Goal: Task Accomplishment & Management: Manage account settings

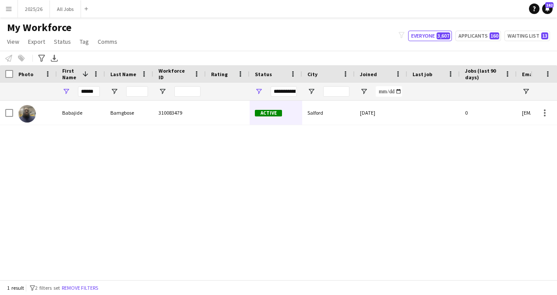
click at [94, 94] on input "******" at bounding box center [89, 91] width 22 height 11
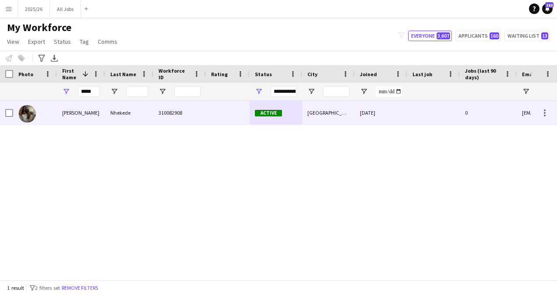
type input "*****"
click at [124, 112] on div "Nhekede" at bounding box center [129, 113] width 48 height 24
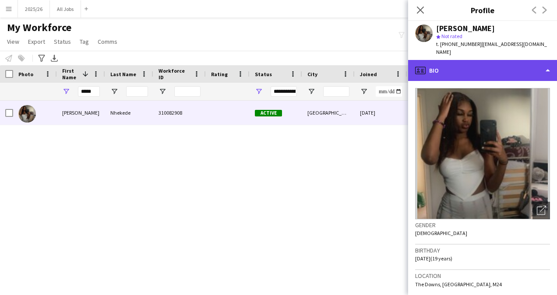
click at [494, 63] on div "profile Bio" at bounding box center [482, 70] width 149 height 21
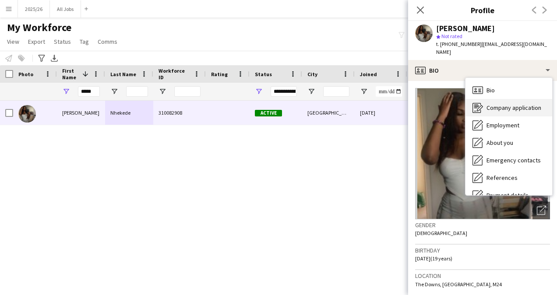
click at [512, 104] on span "Company application" at bounding box center [513, 108] width 55 height 8
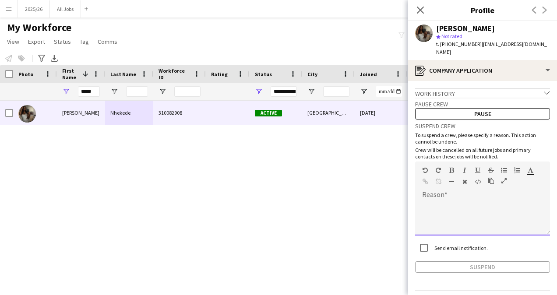
click at [457, 217] on div at bounding box center [482, 217] width 135 height 35
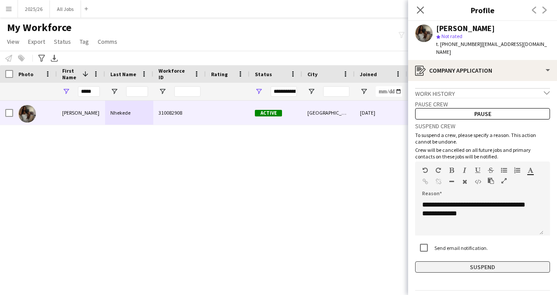
click at [477, 261] on button "Suspend" at bounding box center [482, 266] width 135 height 11
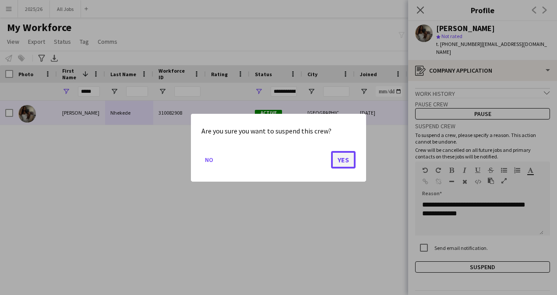
click at [340, 155] on button "Yes" at bounding box center [343, 160] width 25 height 18
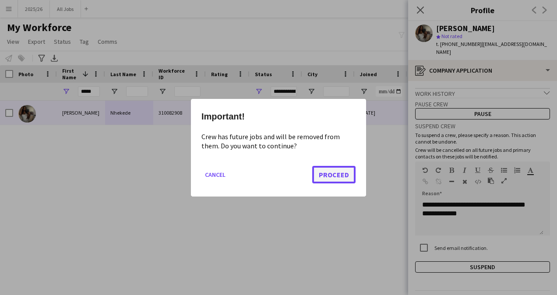
click at [327, 172] on button "Proceed" at bounding box center [333, 174] width 43 height 18
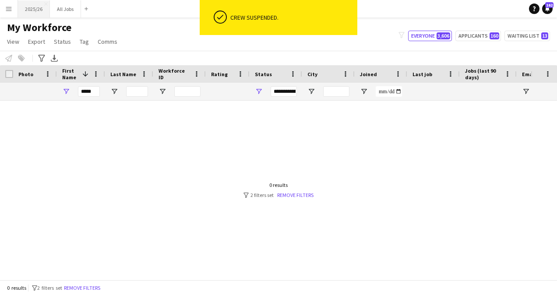
click at [31, 7] on button "2025/26 Close" at bounding box center [34, 8] width 32 height 17
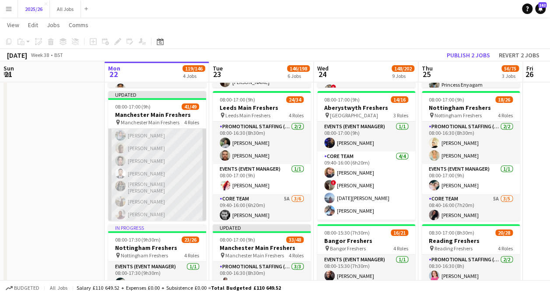
scroll to position [420, 0]
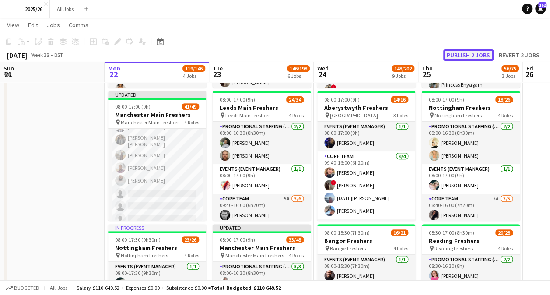
click at [462, 52] on button "Publish 2 jobs" at bounding box center [468, 54] width 50 height 11
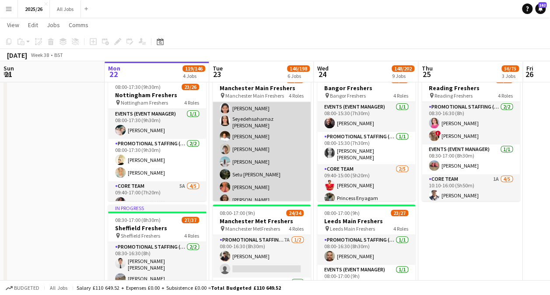
scroll to position [193, 0]
click at [248, 175] on app-card-role "Promotional Staffing (Brand Ambassadors) 5A 22/33 09:30-16:00 (6h30m) Sahar Naz…" at bounding box center [262, 219] width 98 height 446
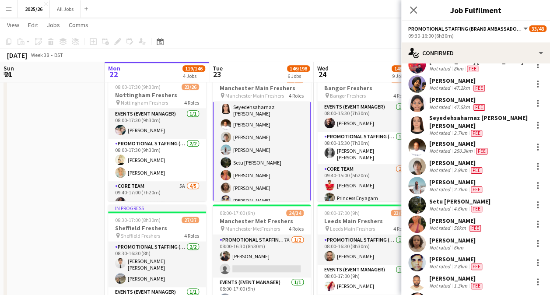
scroll to position [110, 0]
click at [418, 219] on app-user-avatar at bounding box center [417, 224] width 18 height 18
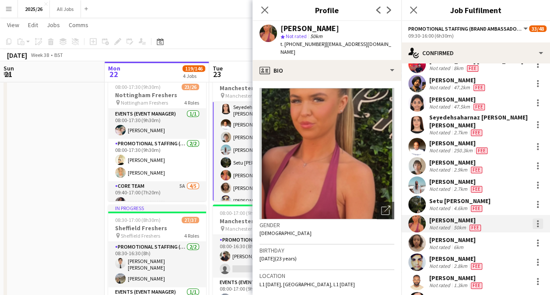
click at [533, 218] on div at bounding box center [538, 223] width 11 height 11
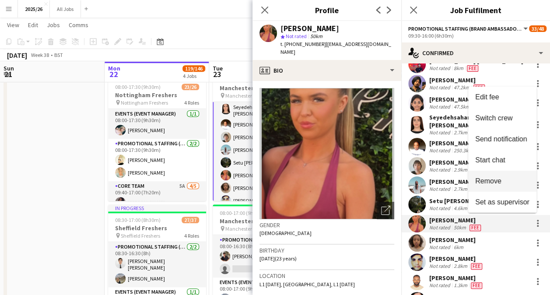
click at [497, 181] on span "Remove" at bounding box center [488, 180] width 26 height 7
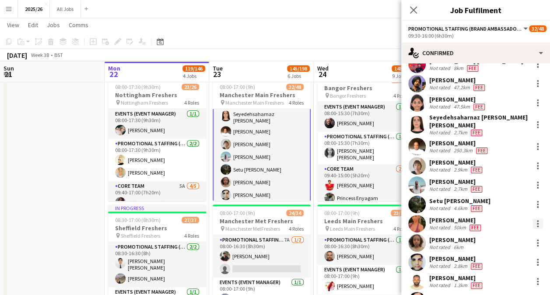
click at [534, 218] on div at bounding box center [538, 223] width 11 height 11
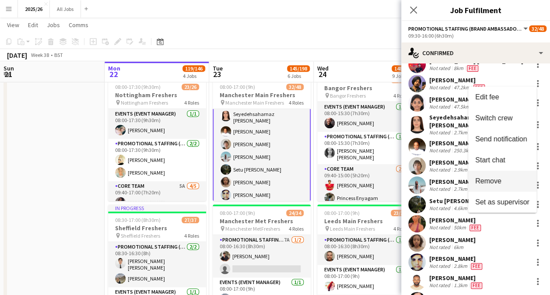
click at [503, 177] on span "Remove" at bounding box center [502, 181] width 54 height 8
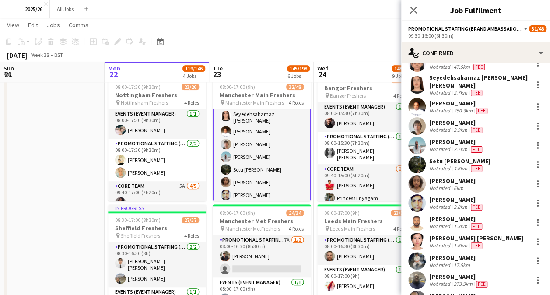
scroll to position [150, 0]
click at [537, 240] on div at bounding box center [538, 241] width 2 height 2
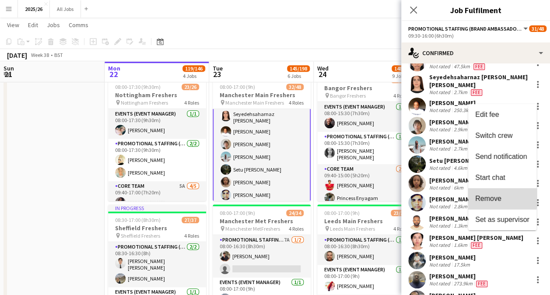
click at [496, 197] on span "Remove" at bounding box center [488, 197] width 26 height 7
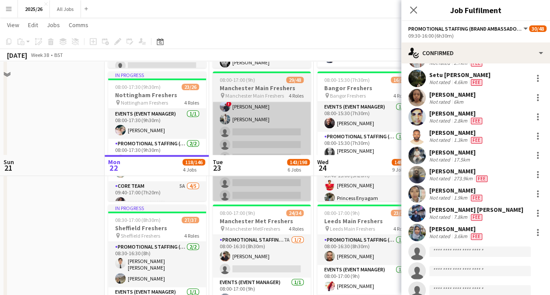
scroll to position [393, 0]
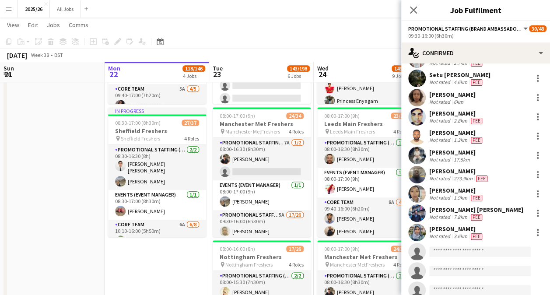
click at [349, 46] on app-toolbar "Copy Paste Paste Ctrl+V Paste with crew Ctrl+Shift+V Paste linked Job Delete Gr…" at bounding box center [275, 41] width 550 height 15
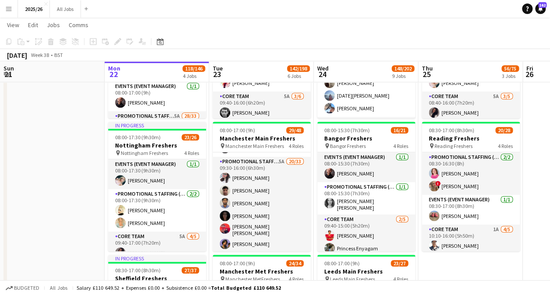
scroll to position [125, 0]
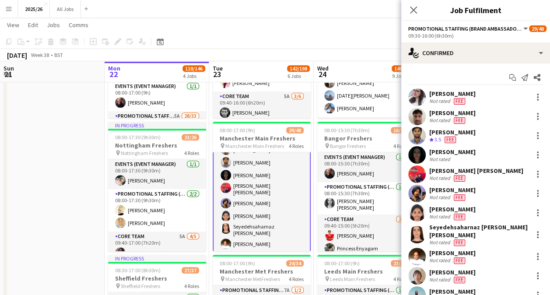
scroll to position [126, 0]
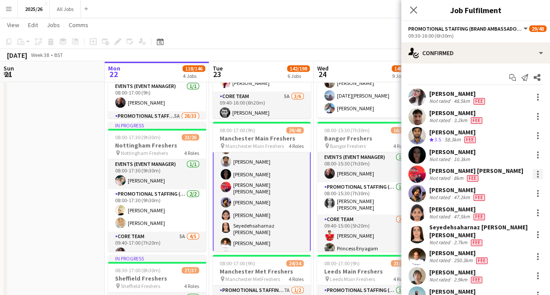
click at [535, 170] on div at bounding box center [538, 174] width 11 height 11
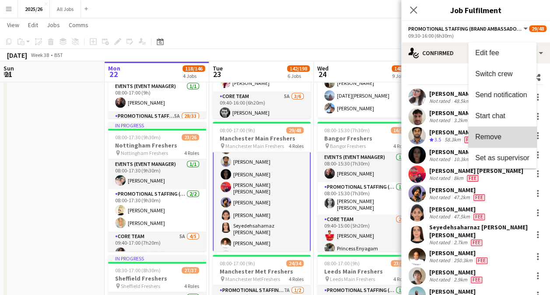
click at [504, 136] on span "Remove" at bounding box center [502, 137] width 54 height 8
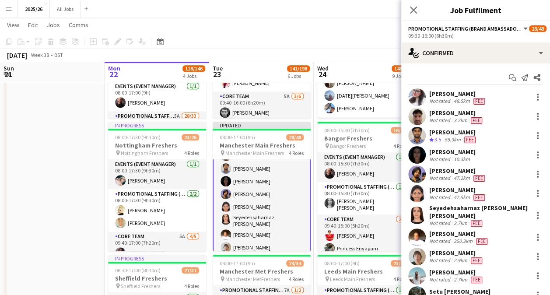
click at [416, 4] on div "Close pop-in" at bounding box center [413, 10] width 25 height 20
click at [416, 7] on icon at bounding box center [413, 10] width 8 height 8
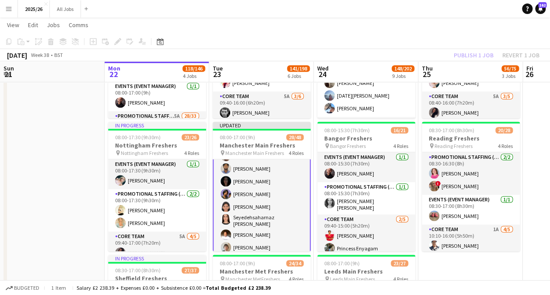
click at [479, 54] on div "Publish 1 job Revert 1 job" at bounding box center [496, 54] width 107 height 11
click at [479, 54] on button "Publish 1 job" at bounding box center [473, 54] width 47 height 11
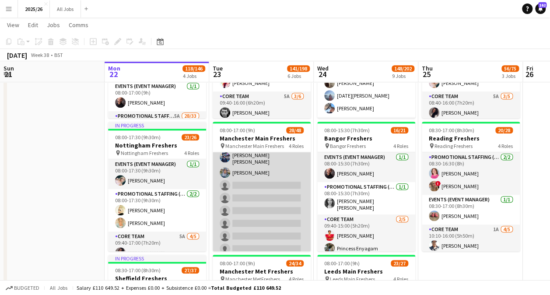
click at [266, 206] on app-card-role "Promotional Staffing (Brand Ambassadors) 5A 19/33 09:30-16:00 (6h30m) Sahar Naz…" at bounding box center [262, 138] width 98 height 441
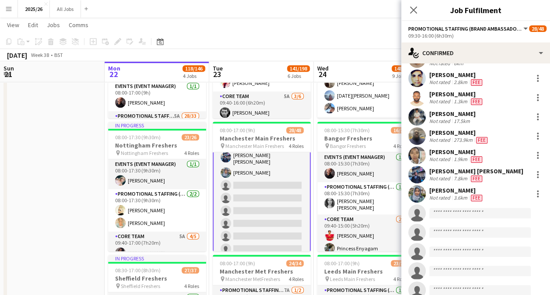
scroll to position [256, 0]
click at [460, 209] on input at bounding box center [480, 212] width 102 height 11
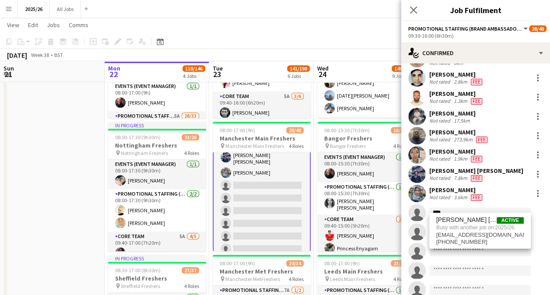
type input "****"
click at [341, 38] on app-toolbar "Copy Paste Paste Ctrl+V Paste with crew Ctrl+Shift+V Paste linked Job Delete Gr…" at bounding box center [275, 41] width 550 height 15
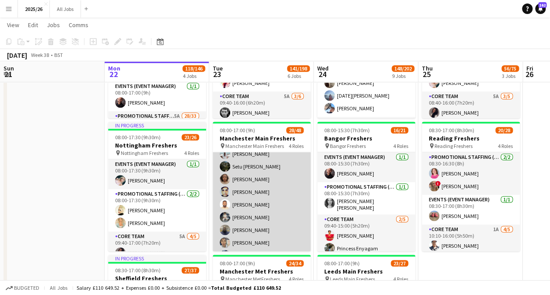
scroll to position [224, 0]
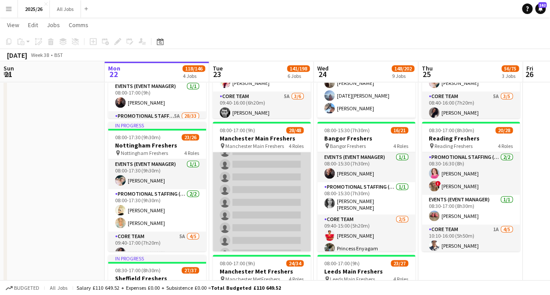
click at [253, 213] on app-card-role "Promotional Staffing (Brand Ambassadors) 5A 19/33 09:30-16:00 (6h30m) Sahar Naz…" at bounding box center [262, 91] width 98 height 441
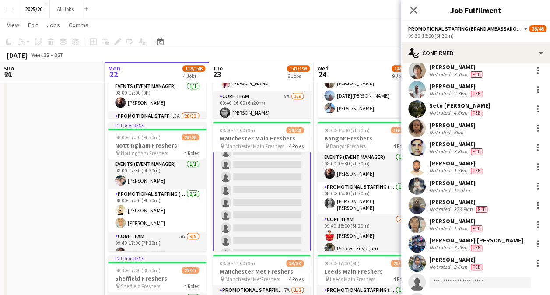
scroll to position [187, 0]
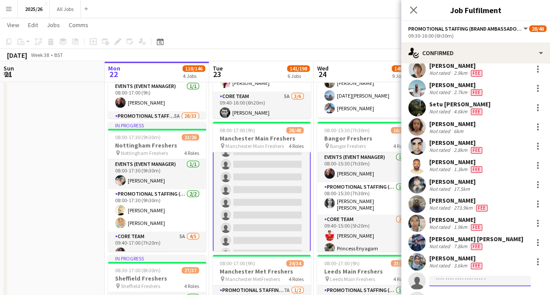
click at [462, 276] on input at bounding box center [480, 281] width 102 height 11
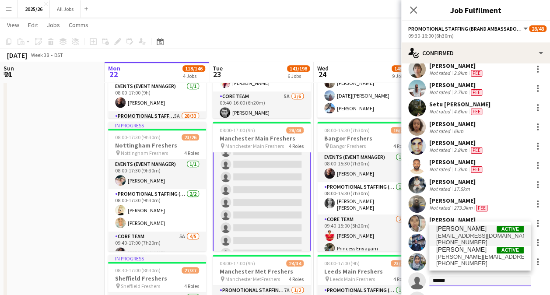
type input "******"
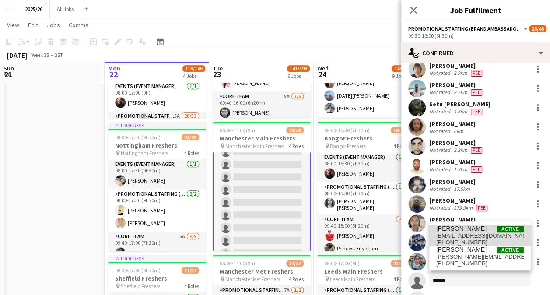
click at [472, 229] on span "[PERSON_NAME]" at bounding box center [461, 228] width 50 height 7
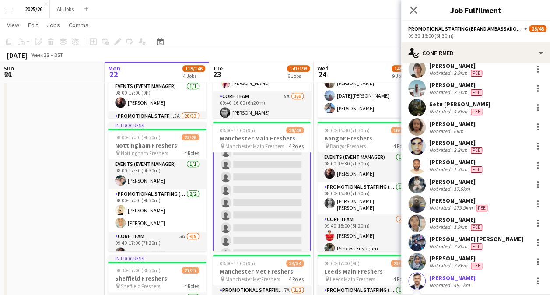
scroll to position [337, 0]
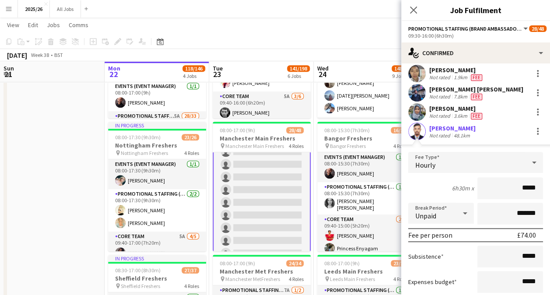
type input "******"
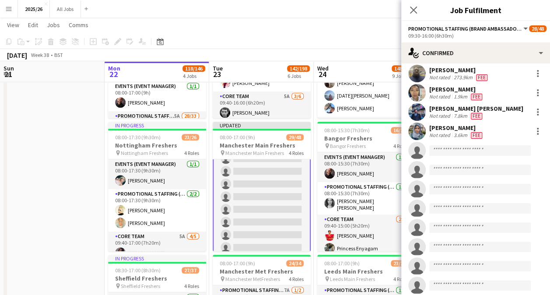
scroll to position [356, 0]
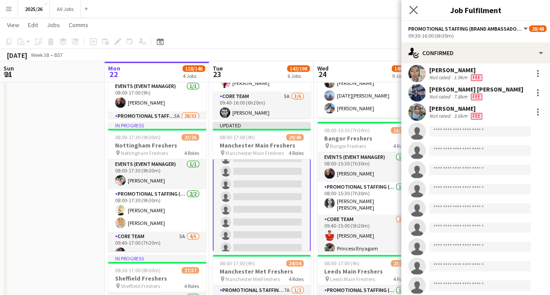
click at [417, 8] on icon "Close pop-in" at bounding box center [413, 10] width 8 height 8
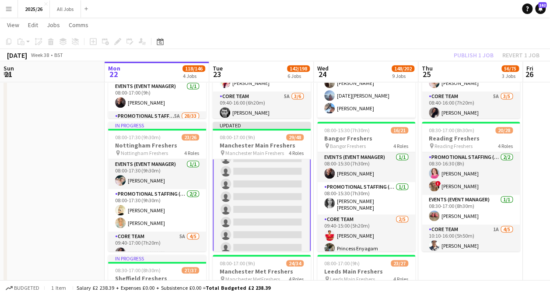
click at [474, 57] on div "Publish 1 job Revert 1 job" at bounding box center [496, 54] width 107 height 11
click at [474, 57] on button "Publish 1 job" at bounding box center [473, 54] width 47 height 11
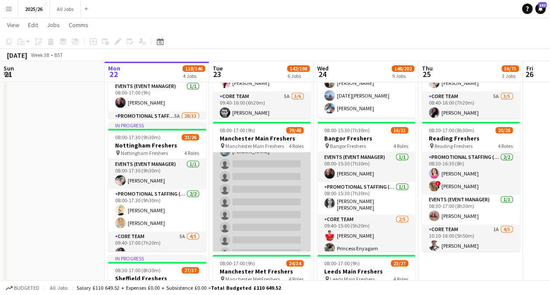
click at [262, 207] on app-card-role "Promotional Staffing (Brand Ambassadors) 4A 20/33 09:30-16:00 (6h30m) Rajesh Kh…" at bounding box center [262, 104] width 98 height 441
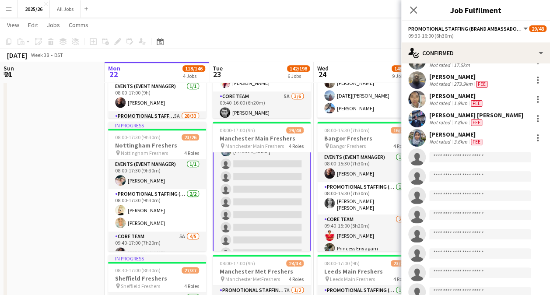
scroll to position [330, 0]
click at [480, 152] on input at bounding box center [480, 157] width 102 height 11
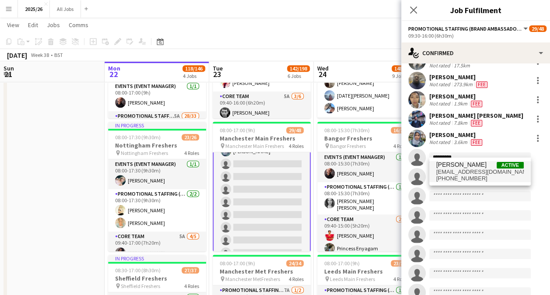
type input "*********"
click at [477, 168] on span "[PERSON_NAME]" at bounding box center [461, 164] width 50 height 7
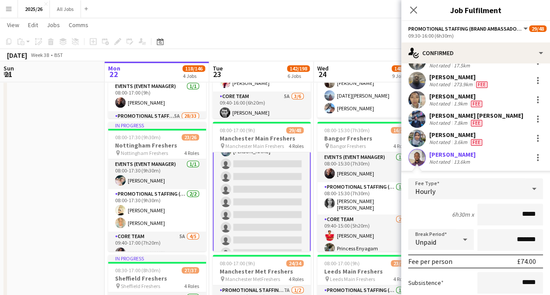
type input "******"
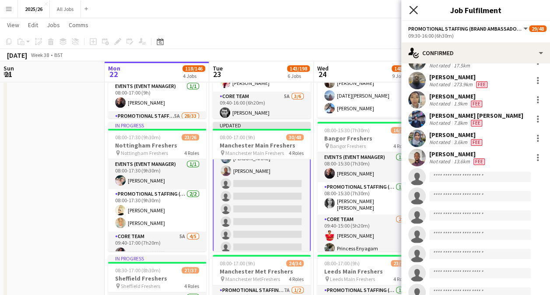
click at [412, 12] on icon at bounding box center [413, 10] width 8 height 8
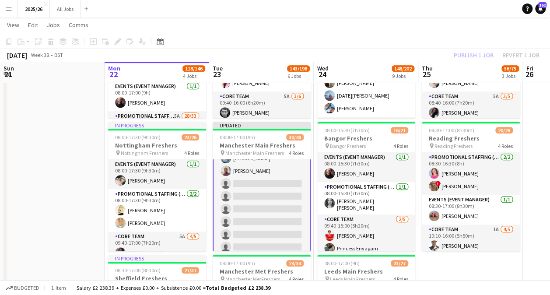
click at [480, 53] on div "Publish 1 job Revert 1 job" at bounding box center [496, 54] width 107 height 11
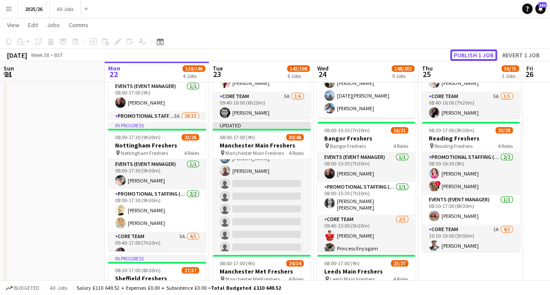
click at [480, 53] on button "Publish 1 job" at bounding box center [473, 54] width 47 height 11
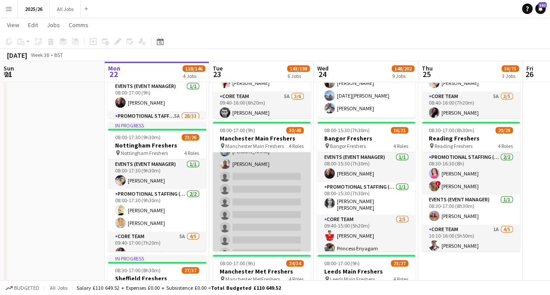
click at [260, 208] on app-card-role "Promotional Staffing (Brand Ambassadors) 4A 21/33 09:30-16:00 (6h30m) Rajesh Kh…" at bounding box center [262, 104] width 98 height 441
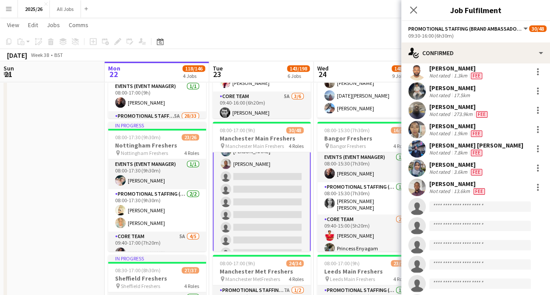
scroll to position [369, 0]
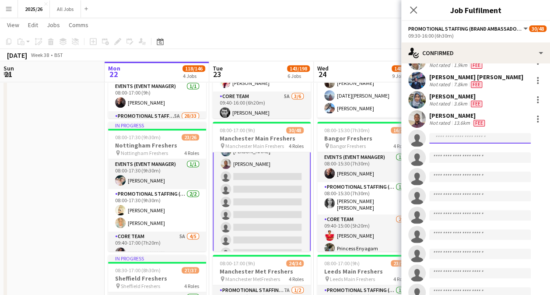
click at [477, 133] on input at bounding box center [480, 138] width 102 height 11
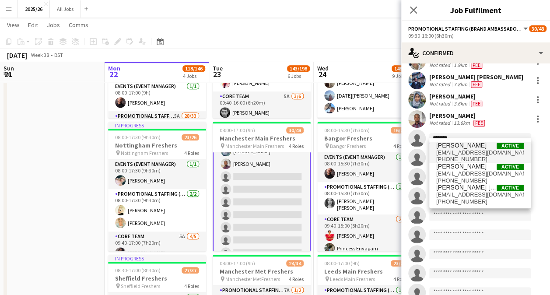
type input "*******"
click at [478, 147] on span "Clement Boyi Active" at bounding box center [480, 145] width 88 height 7
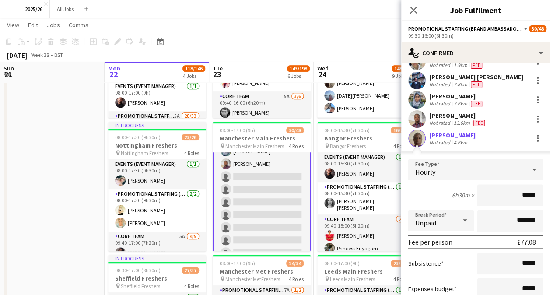
type input "******"
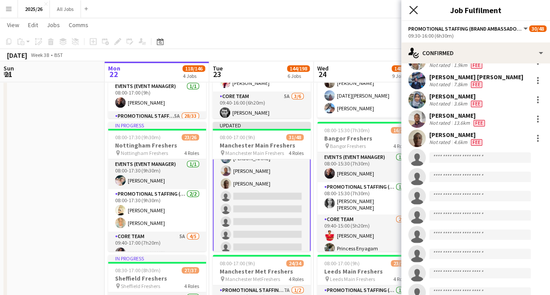
click at [414, 8] on icon "Close pop-in" at bounding box center [413, 10] width 8 height 8
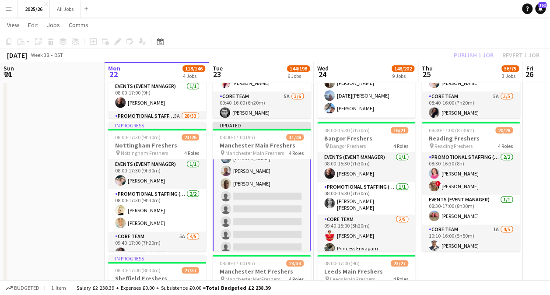
click at [472, 52] on div "Publish 1 job Revert 1 job" at bounding box center [496, 54] width 107 height 11
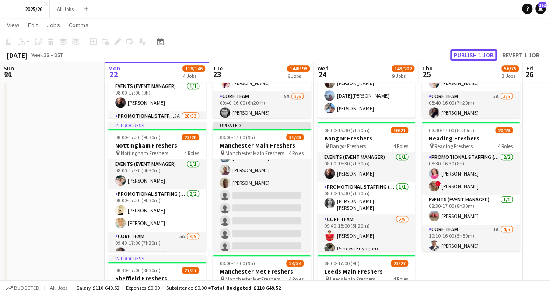
click at [472, 52] on button "Publish 1 job" at bounding box center [473, 54] width 47 height 11
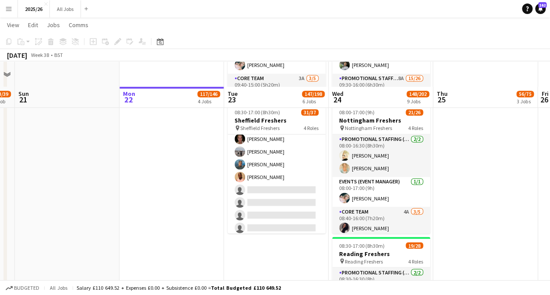
scroll to position [689, 0]
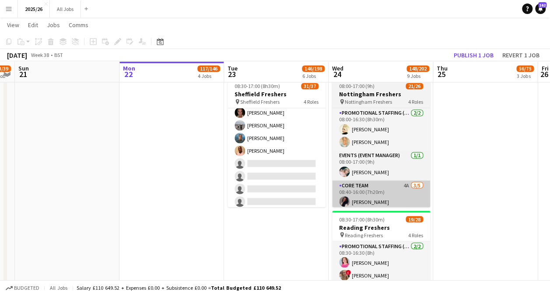
click at [258, 199] on app-card-role "Promotional Staffing (Brand Ambassadors) 3A 22/26 10:10-16:00 (5h50m) bobby blu…" at bounding box center [277, 36] width 98 height 347
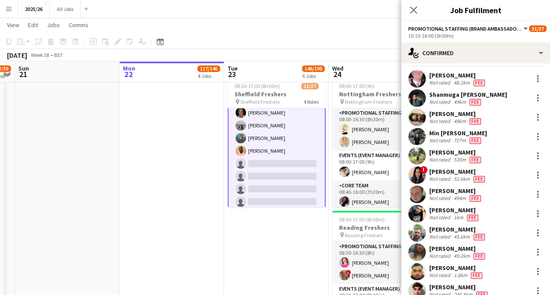
scroll to position [19, 0]
click at [288, 183] on app-card-role "Promotional Staffing (Brand Ambassadors) 3A 22/26 10:10-16:00 (5h50m) bobby blu…" at bounding box center [277, 36] width 98 height 349
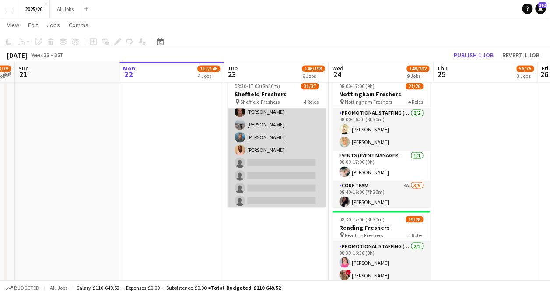
scroll to position [439, 0]
click at [297, 175] on app-card-role "Promotional Staffing (Brand Ambassadors) 3A 22/26 10:10-16:00 (5h50m) bobby blu…" at bounding box center [277, 36] width 98 height 347
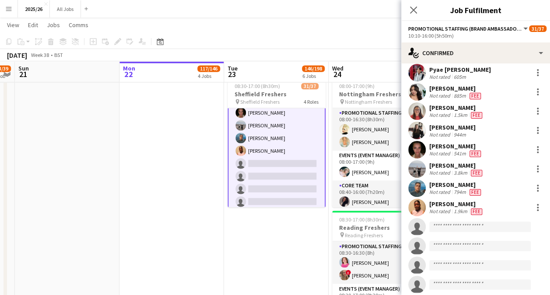
scroll to position [318, 0]
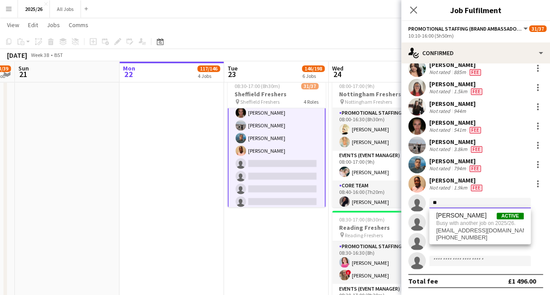
type input "*"
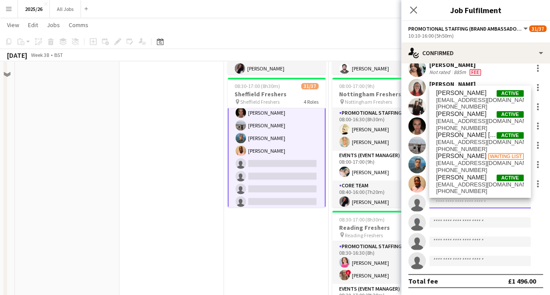
scroll to position [644, 0]
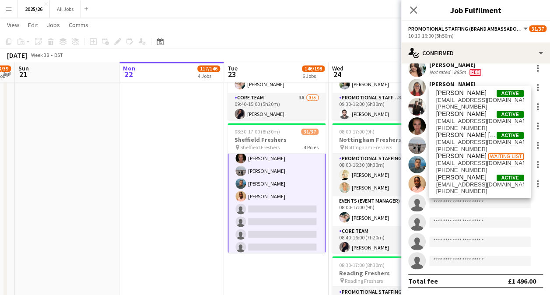
click at [220, 174] on app-date-cell "In progress 08:00-17:00 (9h) 27/34 Leeds Main Freshers pin Leeds Main Freshers …" at bounding box center [171, 48] width 105 height 1189
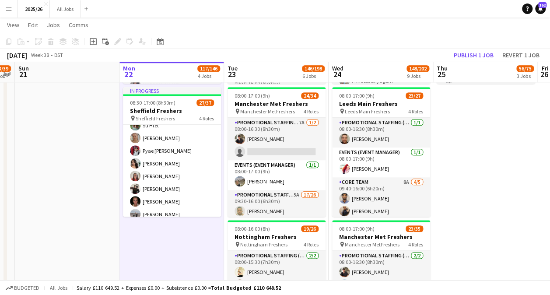
scroll to position [316, 0]
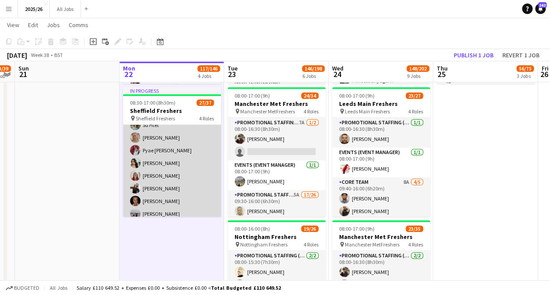
click at [161, 159] on app-card-role "Promotional Staffing (Brand Ambassadors) 4A 18/26 10:10-16:00 (5h50m) bobby blu…" at bounding box center [172, 175] width 98 height 347
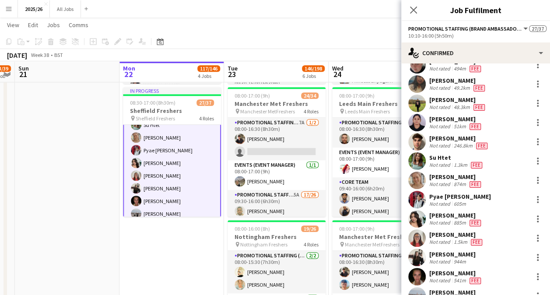
scroll to position [90, 0]
click at [421, 215] on app-user-avatar at bounding box center [417, 219] width 18 height 18
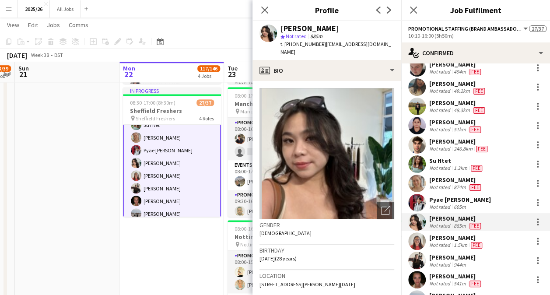
scroll to position [88, 0]
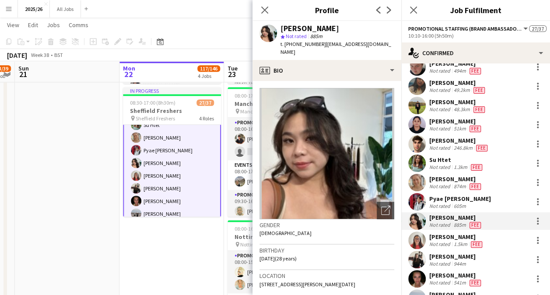
click at [187, 277] on app-date-cell "In progress 08:00-17:00 (9h) 27/34 Leeds Main Freshers pin Leeds Main Freshers …" at bounding box center [171, 278] width 105 height 1189
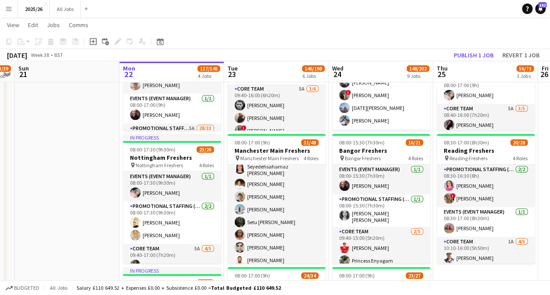
scroll to position [181, 0]
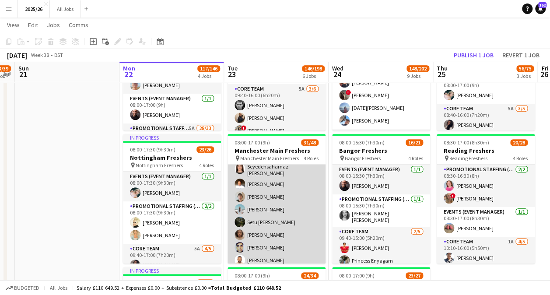
click at [266, 220] on app-card-role "Promotional Staffing (Brand Ambassadors) 4A 22/33 09:30-16:00 (6h30m) Sahar Naz…" at bounding box center [277, 291] width 98 height 441
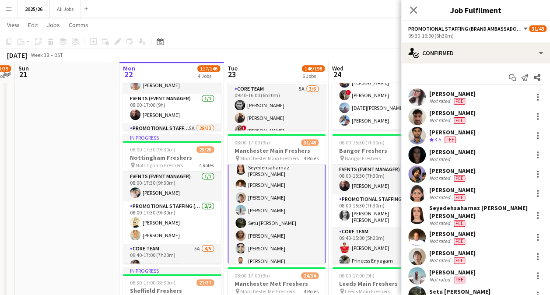
scroll to position [182, 0]
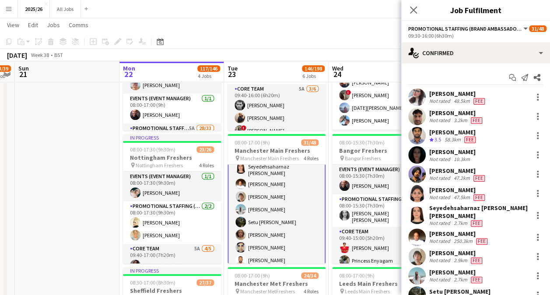
click at [418, 286] on app-user-avatar at bounding box center [417, 295] width 18 height 18
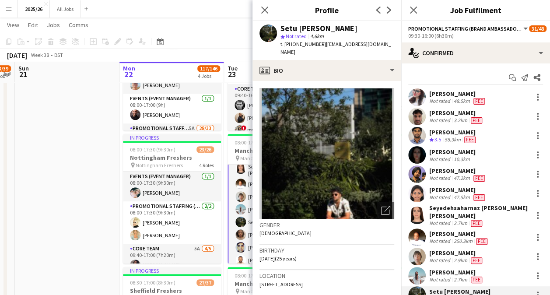
click at [235, 44] on app-toolbar "Copy Paste Paste Ctrl+V Paste with crew Ctrl+Shift+V Paste linked Job Delete Gr…" at bounding box center [275, 41] width 550 height 15
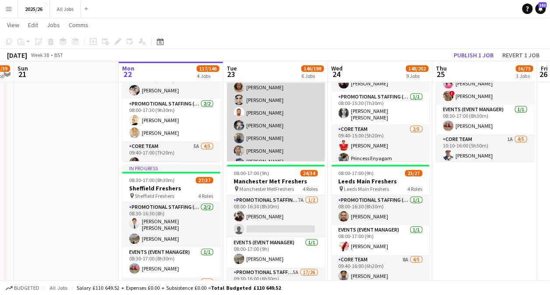
scroll to position [0, 300]
click at [276, 139] on app-card-role "Promotional Staffing (Brand Ambassadors) 4A 22/33 09:30-16:00 (6h30m) Sahar Naz…" at bounding box center [275, 144] width 98 height 441
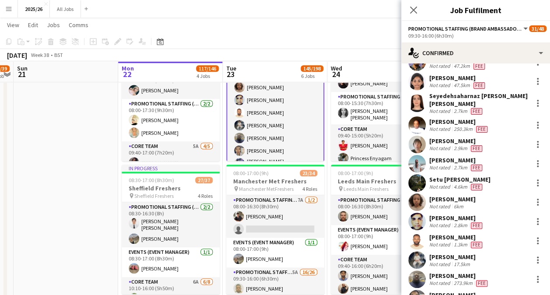
scroll to position [112, 0]
click at [245, 137] on app-card-role "Promotional Staffing (Brand Ambassadors) 4A 22/33 09:30-16:00 (6h30m) Sahar Naz…" at bounding box center [275, 144] width 98 height 443
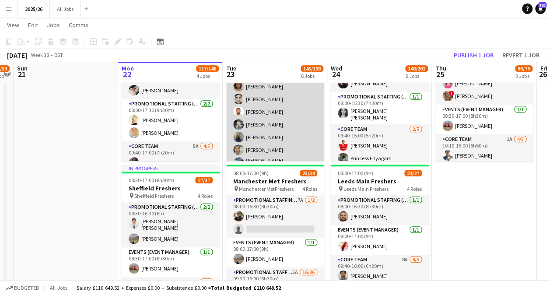
scroll to position [226, 0]
click at [244, 137] on app-card-role "Promotional Staffing (Brand Ambassadors) 4A 22/33 09:30-16:00 (6h30m) Sahar Naz…" at bounding box center [275, 144] width 98 height 441
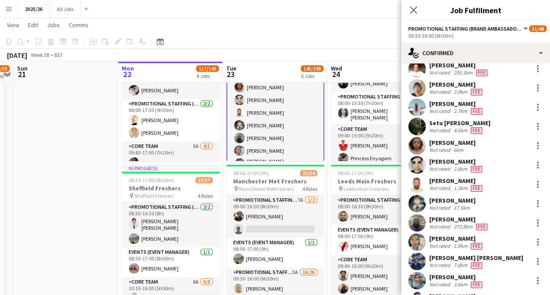
scroll to position [218, 0]
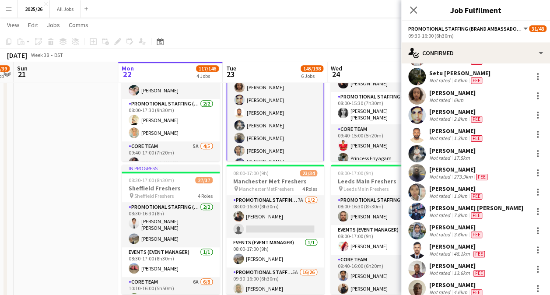
click at [422, 164] on app-user-avatar at bounding box center [417, 173] width 18 height 18
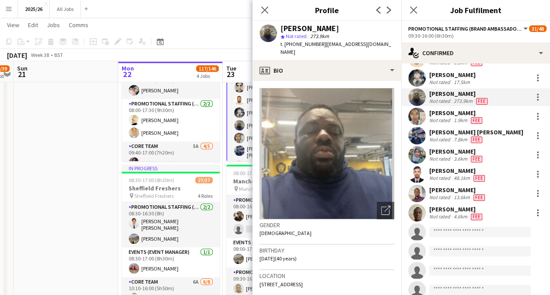
scroll to position [295, 0]
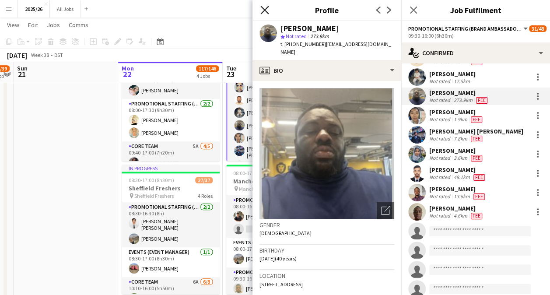
click at [261, 13] on icon "Close pop-in" at bounding box center [264, 10] width 8 height 8
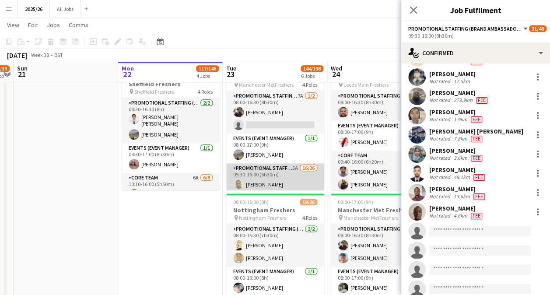
scroll to position [0, 0]
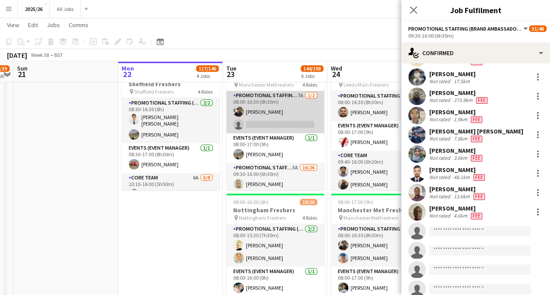
click at [276, 121] on app-card-role "Promotional Staffing (Team Leader) 7A 1/2 08:00-16:30 (8h30m) Hugo Seaborne sin…" at bounding box center [275, 112] width 98 height 42
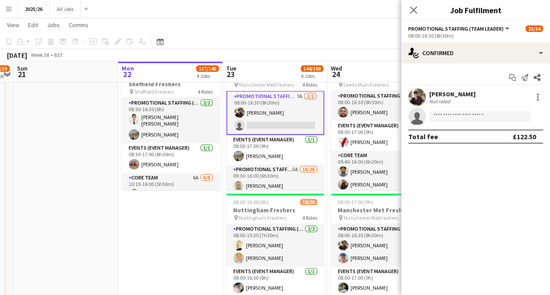
scroll to position [1, 0]
click at [482, 116] on input at bounding box center [480, 116] width 102 height 11
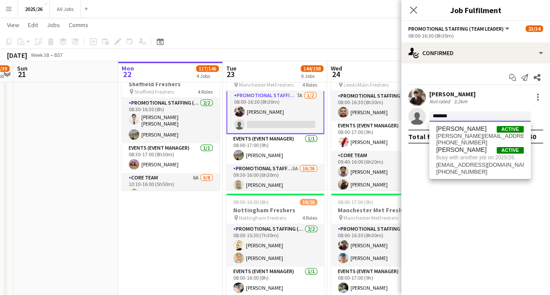
type input "*******"
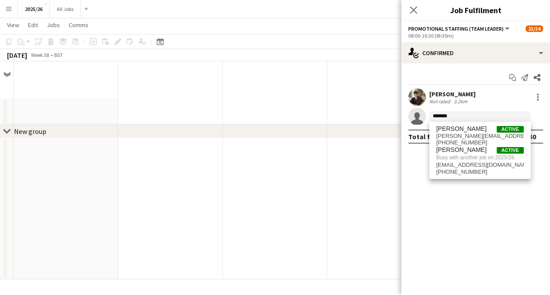
scroll to position [0, 0]
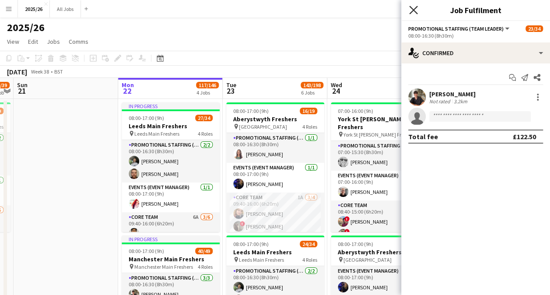
click at [416, 8] on icon at bounding box center [413, 10] width 8 height 8
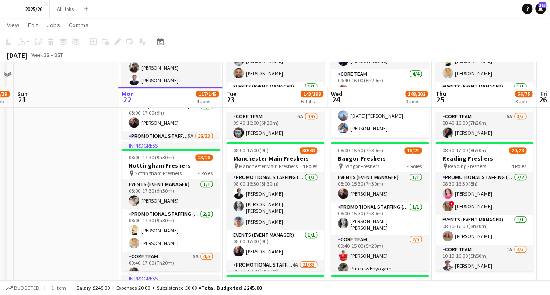
scroll to position [254, 0]
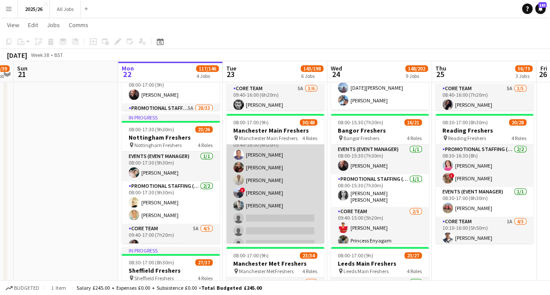
click at [265, 182] on app-card-role "Core Team 6A 5/11 09:40-16:00 (6h20m) Michael Nwadibie Hannah Norris Adam Mathe…" at bounding box center [275, 211] width 98 height 157
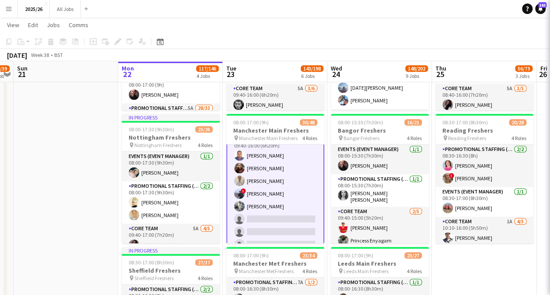
scroll to position [541, 0]
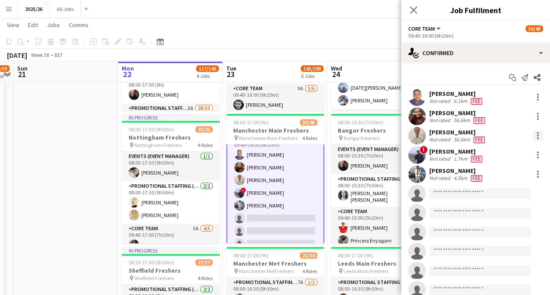
click at [533, 136] on div at bounding box center [538, 135] width 11 height 11
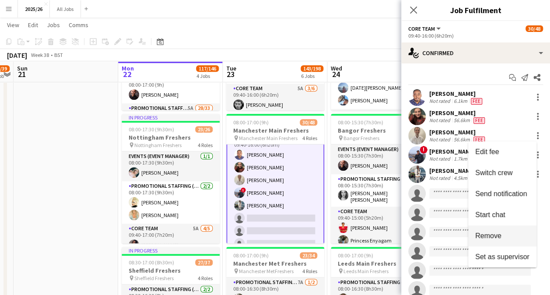
click at [488, 230] on button "Remove" at bounding box center [502, 235] width 68 height 21
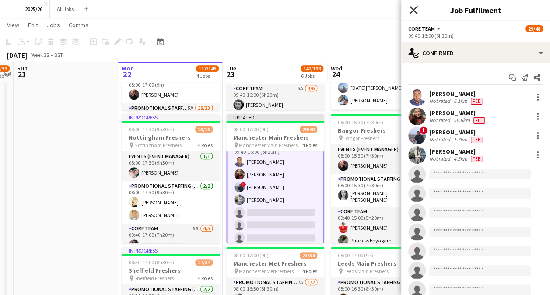
click at [414, 9] on icon at bounding box center [413, 10] width 8 height 8
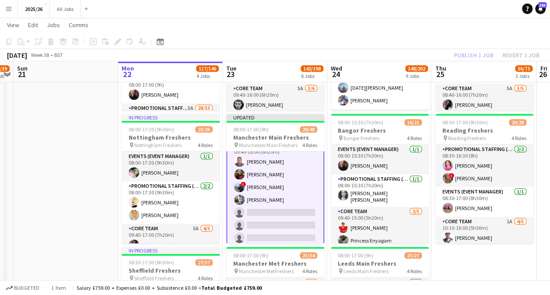
click at [467, 54] on div "Publish 1 job Revert 1 job" at bounding box center [496, 54] width 107 height 11
click at [467, 54] on button "Publish 1 job" at bounding box center [473, 54] width 47 height 11
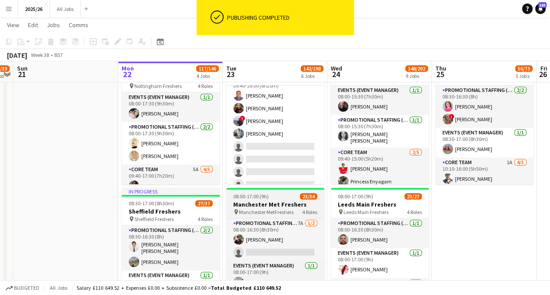
scroll to position [325, 0]
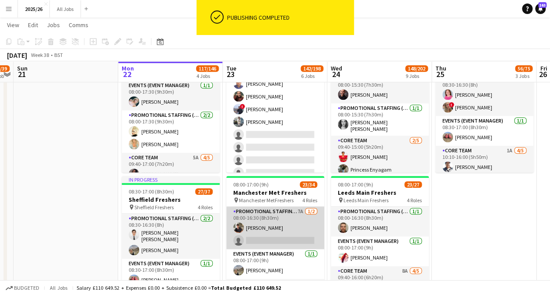
click at [275, 229] on app-card-role "Promotional Staffing (Team Leader) 7A 1/2 08:00-16:30 (8h30m) Hugo Seaborne sin…" at bounding box center [275, 228] width 98 height 42
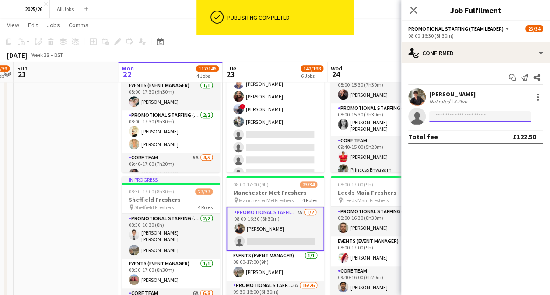
click at [490, 115] on input at bounding box center [480, 116] width 102 height 11
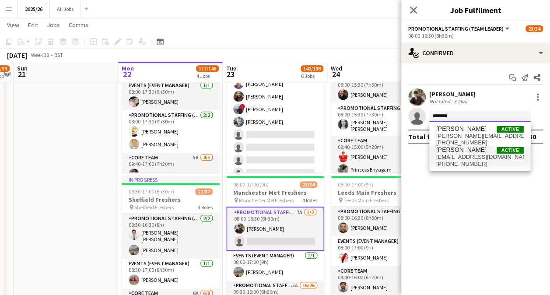
type input "*******"
click at [495, 154] on span "adamtmather@hotmail.co.uk" at bounding box center [480, 157] width 88 height 7
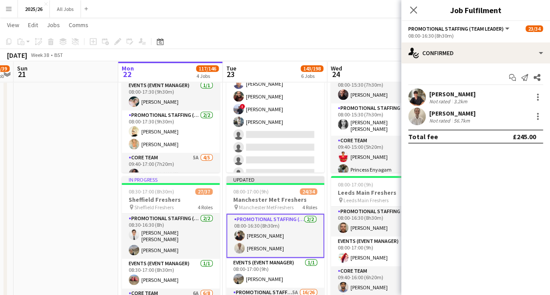
click at [354, 40] on app-toolbar "Copy Paste Paste Ctrl+V Paste with crew Ctrl+Shift+V Paste linked Job Delete Gr…" at bounding box center [275, 41] width 550 height 15
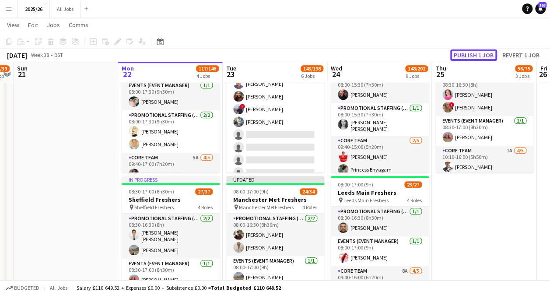
click at [478, 49] on button "Publish 1 job" at bounding box center [473, 54] width 47 height 11
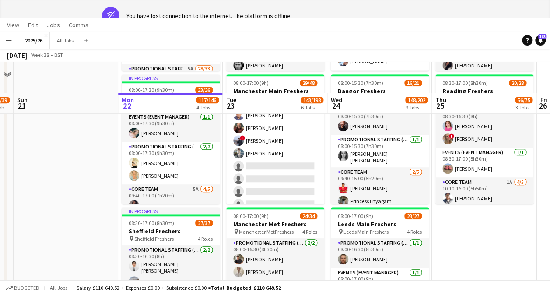
scroll to position [0, 0]
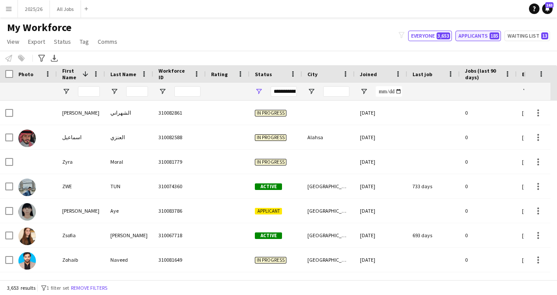
click at [478, 39] on button "Applicants 185" at bounding box center [478, 36] width 46 height 11
type input "**********"
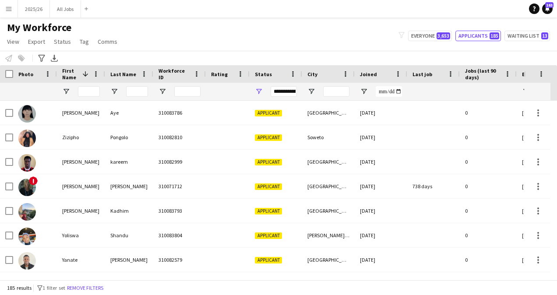
click at [86, 85] on div at bounding box center [89, 92] width 22 height 18
click at [88, 88] on input "First Name Filter Input" at bounding box center [89, 91] width 22 height 11
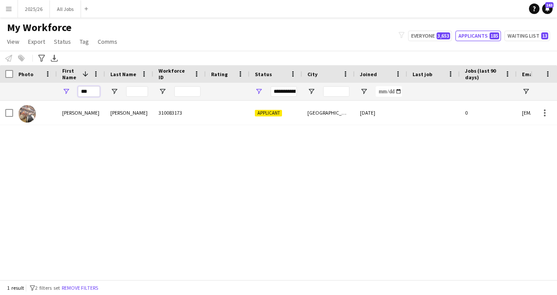
type input "***"
click at [281, 92] on div "**********" at bounding box center [283, 91] width 26 height 11
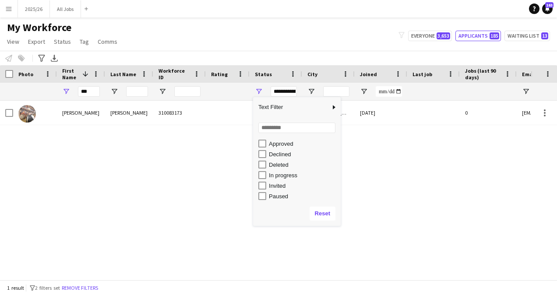
scroll to position [37, 0]
type input "**********"
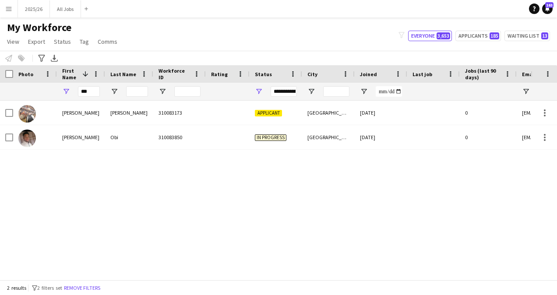
click at [175, 160] on div "Muhammad Adam Harith Jeffery 310083173 Applicant London 30-07-2025 0 adamjeff14…" at bounding box center [265, 187] width 530 height 172
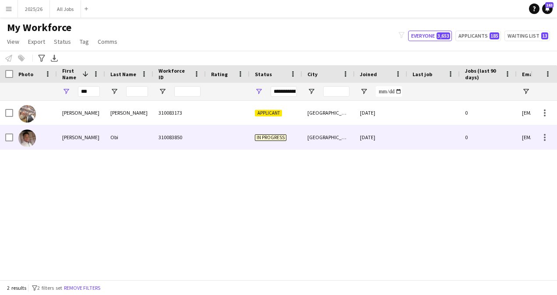
click at [237, 136] on div at bounding box center [228, 137] width 44 height 24
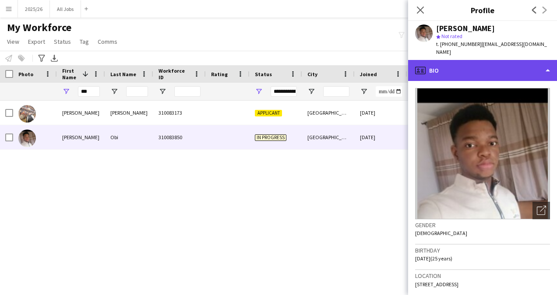
click at [500, 63] on div "profile Bio" at bounding box center [482, 70] width 149 height 21
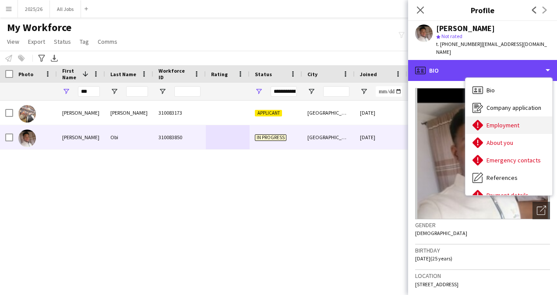
scroll to position [48, 0]
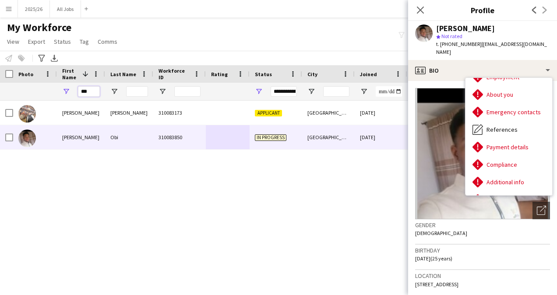
click at [87, 88] on input "***" at bounding box center [89, 91] width 22 height 11
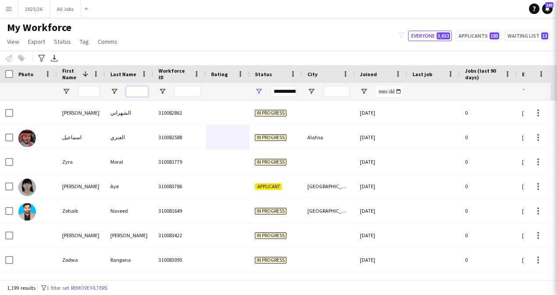
click at [133, 89] on input "Last Name Filter Input" at bounding box center [137, 91] width 22 height 11
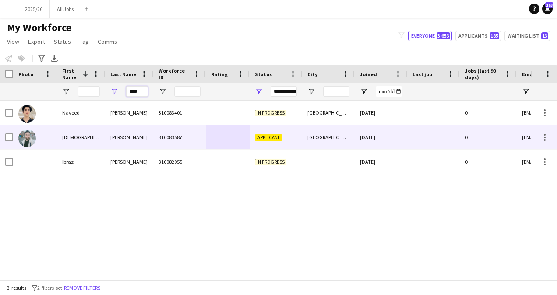
type input "****"
click at [221, 134] on div at bounding box center [228, 137] width 44 height 24
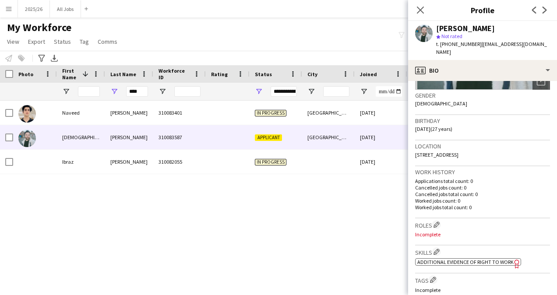
scroll to position [130, 0]
click at [438, 248] on app-icon "Edit crew company skills" at bounding box center [436, 251] width 6 height 6
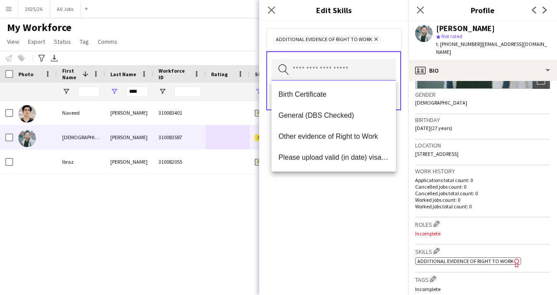
click at [301, 74] on input "text" at bounding box center [333, 70] width 124 height 22
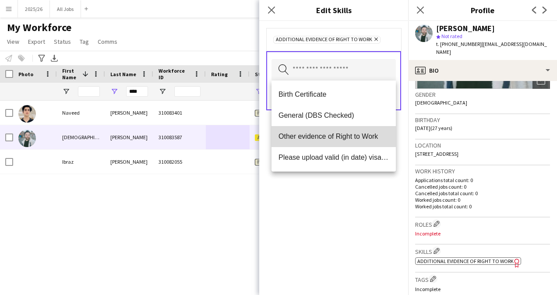
click at [337, 139] on span "Other evidence of Right to Work" at bounding box center [333, 136] width 110 height 8
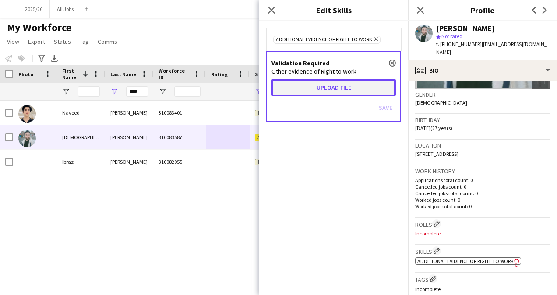
click at [324, 85] on button "Upload file" at bounding box center [333, 88] width 124 height 18
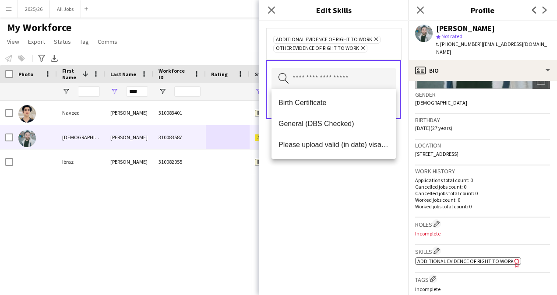
click at [337, 190] on div "Additional evidence of Right to Work Remove Other evidence of Right to Work Rem…" at bounding box center [333, 158] width 149 height 274
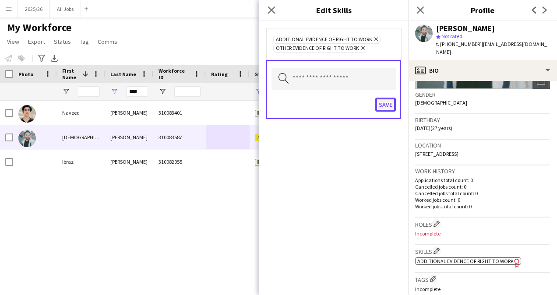
click at [387, 105] on button "Save" at bounding box center [385, 105] width 21 height 14
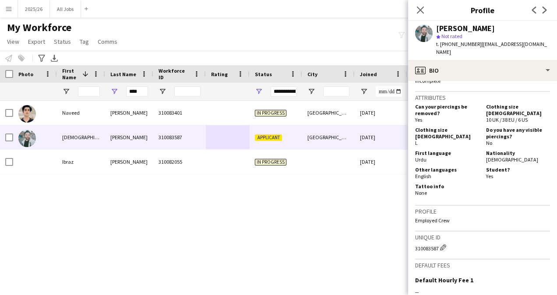
scroll to position [347, 0]
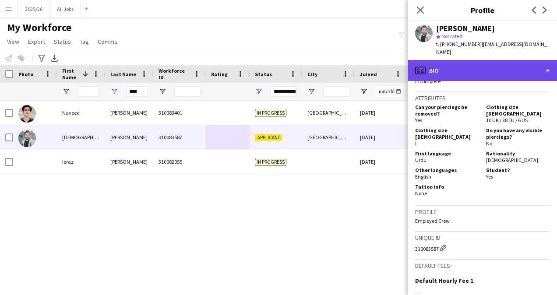
click at [489, 60] on div "profile Bio" at bounding box center [482, 70] width 149 height 21
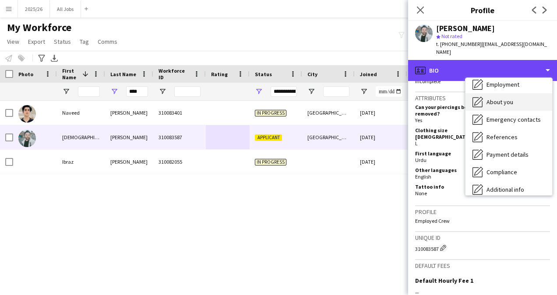
scroll to position [40, 0]
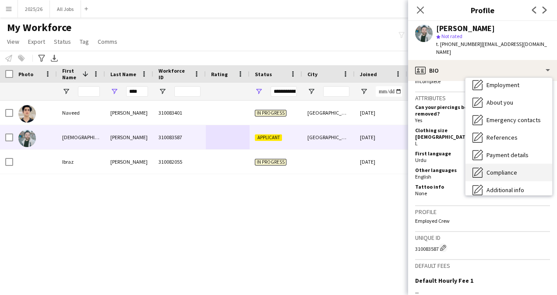
click at [506, 168] on div "Compliance Compliance" at bounding box center [508, 173] width 87 height 18
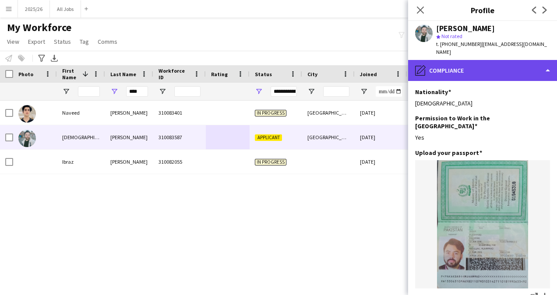
click at [499, 64] on div "pencil4 Compliance" at bounding box center [482, 70] width 149 height 21
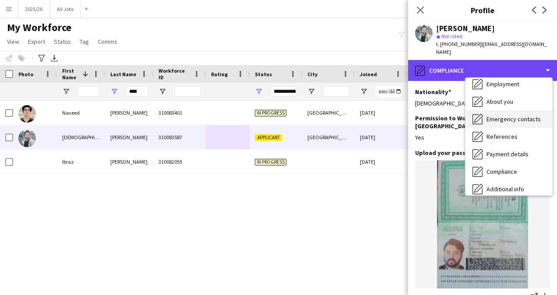
scroll to position [18, 0]
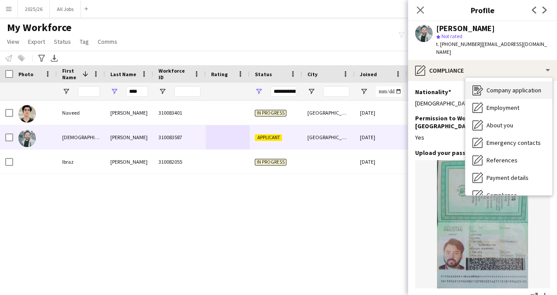
click at [504, 86] on span "Company application" at bounding box center [513, 90] width 55 height 8
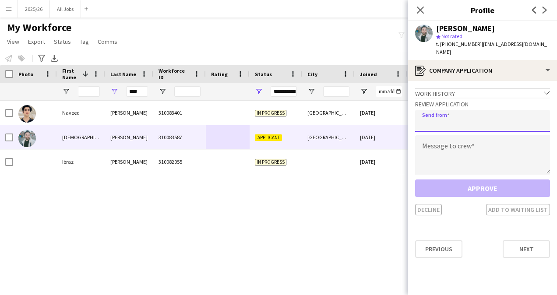
click at [449, 112] on input "email" at bounding box center [482, 121] width 135 height 22
type input "**********"
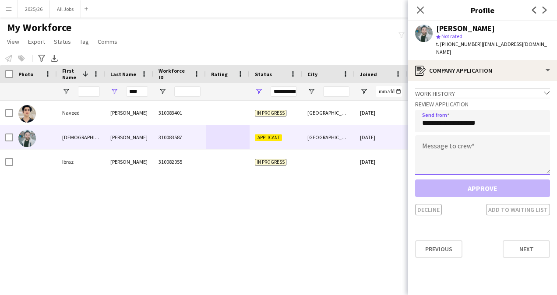
click at [474, 150] on textarea at bounding box center [482, 154] width 135 height 39
paste textarea "**********"
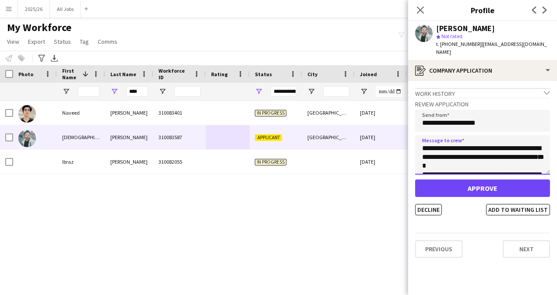
scroll to position [172, 0]
type textarea "**********"
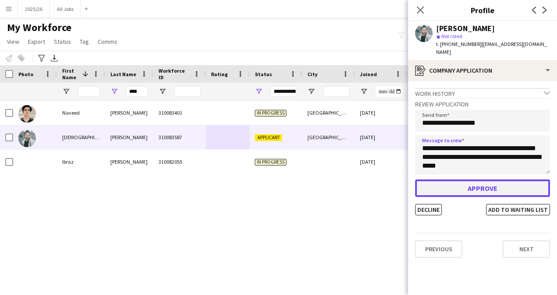
click at [481, 179] on button "Approve" at bounding box center [482, 188] width 135 height 18
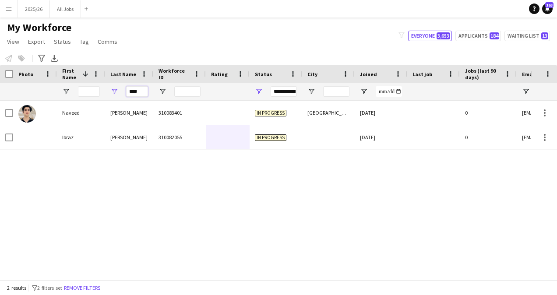
click at [146, 93] on input "****" at bounding box center [137, 91] width 22 height 11
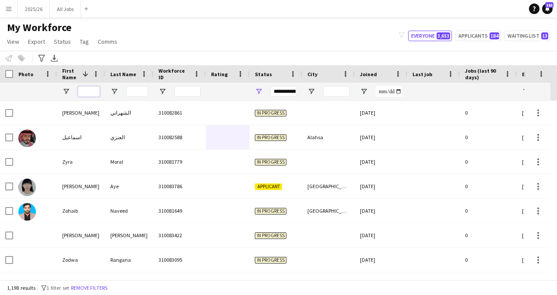
click at [84, 90] on input "First Name Filter Input" at bounding box center [89, 91] width 22 height 11
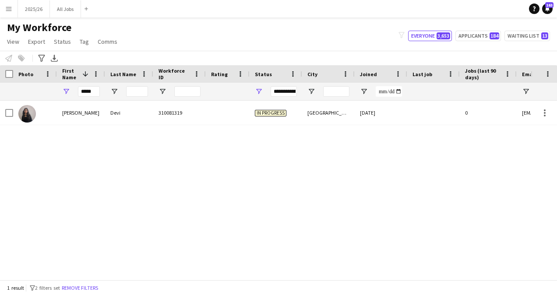
click at [287, 168] on div "Ritika Devi 310081319 In progress Birmingham 12-11-2024 0 hritikakumari111@gmai…" at bounding box center [265, 187] width 530 height 172
click at [92, 92] on input "*****" at bounding box center [89, 91] width 22 height 11
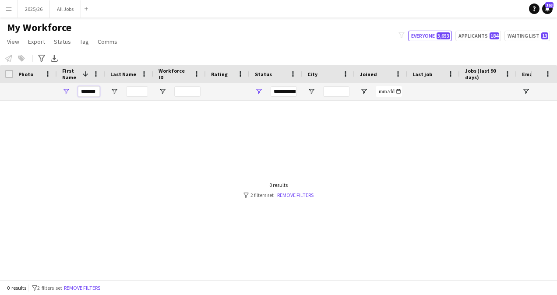
type input "*******"
click at [285, 92] on div "**********" at bounding box center [283, 91] width 26 height 11
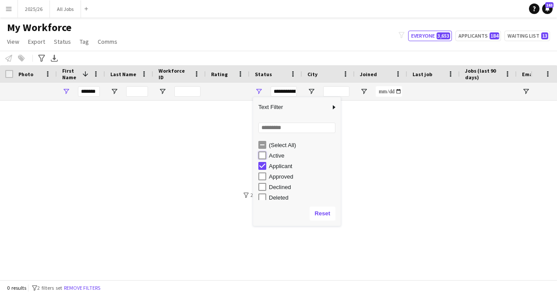
type input "**********"
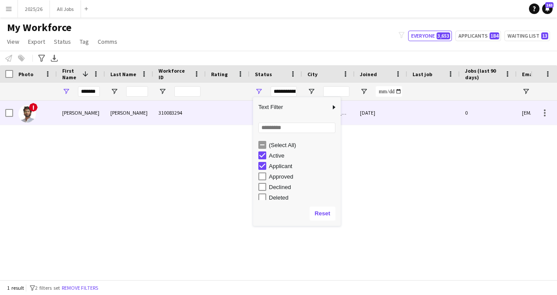
click at [134, 109] on div "Paurus" at bounding box center [129, 113] width 48 height 24
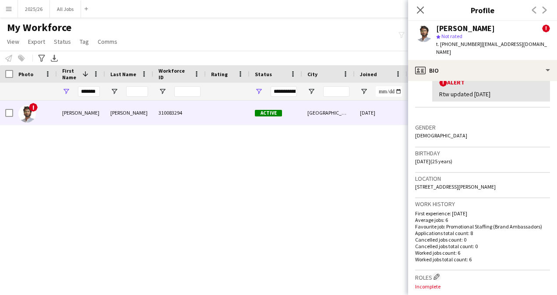
scroll to position [263, 0]
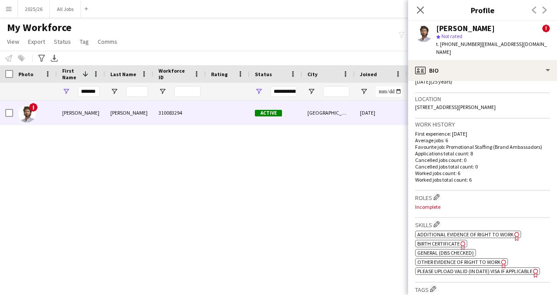
click at [464, 232] on span "Additional evidence of Right to Work" at bounding box center [465, 234] width 96 height 7
click at [95, 89] on input "*******" at bounding box center [89, 91] width 22 height 11
type input "*"
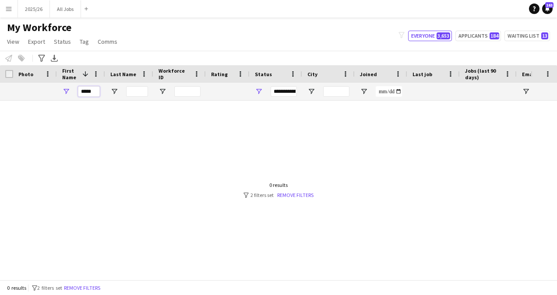
type input "*****"
click at [289, 91] on div "**********" at bounding box center [283, 91] width 26 height 11
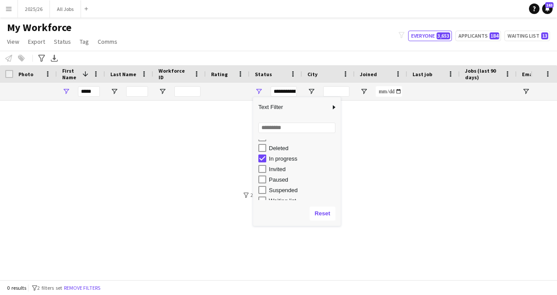
scroll to position [55, 0]
click at [325, 50] on div "My Workforce View Views Default view New view Update view Delete view Edit name…" at bounding box center [278, 36] width 557 height 30
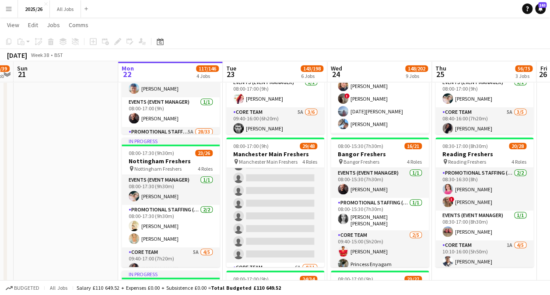
scroll to position [0, 301]
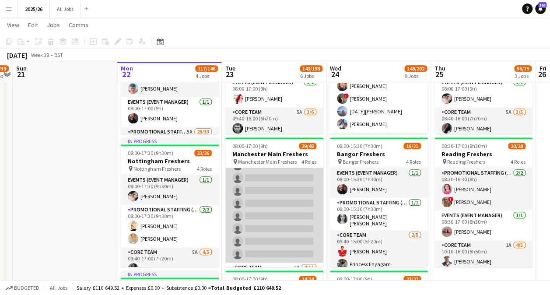
click at [305, 215] on app-card-role "Promotional Staffing (Brand Ambassadors) 4A 21/33 09:30-16:00 (6h30m) Sahar Naz…" at bounding box center [274, 41] width 98 height 441
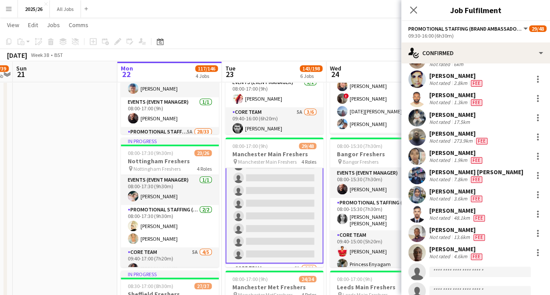
scroll to position [236, 0]
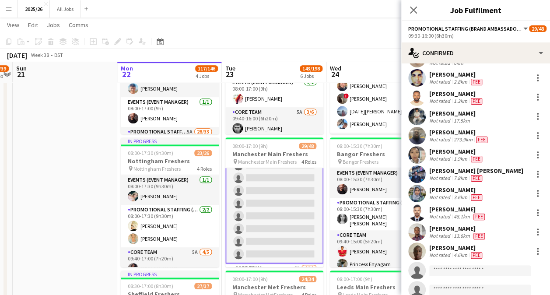
click at [452, 270] on app-invite-slot "single-neutral-actions" at bounding box center [475, 271] width 149 height 18
click at [449, 267] on input at bounding box center [480, 270] width 102 height 11
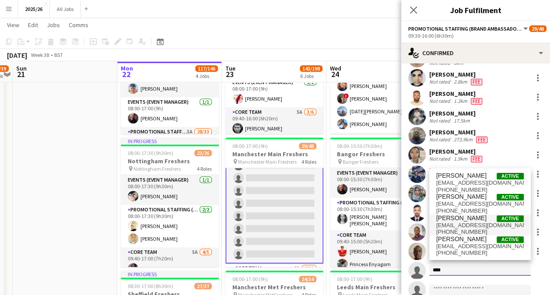
type input "****"
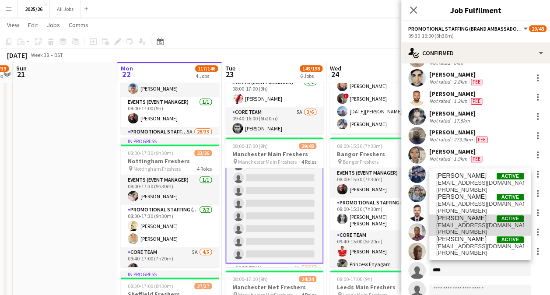
click at [472, 218] on span "[PERSON_NAME]" at bounding box center [461, 217] width 50 height 7
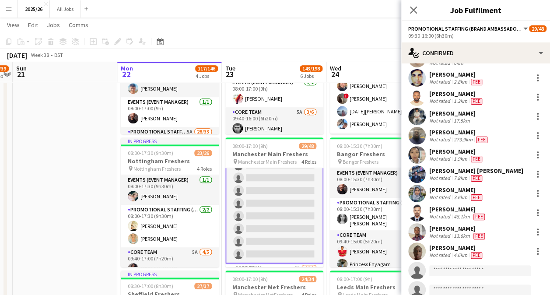
scroll to position [376, 0]
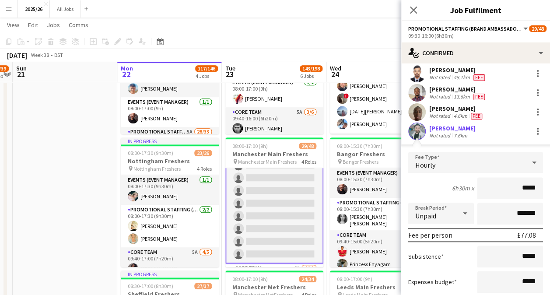
type input "******"
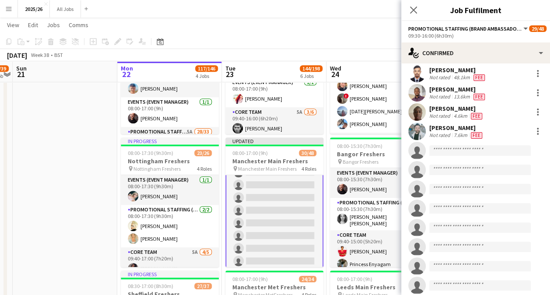
click at [414, 4] on div "Close pop-in" at bounding box center [413, 10] width 25 height 20
click at [415, 8] on icon at bounding box center [413, 10] width 8 height 8
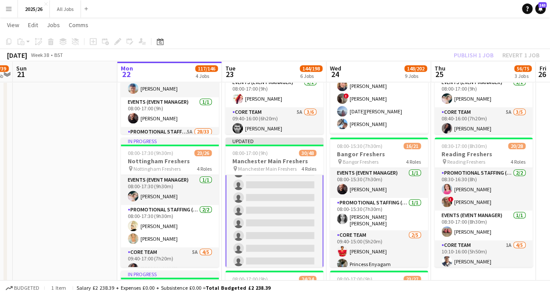
click at [481, 55] on div "Publish 1 job Revert 1 job" at bounding box center [496, 54] width 107 height 11
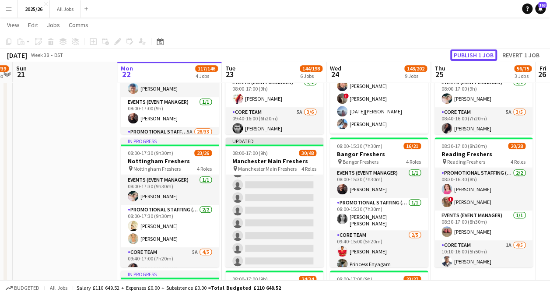
click at [481, 55] on button "Publish 1 job" at bounding box center [473, 54] width 47 height 11
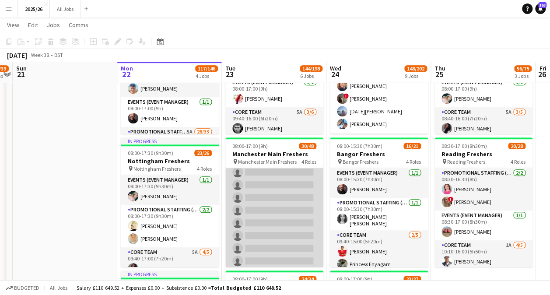
scroll to position [333, 0]
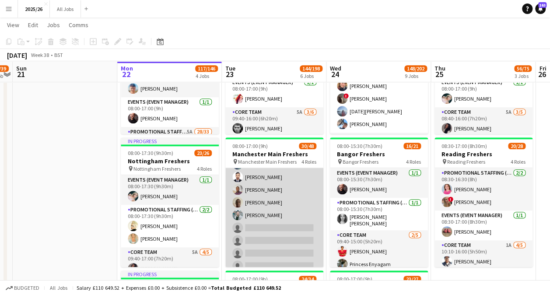
click at [237, 213] on app-user-avatar at bounding box center [237, 215] width 11 height 11
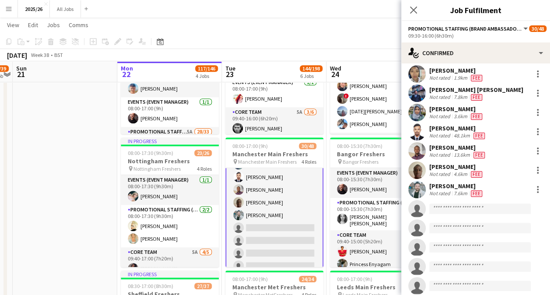
scroll to position [367, 0]
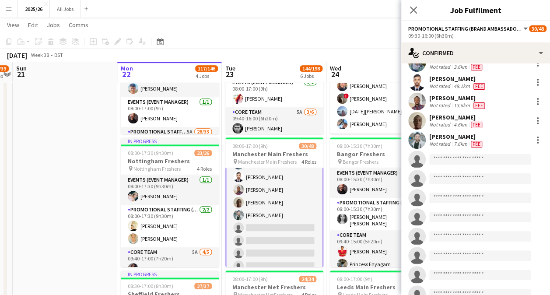
click at [417, 131] on app-user-avatar at bounding box center [417, 140] width 18 height 18
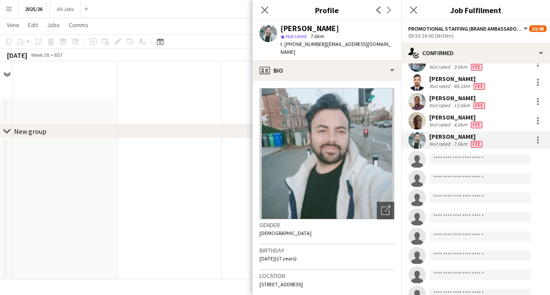
scroll to position [0, 0]
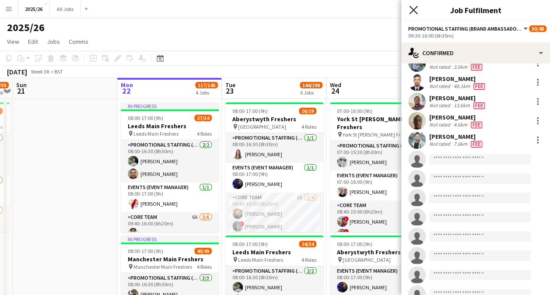
click at [412, 10] on icon "Close pop-in" at bounding box center [413, 10] width 8 height 8
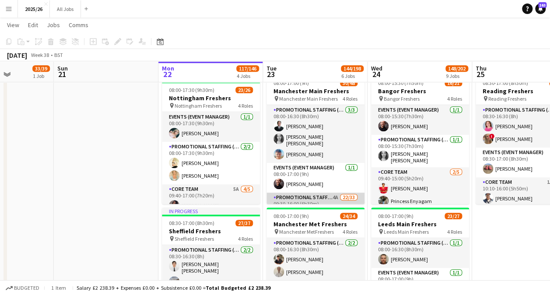
scroll to position [278, 0]
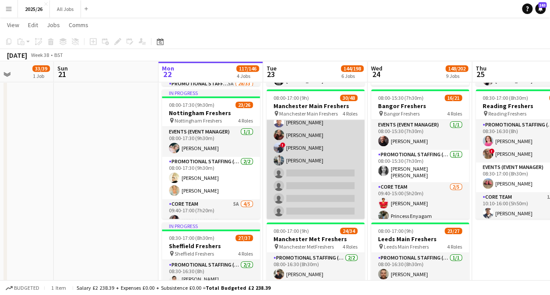
click at [312, 130] on app-card-role "Core Team 6A 4/11 09:40-16:00 (6h20m) Michael Nwadibie Hannah Norris ! Abraham …" at bounding box center [316, 179] width 98 height 157
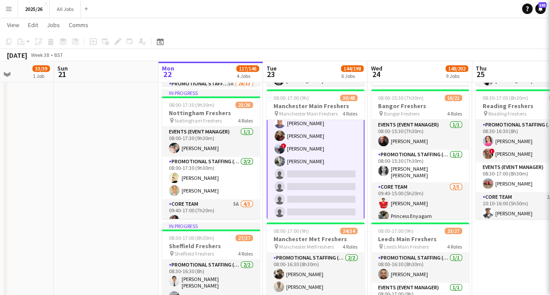
scroll to position [548, 0]
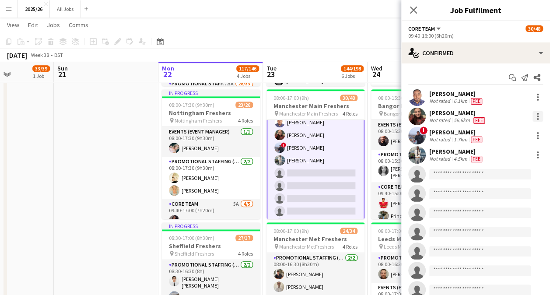
click at [537, 119] on div at bounding box center [538, 119] width 2 height 2
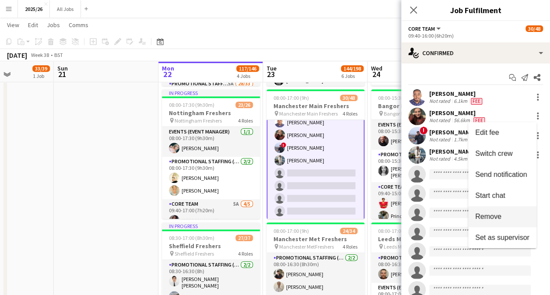
click at [500, 214] on span "Remove" at bounding box center [488, 216] width 26 height 7
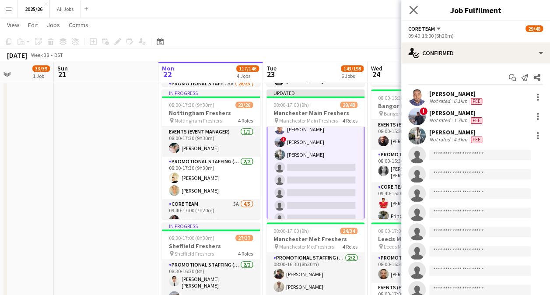
click at [417, 6] on icon "Close pop-in" at bounding box center [413, 10] width 8 height 8
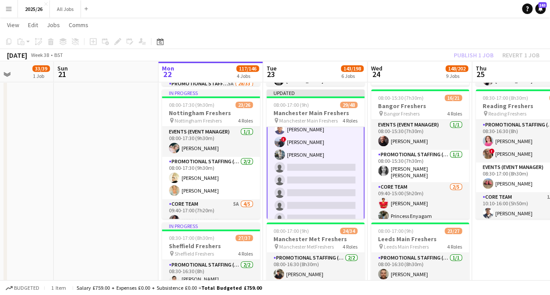
click at [476, 53] on div "Publish 1 job Revert 1 job" at bounding box center [496, 54] width 107 height 11
click at [476, 53] on button "Publish 1 job" at bounding box center [473, 54] width 47 height 11
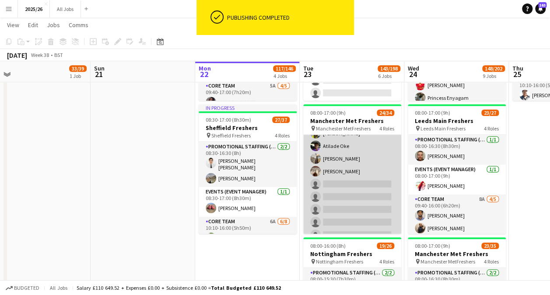
scroll to position [400, 0]
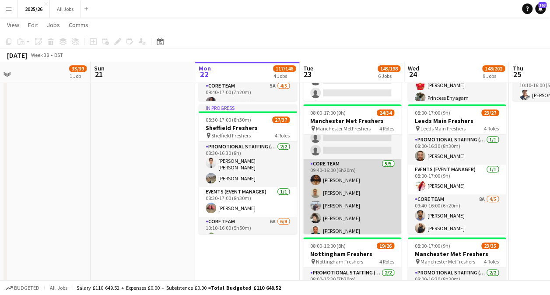
click at [357, 198] on app-card-role "Core Team 5/5 09:40-16:00 (6h20m) Gulbaz Khan Holli Rice-White Jack Blencowe An…" at bounding box center [352, 199] width 98 height 81
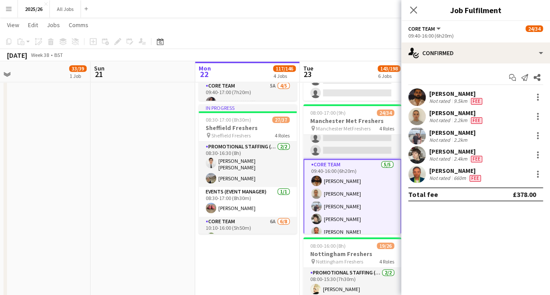
click at [420, 174] on app-user-avatar at bounding box center [417, 174] width 18 height 18
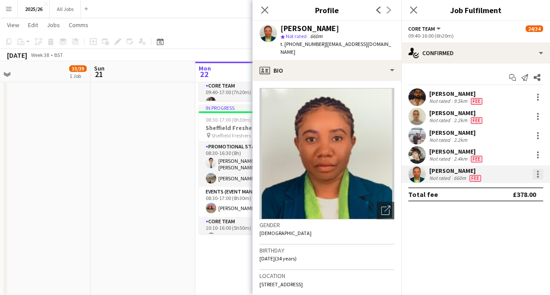
click at [539, 174] on div at bounding box center [538, 174] width 11 height 11
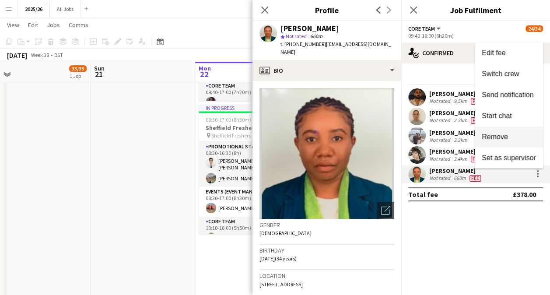
click at [498, 137] on span "Remove" at bounding box center [495, 136] width 26 height 7
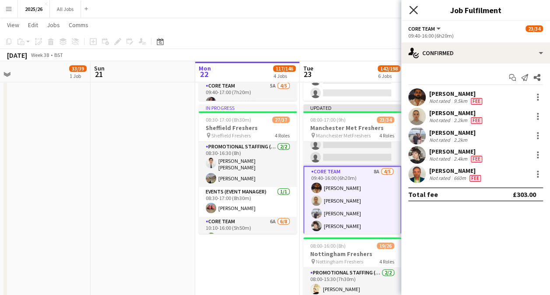
click at [415, 8] on icon "Close pop-in" at bounding box center [413, 10] width 8 height 8
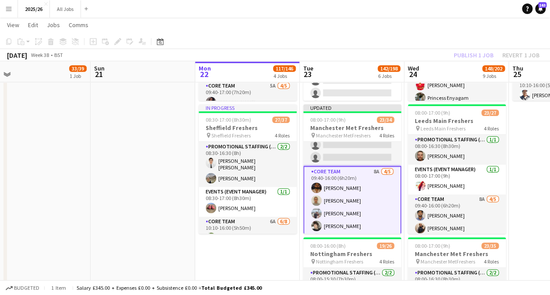
click at [469, 55] on div "Publish 1 job Revert 1 job" at bounding box center [496, 54] width 107 height 11
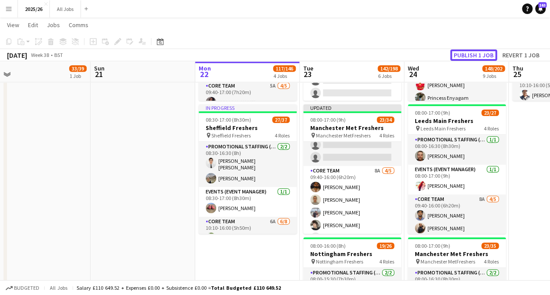
click at [469, 55] on button "Publish 1 job" at bounding box center [473, 54] width 47 height 11
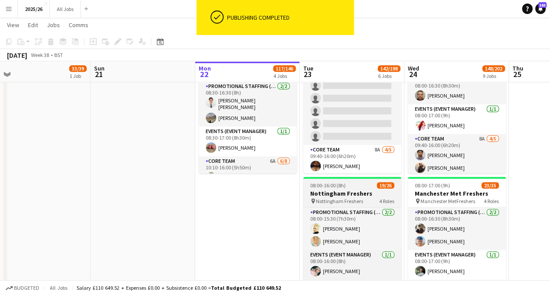
scroll to position [453, 0]
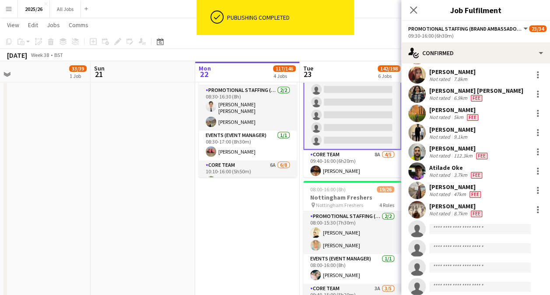
scroll to position [179, 0]
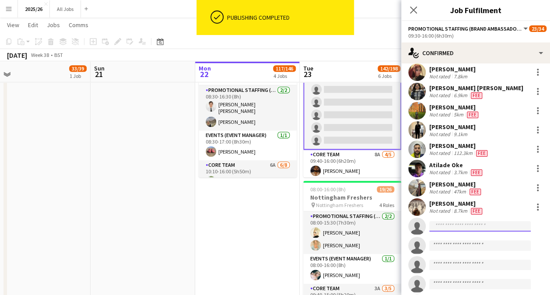
click at [462, 225] on input at bounding box center [480, 226] width 102 height 11
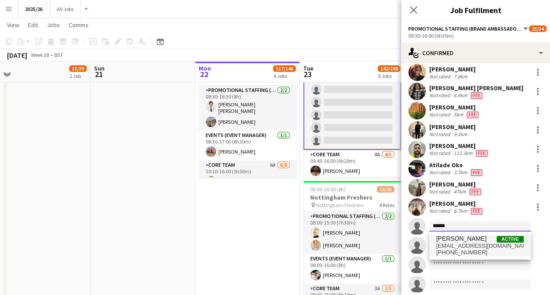
type input "******"
click at [474, 241] on span "[PERSON_NAME]" at bounding box center [461, 238] width 50 height 7
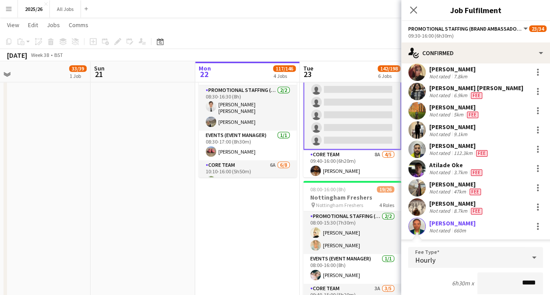
type input "******"
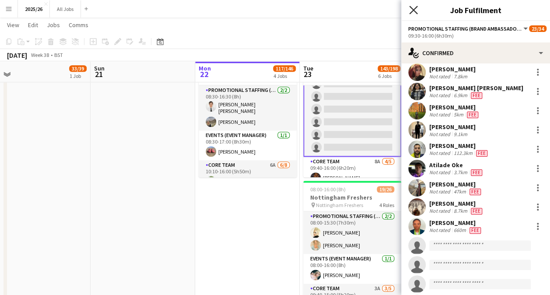
click at [414, 11] on icon at bounding box center [413, 10] width 8 height 8
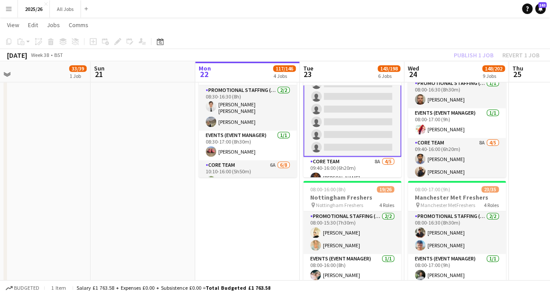
click at [479, 52] on div "Publish 1 job Revert 1 job" at bounding box center [496, 54] width 107 height 11
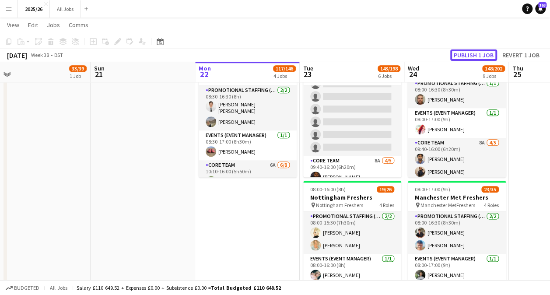
click at [479, 52] on button "Publish 1 job" at bounding box center [473, 54] width 47 height 11
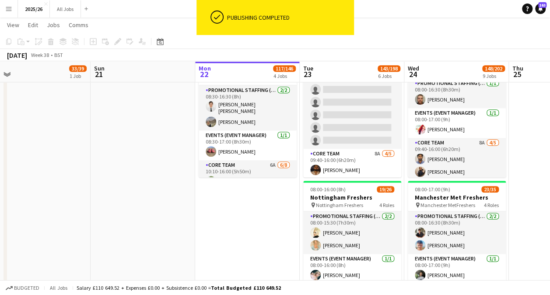
scroll to position [390, 0]
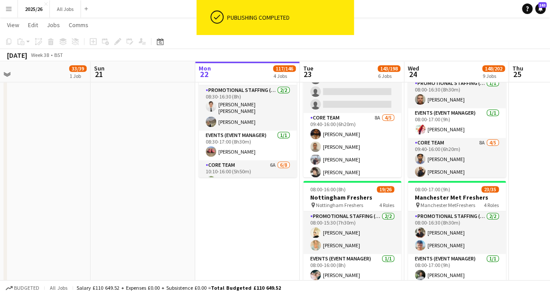
click at [340, 158] on app-card-role "Core Team 8A 4/5 09:40-16:00 (6h20m) Gulbaz Khan Holli Rice-White Jack Blencowe…" at bounding box center [352, 153] width 98 height 81
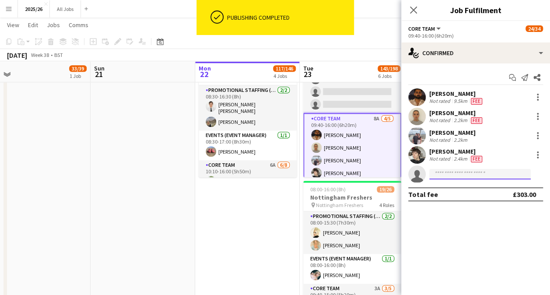
click at [470, 170] on input at bounding box center [480, 174] width 102 height 11
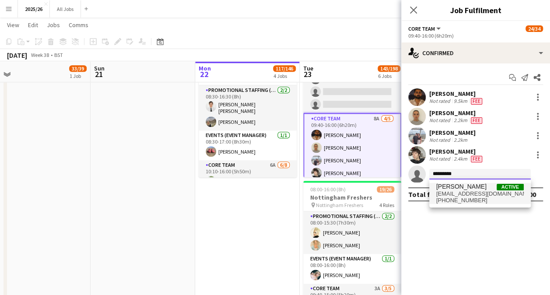
type input "*********"
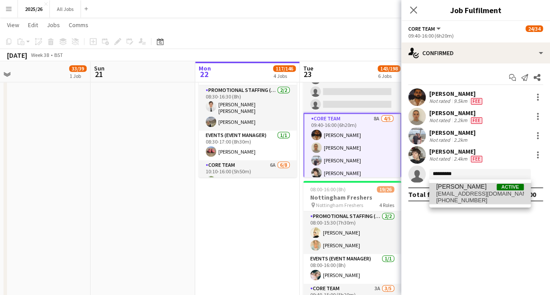
click at [472, 186] on span "[PERSON_NAME]" at bounding box center [461, 186] width 50 height 7
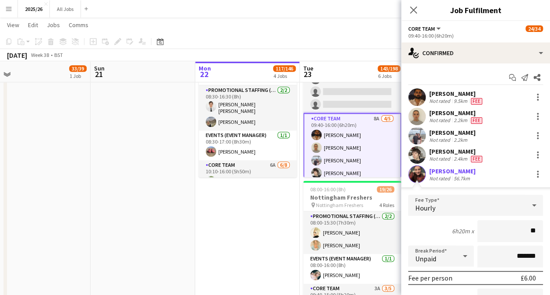
type input "***"
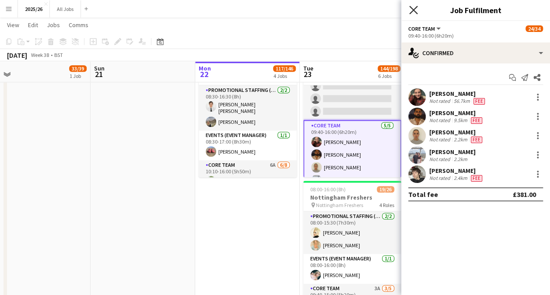
click at [416, 13] on icon at bounding box center [413, 10] width 8 height 8
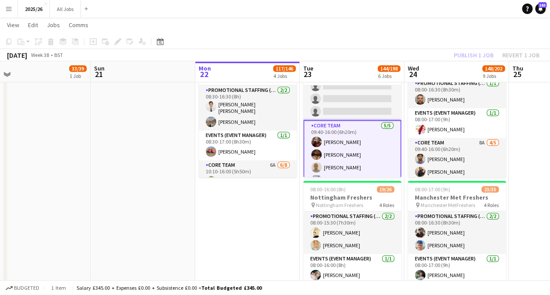
click at [477, 58] on div "Publish 1 job Revert 1 job" at bounding box center [496, 54] width 107 height 11
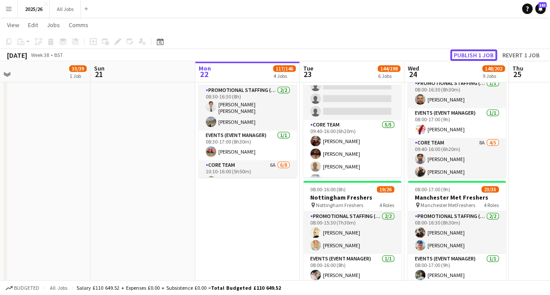
click at [477, 58] on button "Publish 1 job" at bounding box center [473, 54] width 47 height 11
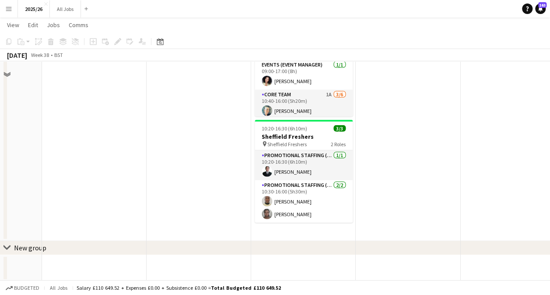
scroll to position [923, 0]
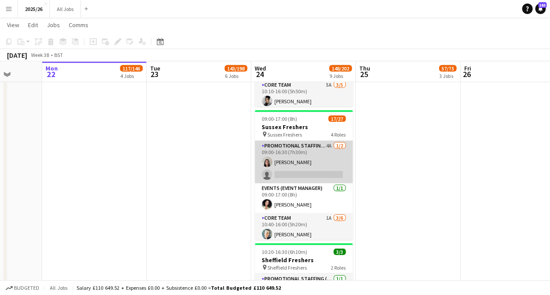
click at [312, 165] on app-card-role "Promotional Staffing (Team Leader) 4A 1/2 09:00-16:30 (7h30m) Emily Miller sing…" at bounding box center [304, 162] width 98 height 42
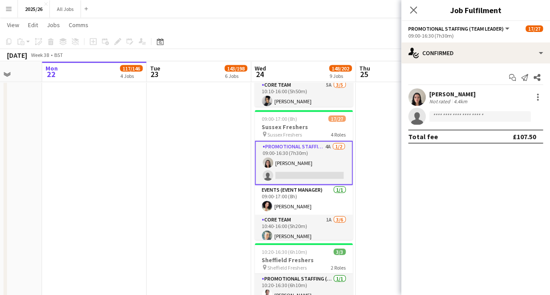
click at [425, 91] on div at bounding box center [417, 97] width 18 height 18
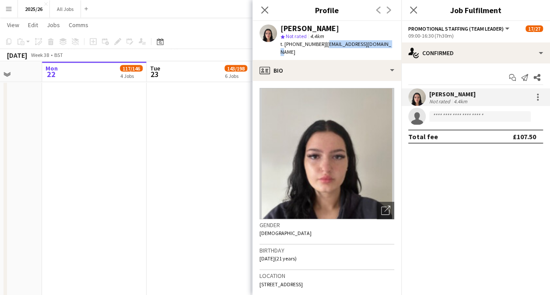
drag, startPoint x: 389, startPoint y: 45, endPoint x: 323, endPoint y: 46, distance: 65.7
click at [323, 46] on div "Emily Miller star Not rated 4.4km t. +4407480308429 | milleremma224@gmail.com" at bounding box center [327, 40] width 149 height 39
copy span "milleremma224@gmail.com"
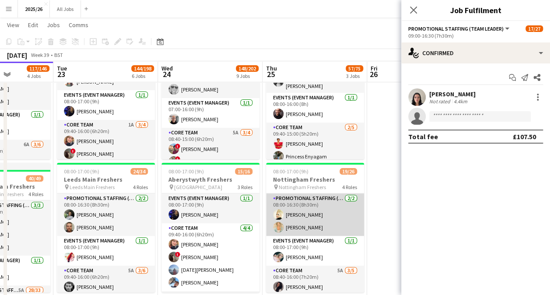
scroll to position [70, 0]
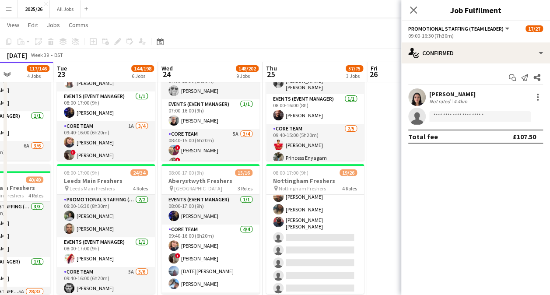
click at [328, 235] on app-card-role "Promotional Staffing (Brand Ambassadors) 2A 13/18 08:40-16:00 (7h20m) Anagha Ko…" at bounding box center [315, 171] width 98 height 251
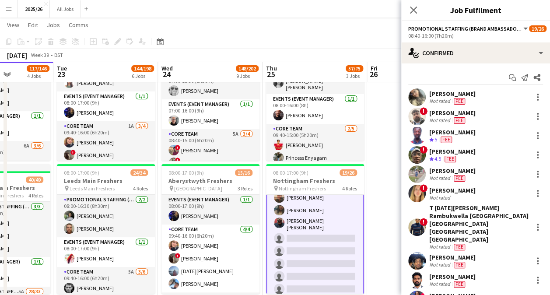
scroll to position [302, 0]
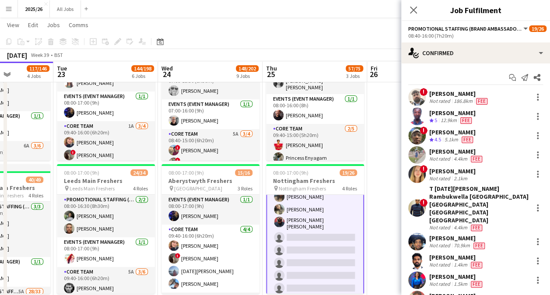
click at [502, 39] on div "08:40-16:00 (7h20m)" at bounding box center [475, 35] width 135 height 7
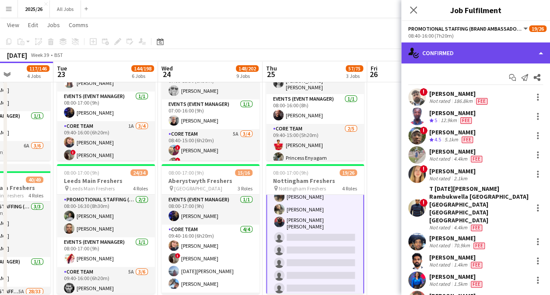
click at [502, 43] on div "single-neutral-actions-check-2 Confirmed" at bounding box center [475, 52] width 149 height 21
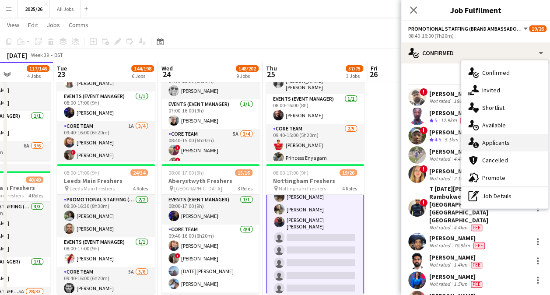
click at [497, 145] on span "Applicants" at bounding box center [496, 143] width 28 height 8
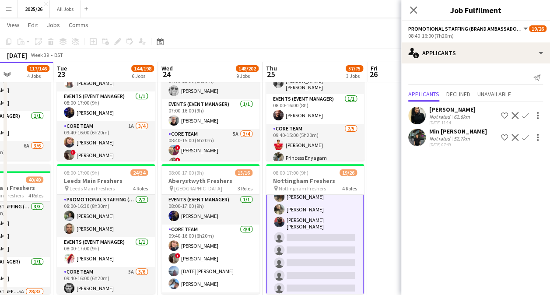
click at [530, 139] on button "Confirm" at bounding box center [525, 137] width 11 height 11
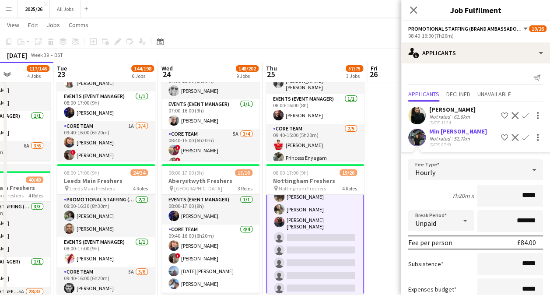
type input "******"
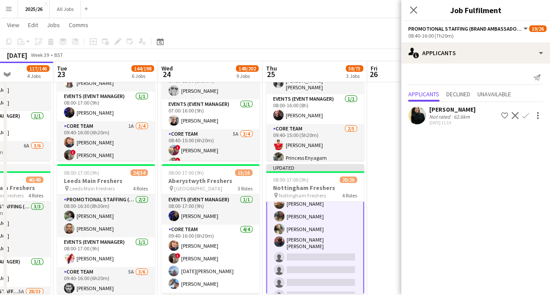
click at [526, 117] on app-icon "Confirm" at bounding box center [525, 115] width 7 height 7
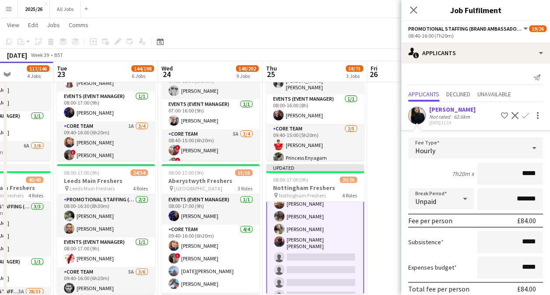
type input "******"
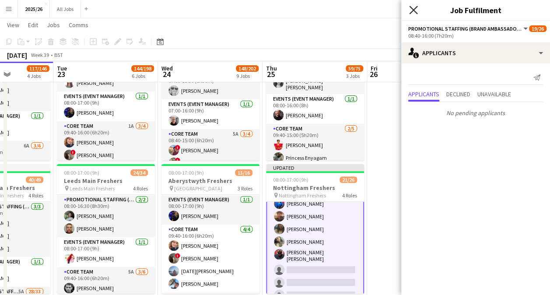
click at [414, 9] on icon at bounding box center [413, 10] width 8 height 8
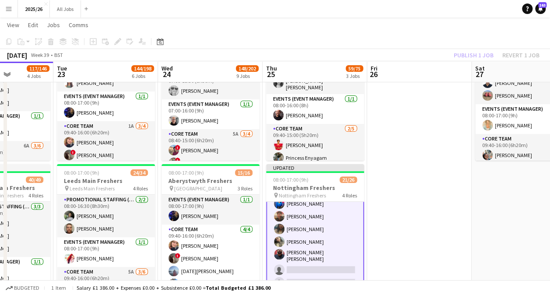
click at [469, 53] on div "Publish 1 job Revert 1 job" at bounding box center [496, 54] width 107 height 11
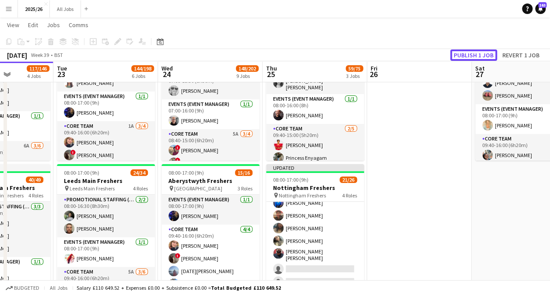
scroll to position [302, 0]
click at [469, 53] on button "Publish 1 job" at bounding box center [473, 54] width 47 height 11
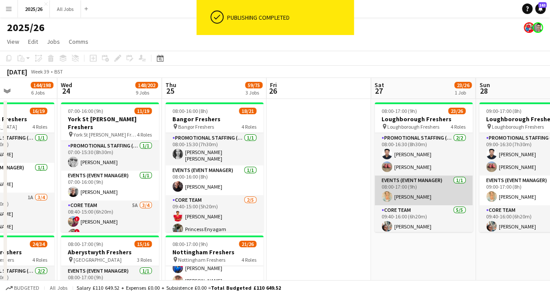
scroll to position [0, 362]
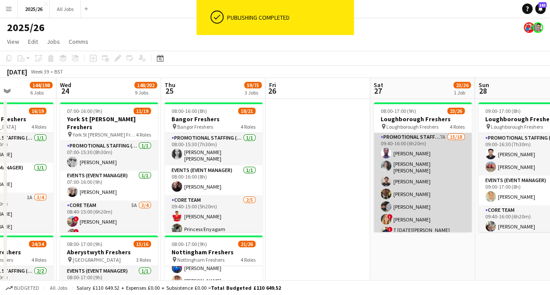
click at [430, 206] on app-card-role "Promotional Staffing (Brand Ambassadors) 7A 15/18 09:40-16:00 (6h20m) Olanrewaj…" at bounding box center [423, 257] width 98 height 251
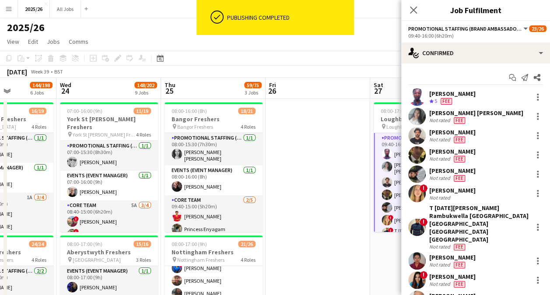
scroll to position [154, 0]
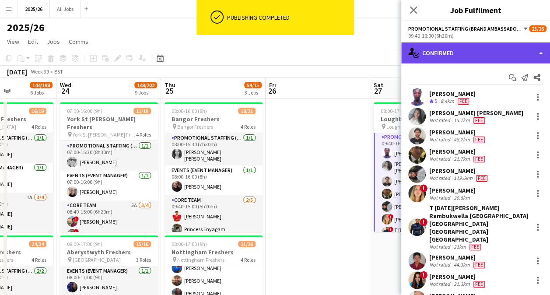
click at [467, 53] on div "single-neutral-actions-check-2 Confirmed" at bounding box center [475, 52] width 149 height 21
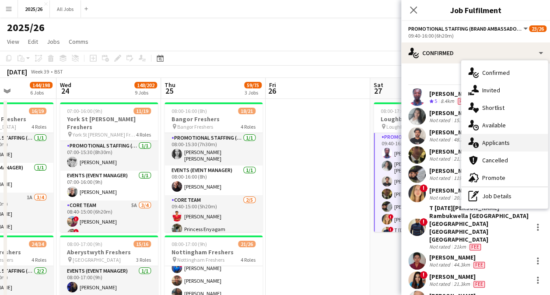
click at [505, 140] on span "Applicants" at bounding box center [496, 143] width 28 height 8
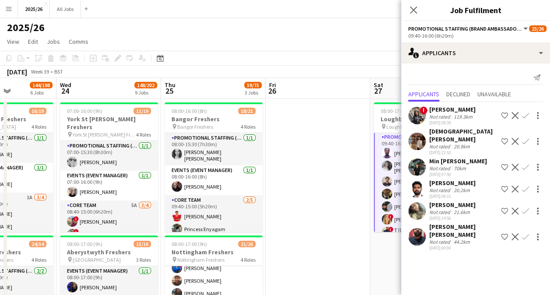
click at [526, 164] on app-icon "Confirm" at bounding box center [525, 167] width 7 height 7
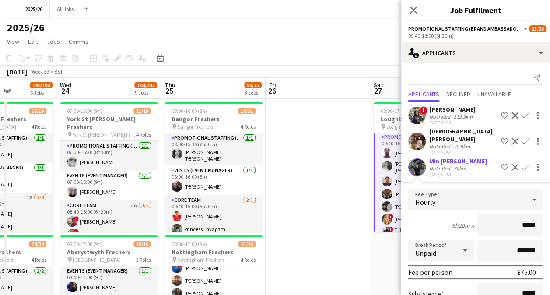
type input "******"
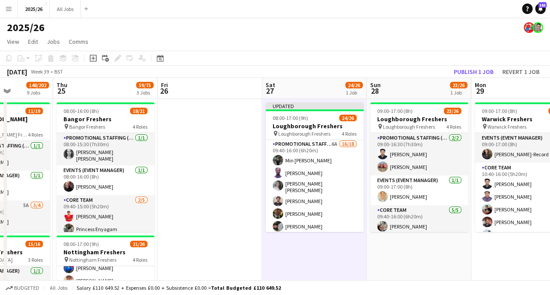
scroll to position [0, 261]
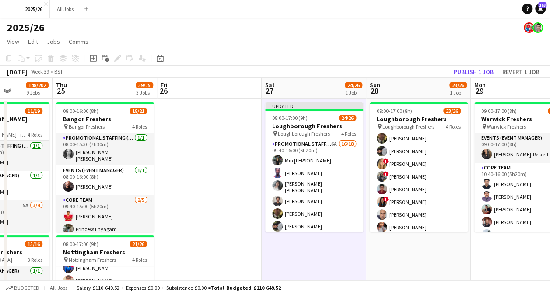
click at [446, 179] on app-card-role "Promotional Staffing (Brand Ambassadors) 5A 15/18 09:40-16:00 (6h20m) Olanrewaj…" at bounding box center [419, 202] width 98 height 251
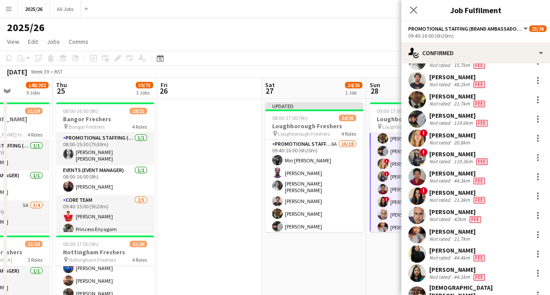
scroll to position [54, 0]
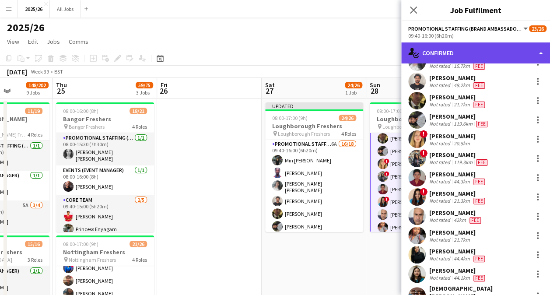
click at [499, 53] on div "single-neutral-actions-check-2 Confirmed" at bounding box center [475, 52] width 149 height 21
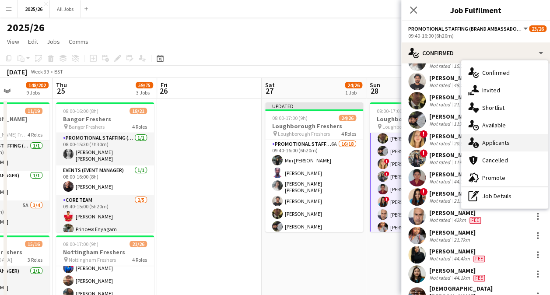
click at [507, 145] on span "Applicants" at bounding box center [496, 143] width 28 height 8
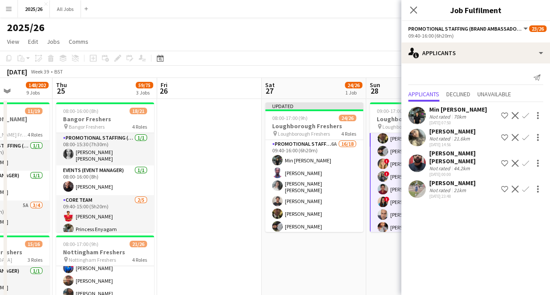
click at [525, 117] on app-icon "Confirm" at bounding box center [525, 115] width 7 height 7
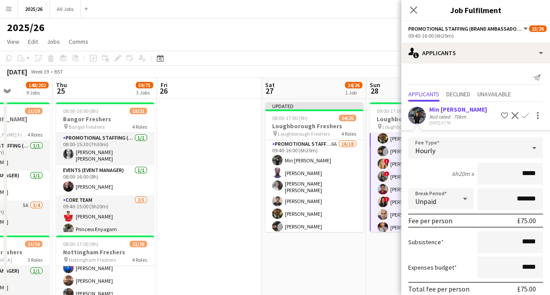
type input "******"
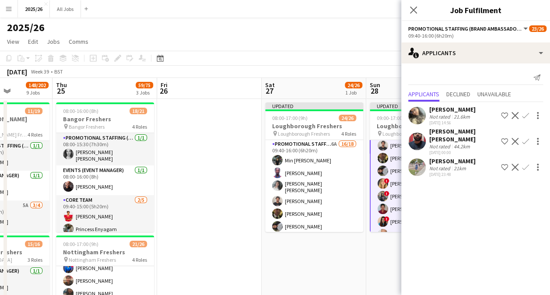
click at [357, 39] on app-page-menu "View Day view expanded Day view collapsed Month view Date picker Jump to today …" at bounding box center [275, 42] width 550 height 17
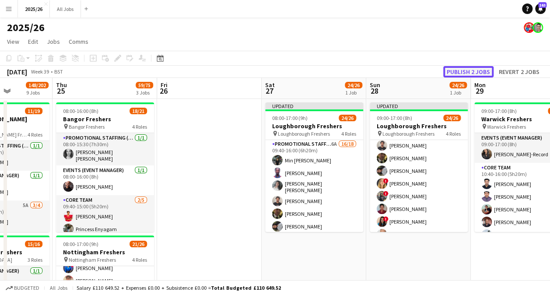
click at [460, 72] on button "Publish 2 jobs" at bounding box center [468, 71] width 50 height 11
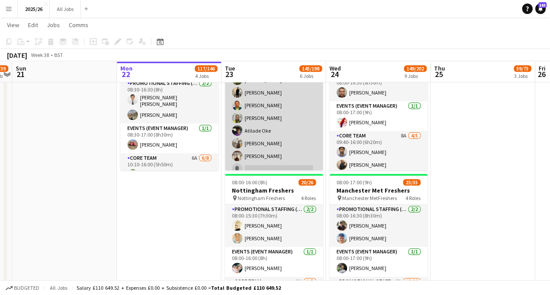
scroll to position [218, 0]
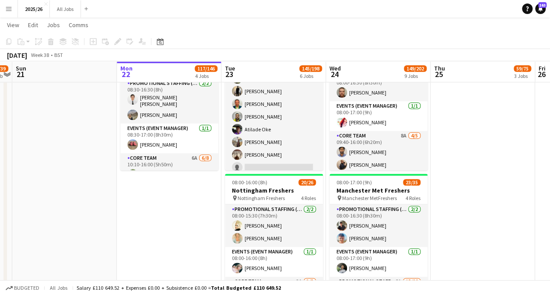
click at [277, 111] on app-card-role "Promotional Staffing (Brand Ambassadors) 5A 17/26 09:30-16:00 (6h30m) Frank Nde…" at bounding box center [274, 101] width 98 height 352
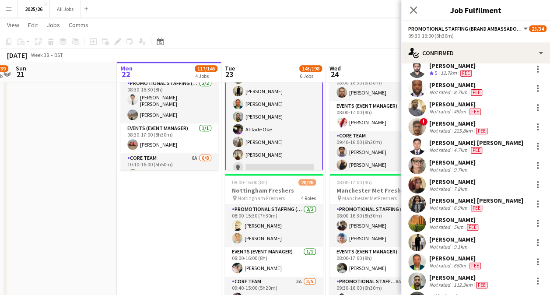
scroll to position [122, 0]
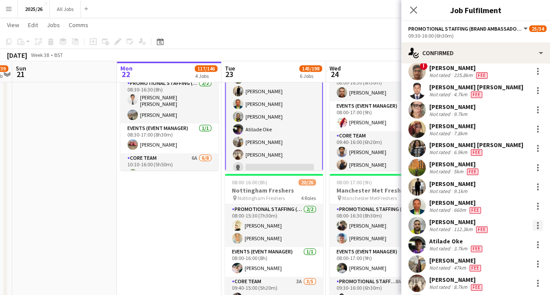
click at [533, 224] on div at bounding box center [538, 225] width 11 height 11
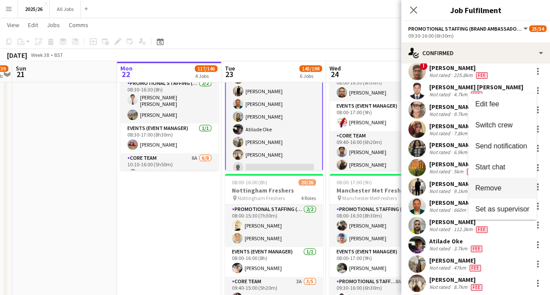
click at [509, 185] on span "Remove" at bounding box center [502, 188] width 54 height 8
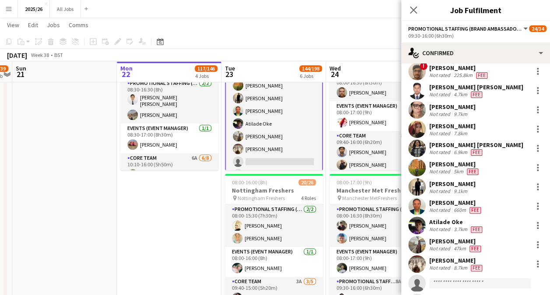
click at [408, 9] on div "Close pop-in" at bounding box center [413, 10] width 25 height 20
click at [411, 8] on icon at bounding box center [413, 10] width 8 height 8
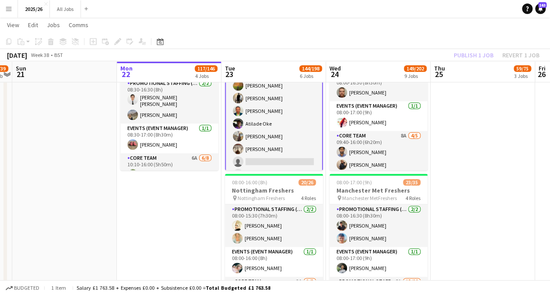
click at [474, 47] on app-toolbar "Copy Paste Paste Ctrl+V Paste with crew Ctrl+Shift+V Paste linked Job Delete Gr…" at bounding box center [275, 41] width 550 height 15
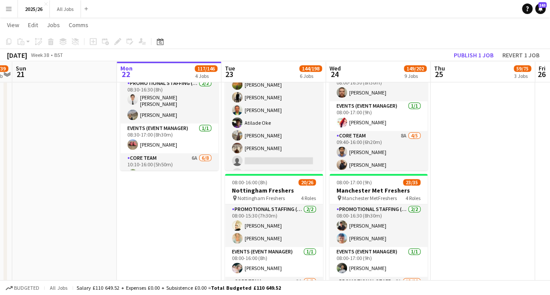
scroll to position [218, 0]
click at [478, 54] on button "Publish 1 job" at bounding box center [473, 54] width 47 height 11
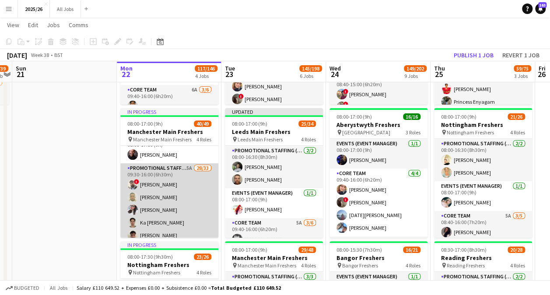
scroll to position [71, 0]
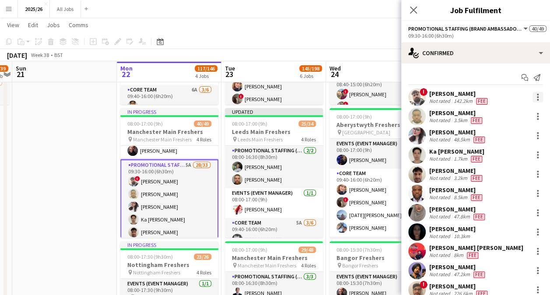
click at [535, 96] on div at bounding box center [538, 97] width 11 height 11
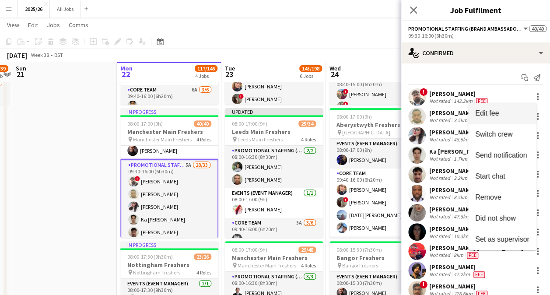
click at [515, 107] on button "Edit fee" at bounding box center [502, 113] width 68 height 21
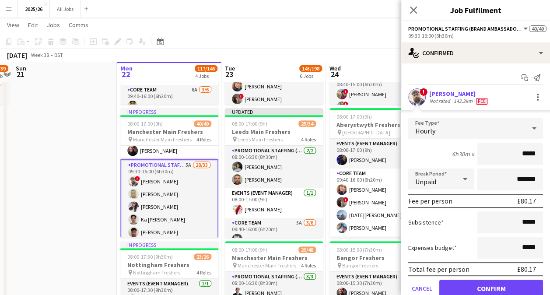
type input "******"
click button "Confirm" at bounding box center [491, 289] width 104 height 18
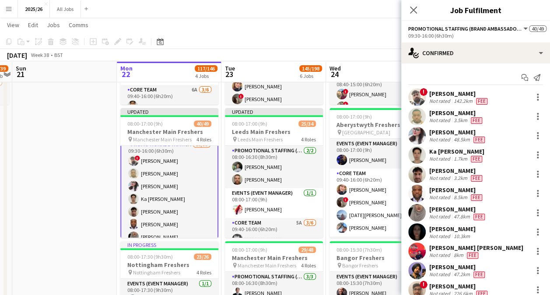
scroll to position [97, 0]
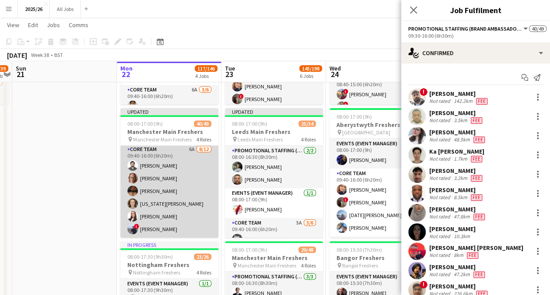
click at [173, 179] on app-card-role "Core Team 6A 8/12 09:40-16:00 (6h20m) Emad Emad Anthea Minet Gulbaz Khan Georgi…" at bounding box center [169, 228] width 98 height 169
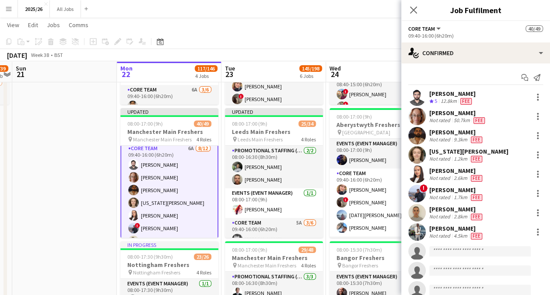
scroll to position [533, 0]
click at [533, 133] on div at bounding box center [538, 135] width 11 height 11
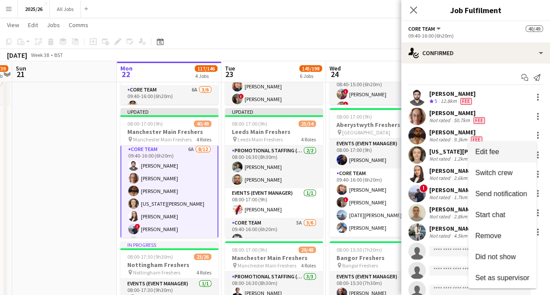
click at [499, 147] on button "Edit fee" at bounding box center [502, 151] width 68 height 21
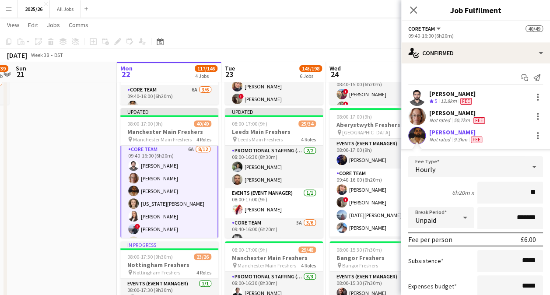
type input "***"
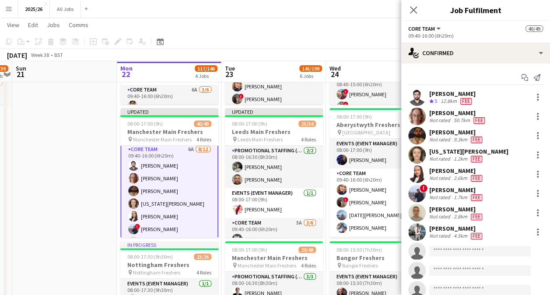
click at [536, 215] on div "Holli Rice-White Not rated 2.8km Fee" at bounding box center [475, 213] width 149 height 18
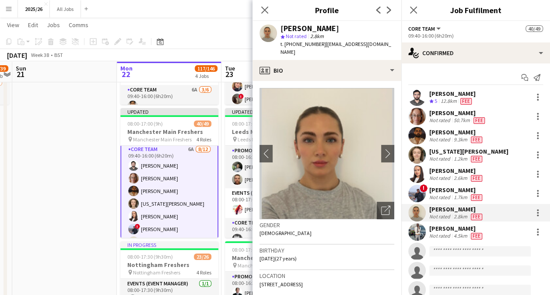
drag, startPoint x: 534, startPoint y: 214, endPoint x: 503, endPoint y: 229, distance: 34.6
click at [503, 229] on div "Efemena Asore Not rated 4.5km Fee" at bounding box center [475, 232] width 149 height 18
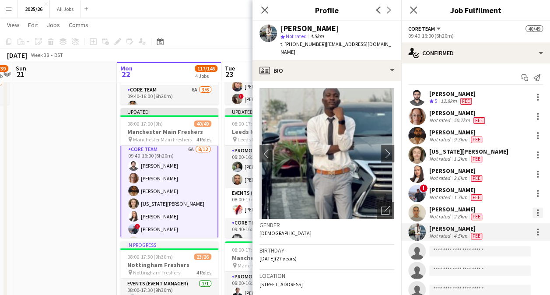
click at [537, 215] on div at bounding box center [538, 215] width 2 height 2
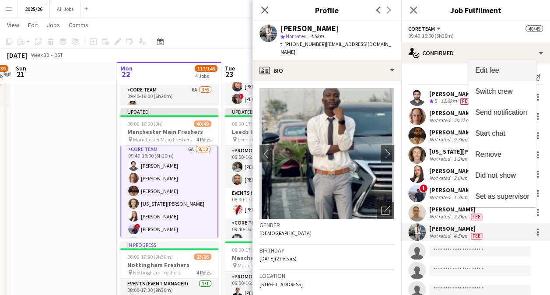
click at [491, 70] on span "Edit fee" at bounding box center [487, 70] width 24 height 7
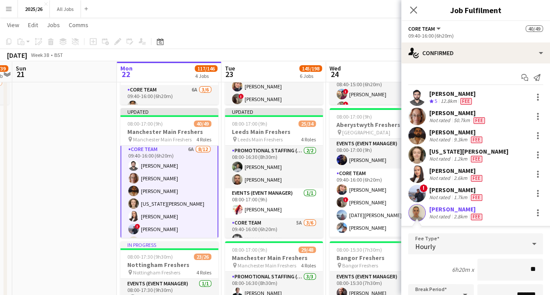
type input "***"
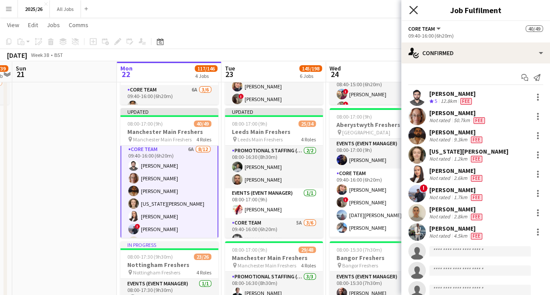
click at [414, 8] on icon "Close pop-in" at bounding box center [413, 10] width 8 height 8
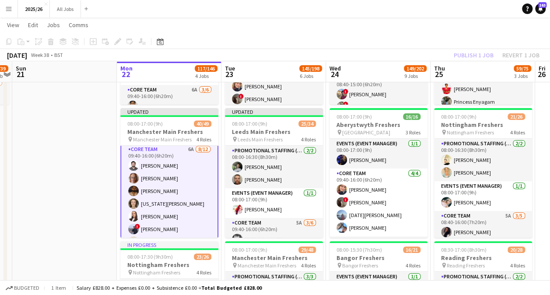
click at [475, 60] on div "Publish 1 job Revert 1 job" at bounding box center [496, 54] width 107 height 11
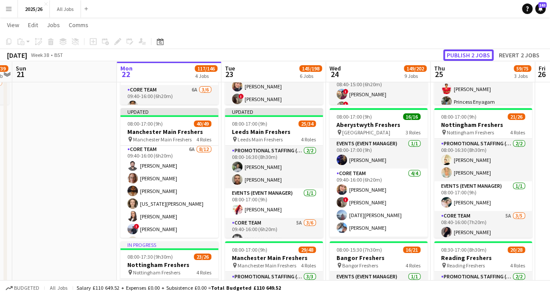
click at [475, 60] on button "Publish 2 jobs" at bounding box center [468, 54] width 50 height 11
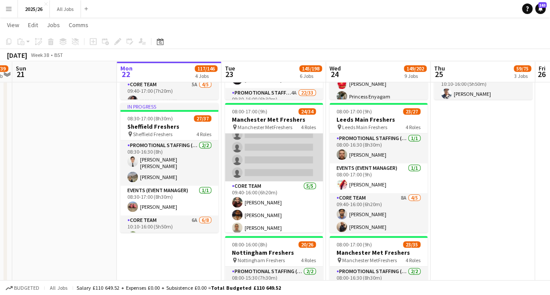
scroll to position [400, 0]
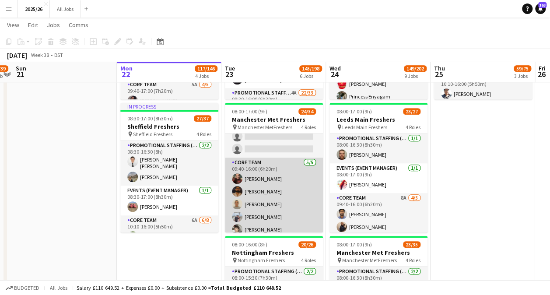
click at [268, 194] on app-card-role "Core Team 5/5 09:40-16:00 (6h20m) Hannah Norris Gulbaz Khan Holli Rice-White Ja…" at bounding box center [274, 198] width 98 height 81
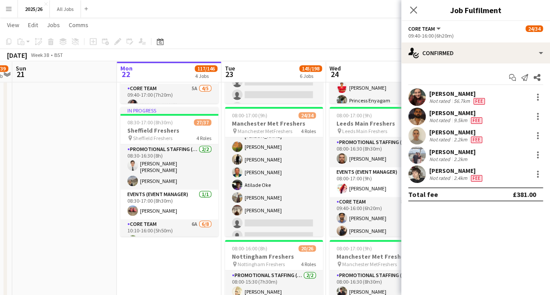
scroll to position [397, 0]
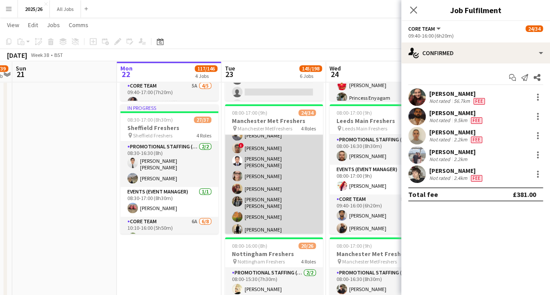
click at [266, 182] on app-card-role "Promotional Staffing (Brand Ambassadors) 5A 16/26 09:30-16:00 (6h30m) Frank Nde…" at bounding box center [274, 239] width 98 height 352
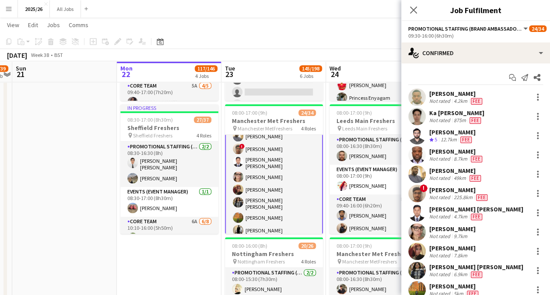
scroll to position [144, 0]
click at [533, 251] on div at bounding box center [538, 251] width 11 height 11
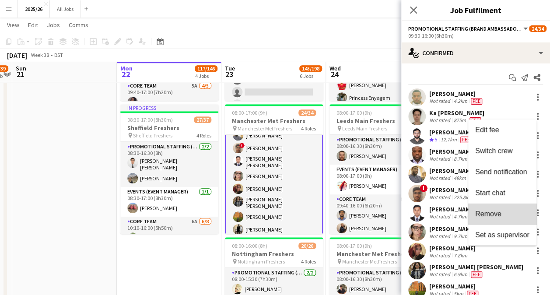
click at [507, 214] on span "Remove" at bounding box center [502, 214] width 54 height 8
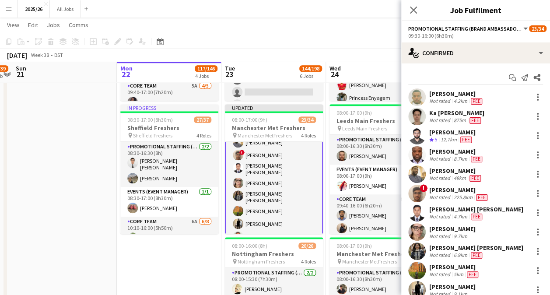
click at [366, 39] on app-toolbar "Copy Paste Paste Ctrl+V Paste with crew Ctrl+Shift+V Paste linked Job Delete Gr…" at bounding box center [275, 41] width 550 height 15
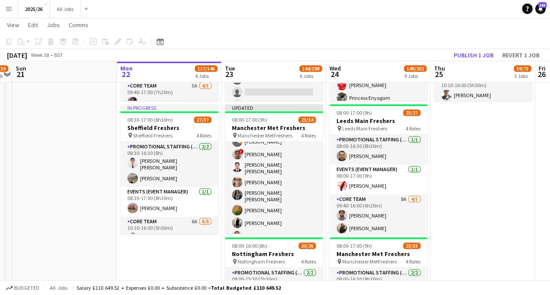
scroll to position [144, 0]
click at [481, 52] on button "Publish 1 job" at bounding box center [473, 54] width 47 height 11
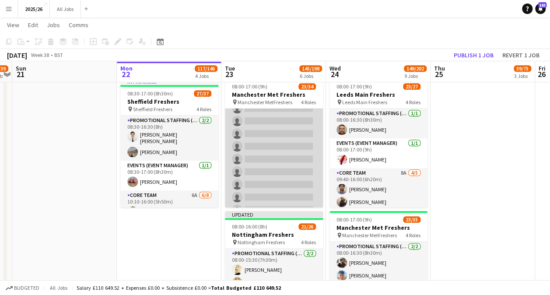
scroll to position [400, 0]
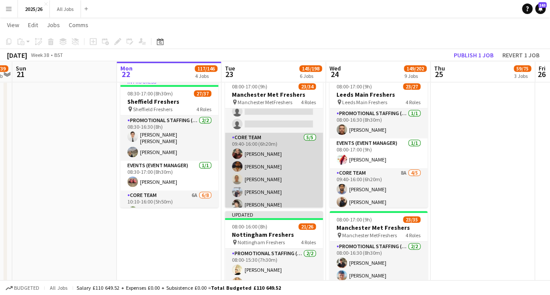
click at [270, 175] on app-card-role "Core Team 5/5 09:40-16:00 (6h20m) Hannah Norris Gulbaz Khan Holli Rice-White Ja…" at bounding box center [274, 173] width 98 height 81
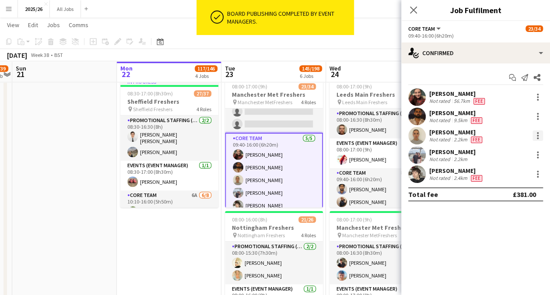
click at [537, 134] on div at bounding box center [538, 135] width 11 height 11
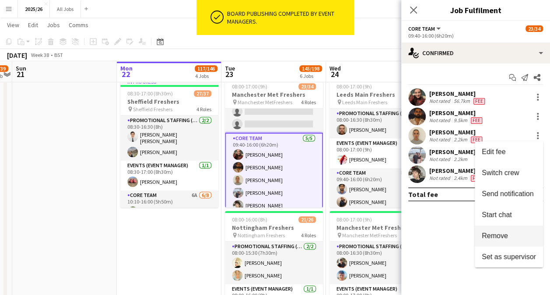
click at [506, 233] on span "Remove" at bounding box center [495, 235] width 26 height 7
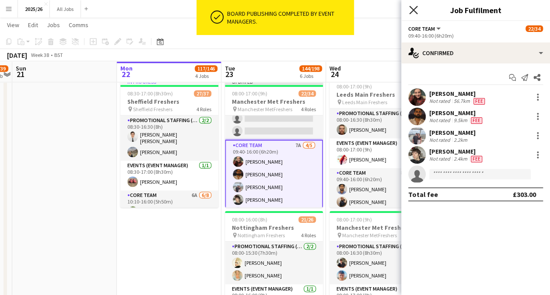
click at [414, 13] on icon "Close pop-in" at bounding box center [413, 10] width 8 height 8
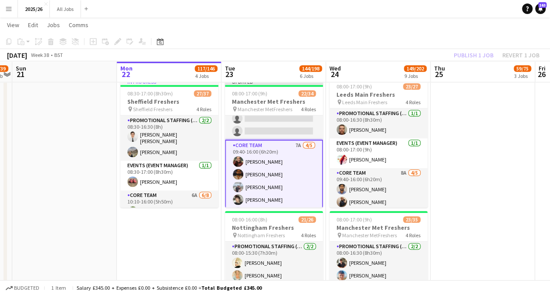
click at [474, 53] on div "Publish 1 job Revert 1 job" at bounding box center [496, 54] width 107 height 11
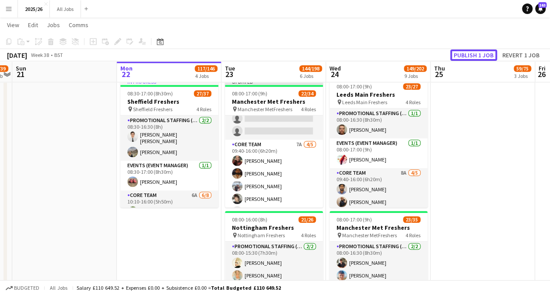
click at [474, 53] on button "Publish 1 job" at bounding box center [473, 54] width 47 height 11
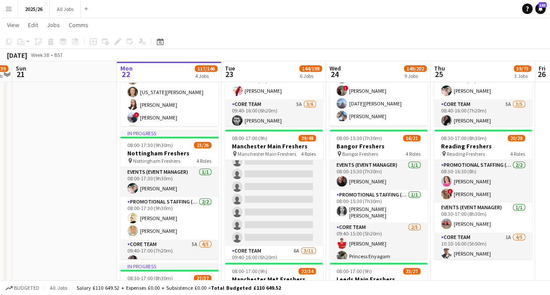
scroll to position [511, 0]
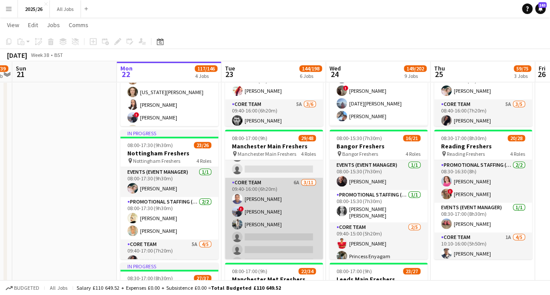
click at [279, 225] on app-card-role "Core Team 6A 3/11 09:40-16:00 (6h20m) Michael Nwadibie ! Abraham Rugbere Efemen…" at bounding box center [274, 256] width 98 height 157
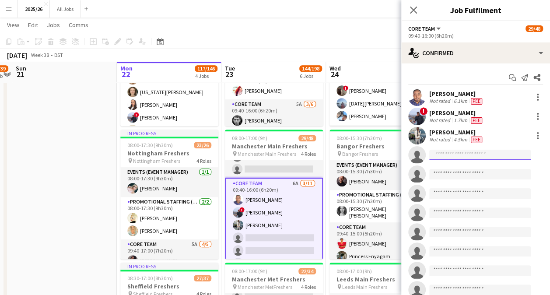
click at [502, 152] on input at bounding box center [480, 155] width 102 height 11
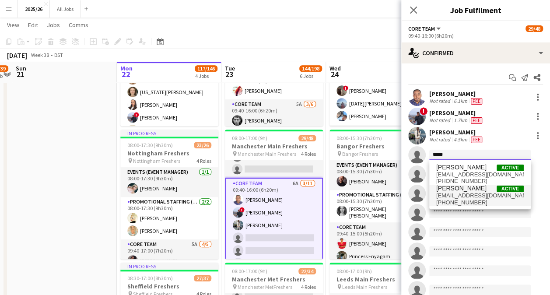
type input "*****"
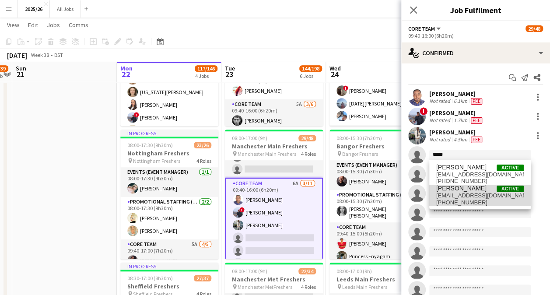
click at [486, 190] on span "Holli Rice-White Active" at bounding box center [480, 188] width 88 height 7
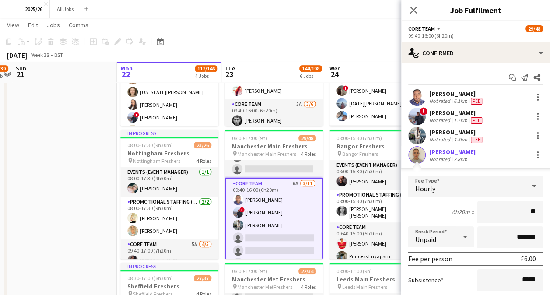
type input "***"
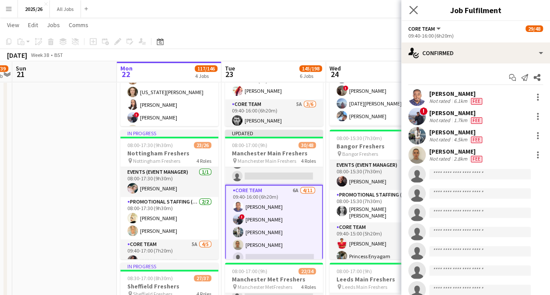
click at [409, 10] on app-icon "Close pop-in" at bounding box center [413, 10] width 13 height 13
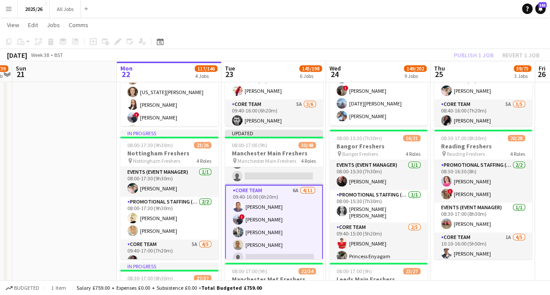
click at [480, 56] on div "Publish 1 job Revert 1 job" at bounding box center [496, 54] width 107 height 11
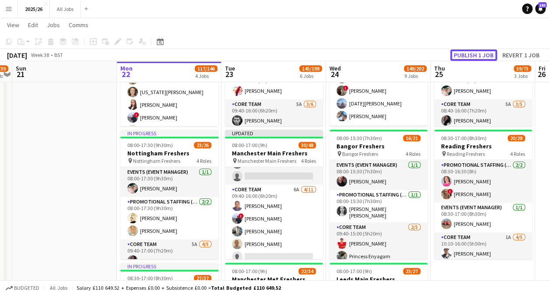
click at [480, 56] on button "Publish 1 job" at bounding box center [473, 54] width 47 height 11
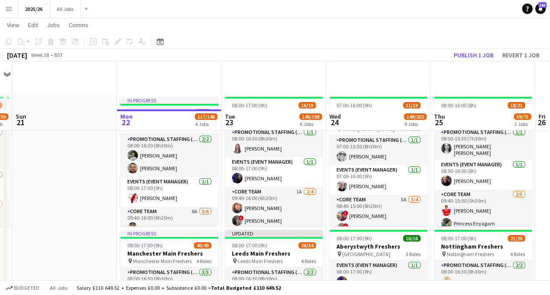
scroll to position [54, 0]
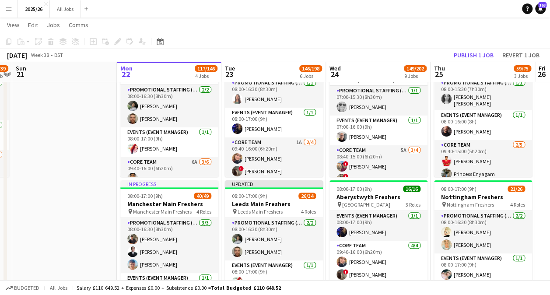
click at [316, 20] on app-page-menu "View Day view expanded Day view collapsed Month view Date picker Jump to today …" at bounding box center [275, 26] width 550 height 17
click at [482, 53] on button "Publish 1 job" at bounding box center [473, 54] width 47 height 11
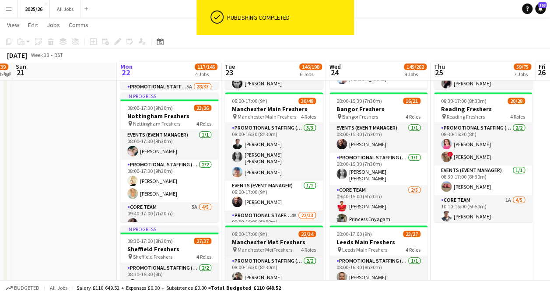
scroll to position [273, 0]
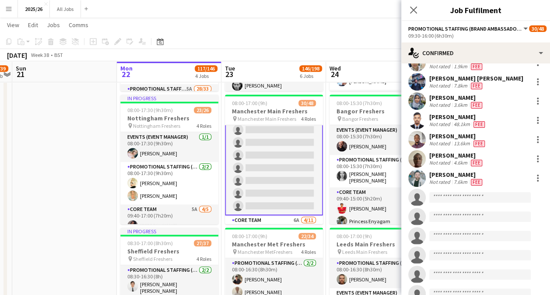
scroll to position [332, 0]
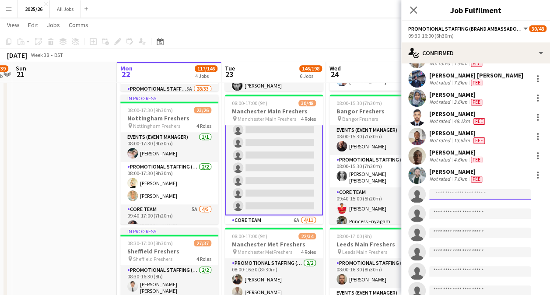
click at [476, 189] on input at bounding box center [480, 194] width 102 height 11
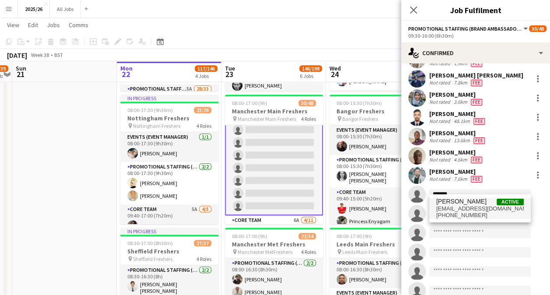
type input "******"
click at [477, 203] on span "Damian Obi Active" at bounding box center [480, 201] width 88 height 7
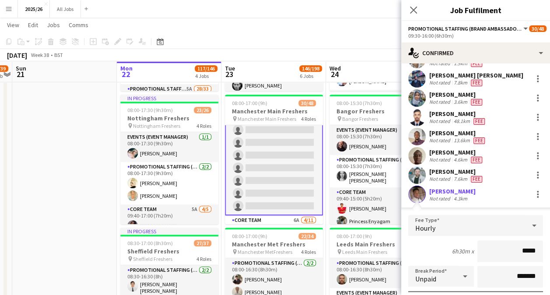
type input "******"
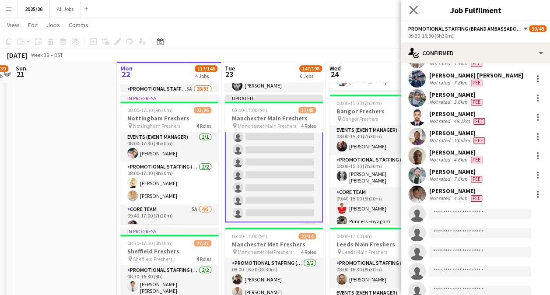
click at [409, 10] on app-icon "Close pop-in" at bounding box center [413, 10] width 13 height 13
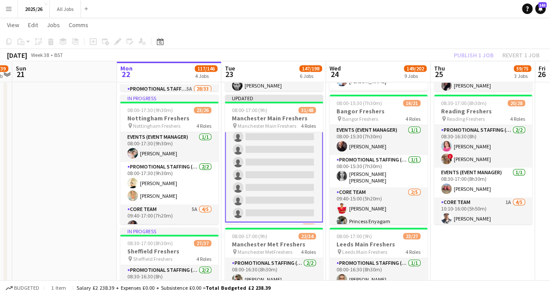
click at [473, 50] on div "Publish 1 job Revert 1 job" at bounding box center [496, 54] width 107 height 11
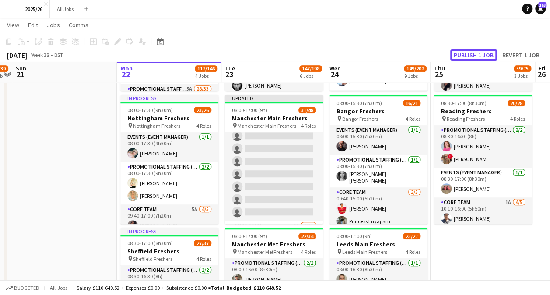
scroll to position [439, 0]
click at [473, 50] on button "Publish 1 job" at bounding box center [473, 54] width 47 height 11
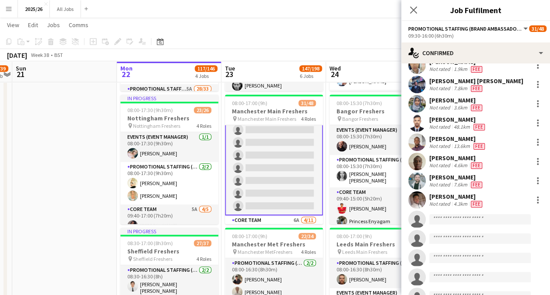
scroll to position [343, 0]
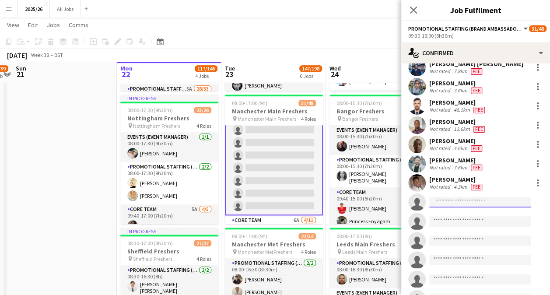
click at [456, 201] on input at bounding box center [480, 202] width 102 height 11
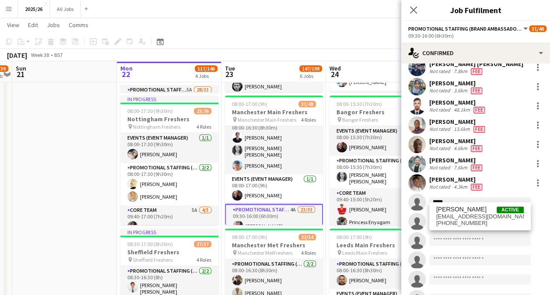
scroll to position [9, 0]
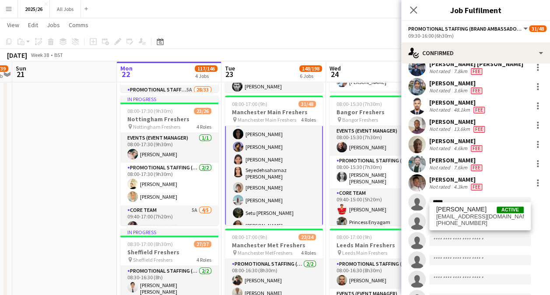
type input "*****"
click at [275, 193] on app-card-role "Promotional Staffing (Brand Ambassadors) 4A 23/33 09:30-16:00 (6h30m) Sahar Naz…" at bounding box center [274, 295] width 98 height 443
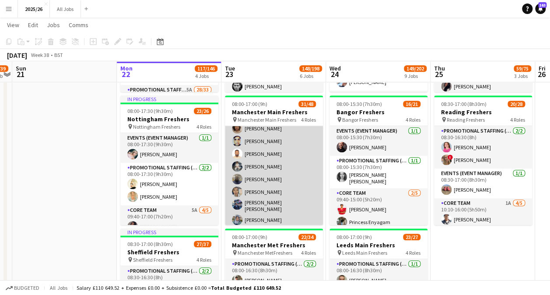
scroll to position [237, 0]
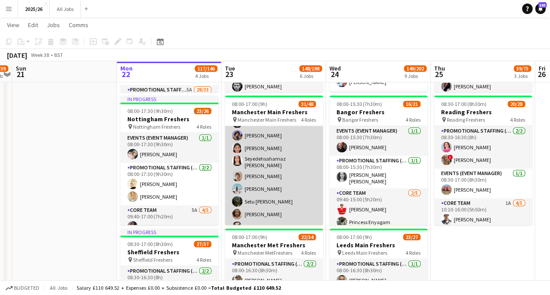
click at [258, 203] on app-card-role "Promotional Staffing (Brand Ambassadors) 4A 23/33 09:30-16:00 (6h30m) Sahar Naz…" at bounding box center [274, 283] width 98 height 441
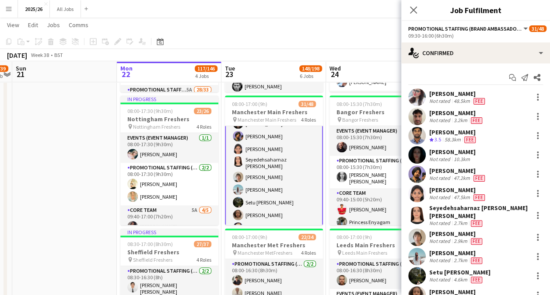
scroll to position [151, 0]
click at [419, 268] on app-user-avatar at bounding box center [417, 276] width 18 height 18
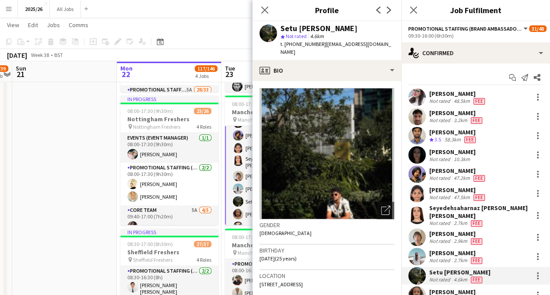
click at [419, 271] on app-user-avatar at bounding box center [417, 276] width 18 height 18
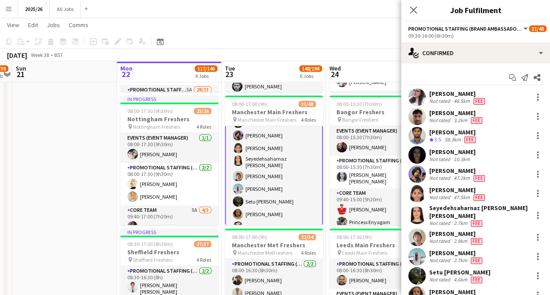
click at [418, 270] on app-user-avatar at bounding box center [417, 276] width 18 height 18
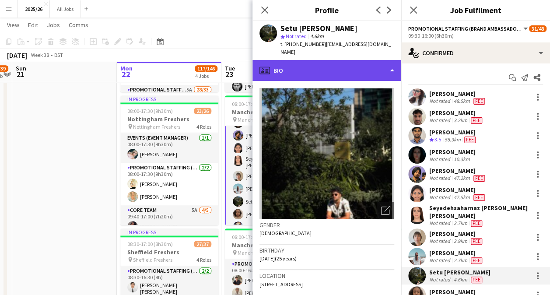
click at [376, 60] on div "profile Bio" at bounding box center [327, 70] width 149 height 21
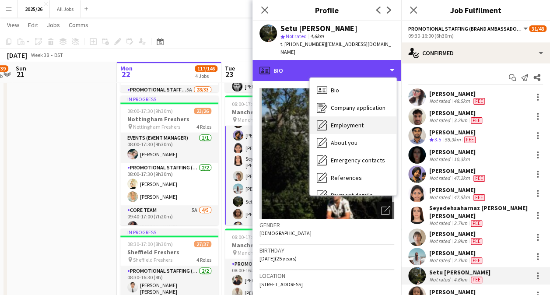
scroll to position [100, 0]
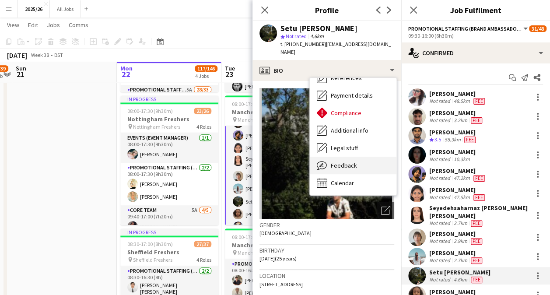
click at [361, 158] on div "Feedback Feedback" at bounding box center [353, 166] width 87 height 18
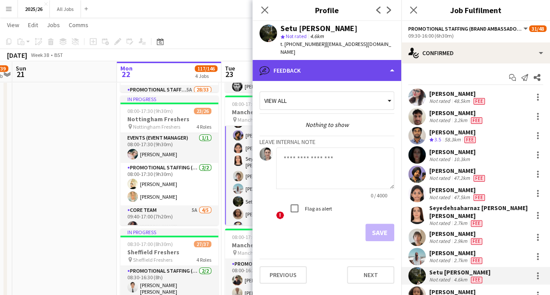
click at [358, 71] on div "bubble-pencil Feedback" at bounding box center [327, 70] width 149 height 21
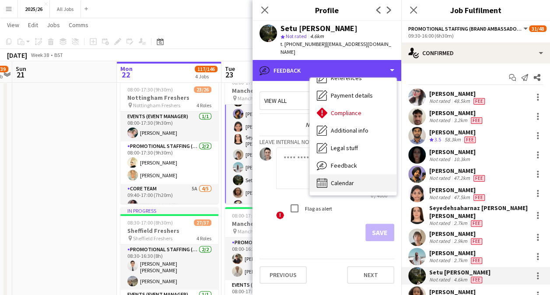
scroll to position [294, 0]
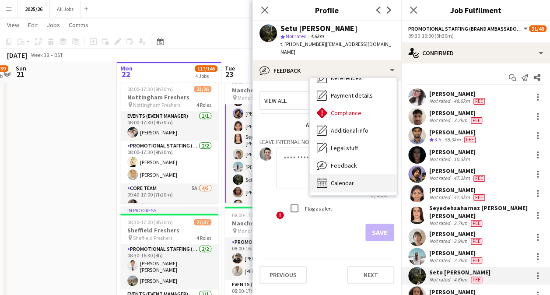
click at [358, 179] on div "Calendar Calendar" at bounding box center [353, 183] width 87 height 18
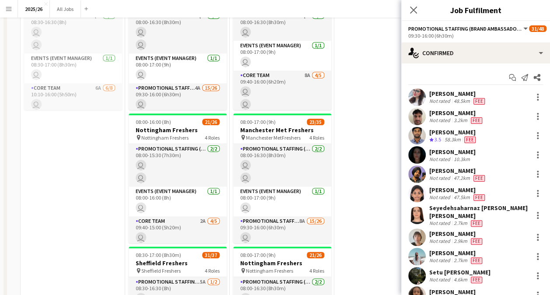
scroll to position [0, 0]
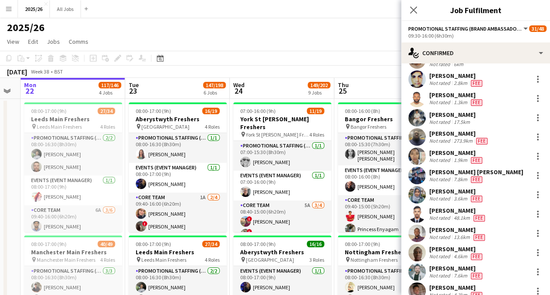
scroll to position [218, 0]
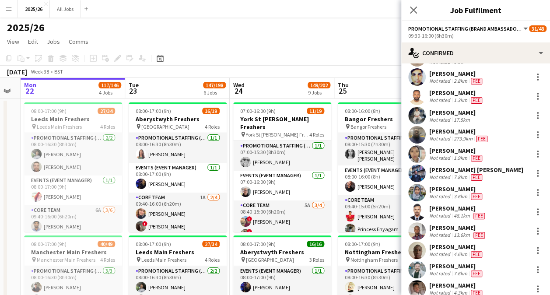
click at [223, 70] on div "September 2025 Week 38 • BST" at bounding box center [275, 72] width 550 height 12
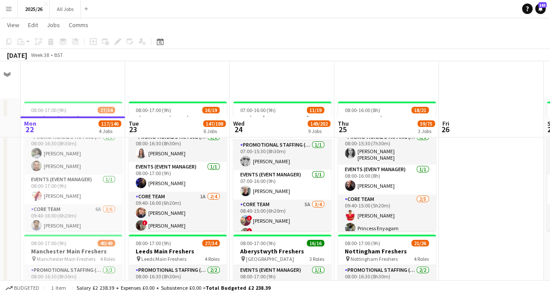
scroll to position [74, 0]
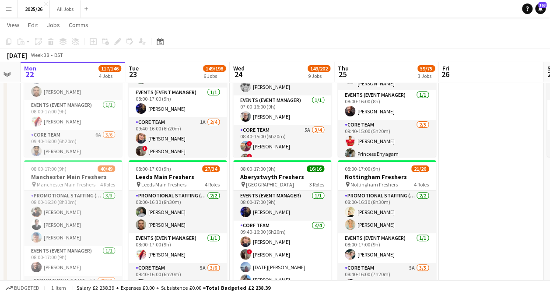
click at [9, 11] on app-icon "Menu" at bounding box center [8, 8] width 7 height 7
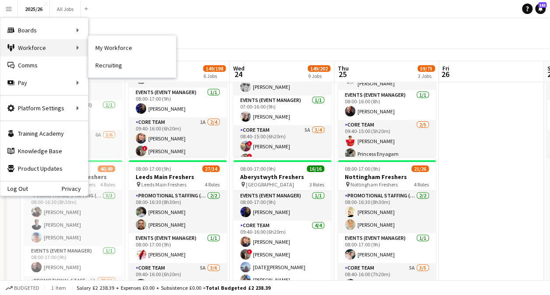
click at [32, 41] on div "Workforce Workforce" at bounding box center [44, 48] width 88 height 18
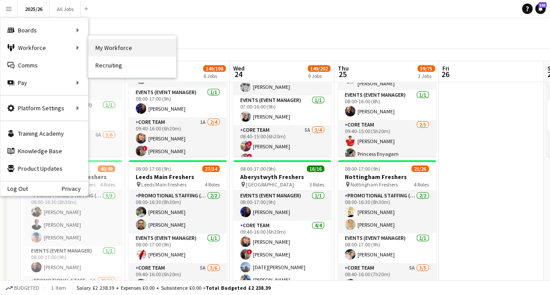
click at [109, 42] on link "My Workforce" at bounding box center [132, 48] width 88 height 18
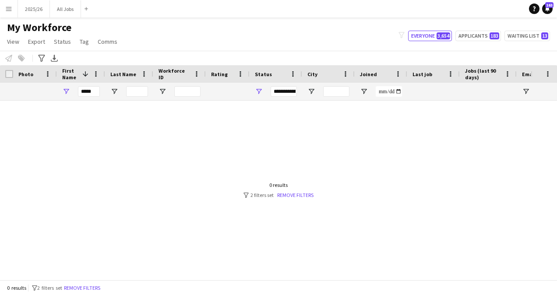
click at [98, 86] on div "*****" at bounding box center [89, 92] width 22 height 18
click at [95, 88] on input "*****" at bounding box center [89, 91] width 22 height 11
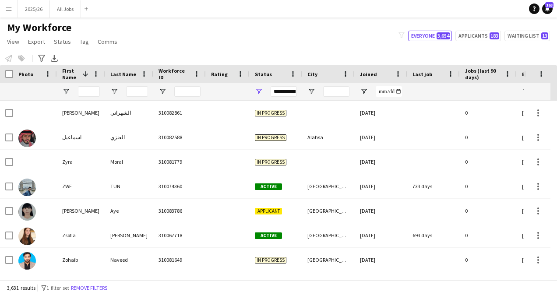
click at [284, 95] on div "**********" at bounding box center [283, 91] width 26 height 11
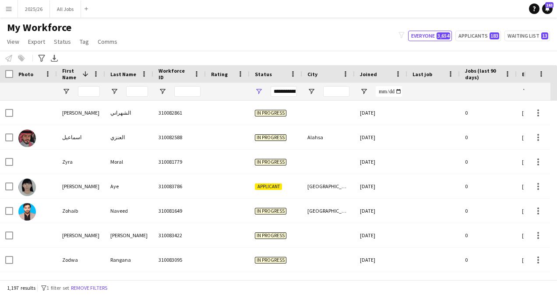
click at [318, 18] on main "My Workforce View Views Default view New view Update view Delete view Edit name…" at bounding box center [278, 151] width 557 height 266
click at [470, 33] on button "Applicants 183" at bounding box center [478, 36] width 46 height 11
type input "**********"
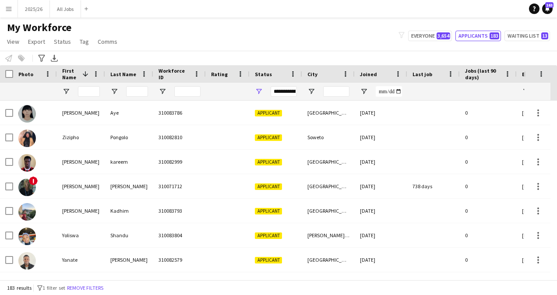
click at [377, 69] on div "Joined" at bounding box center [376, 73] width 32 height 13
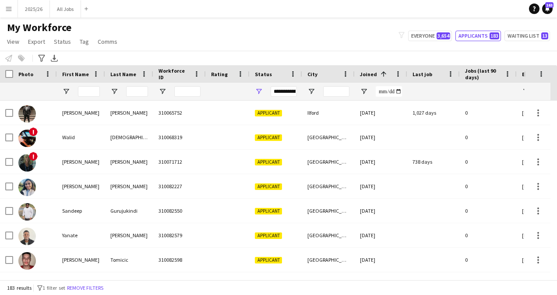
click at [377, 69] on div "Joined 1" at bounding box center [376, 73] width 32 height 13
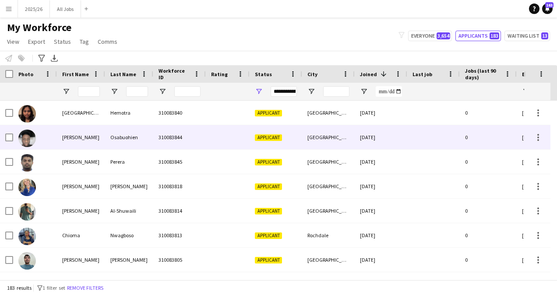
click at [356, 144] on div "[DATE]" at bounding box center [380, 137] width 53 height 24
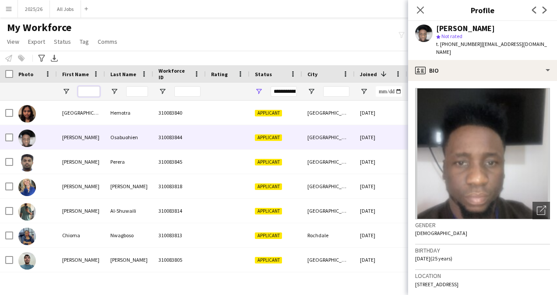
click at [87, 91] on input "First Name Filter Input" at bounding box center [89, 91] width 22 height 11
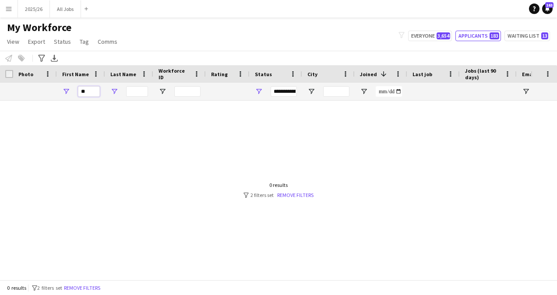
type input "*"
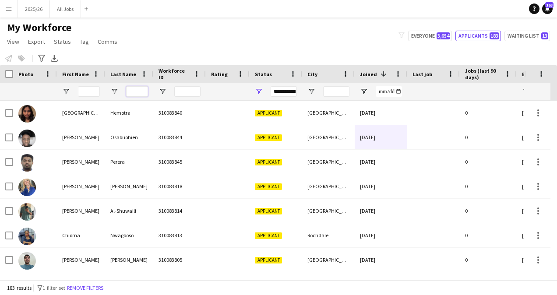
click at [141, 88] on input "Last Name Filter Input" at bounding box center [137, 91] width 22 height 11
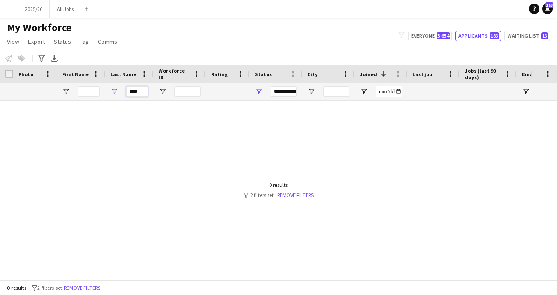
type input "****"
click at [286, 92] on div "**********" at bounding box center [283, 91] width 26 height 11
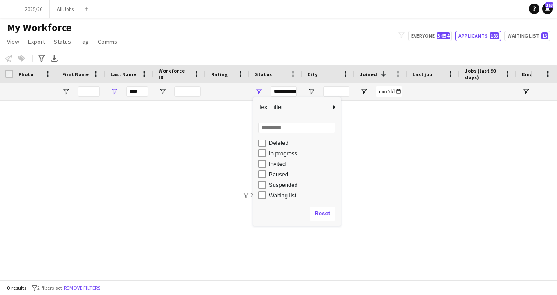
scroll to position [55, 0]
type input "**********"
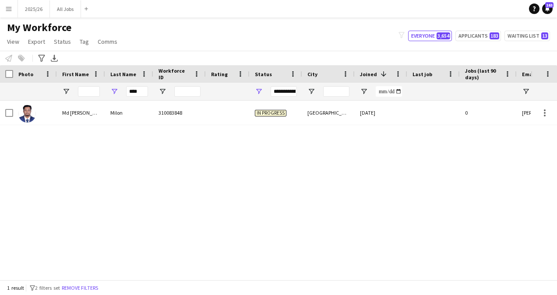
click at [235, 59] on div "Notify workforce Add to tag Select at least one crew to tag him or her. Advance…" at bounding box center [278, 58] width 557 height 14
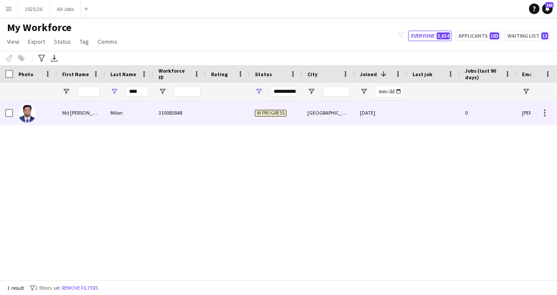
click at [255, 109] on span "In progress" at bounding box center [271, 112] width 32 height 7
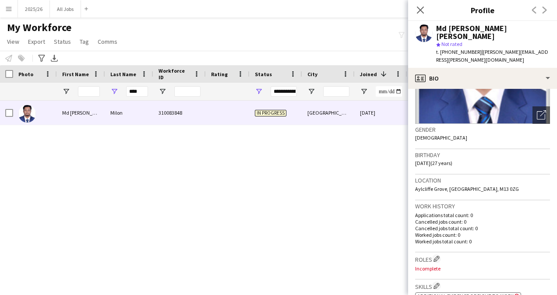
scroll to position [103, 0]
click at [142, 88] on input "****" at bounding box center [137, 91] width 22 height 11
type input "***"
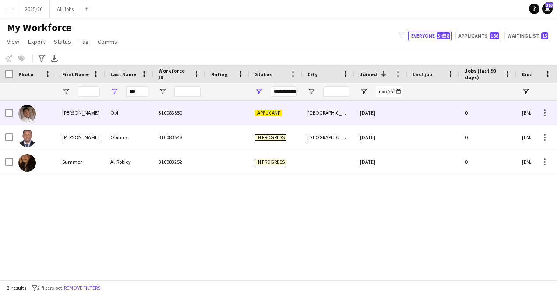
click at [278, 116] on span "Applicant" at bounding box center [268, 113] width 27 height 7
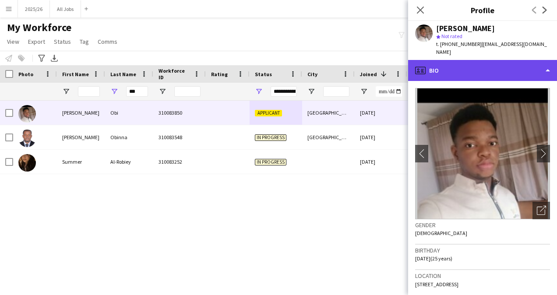
click at [491, 68] on div "profile Bio" at bounding box center [482, 70] width 149 height 21
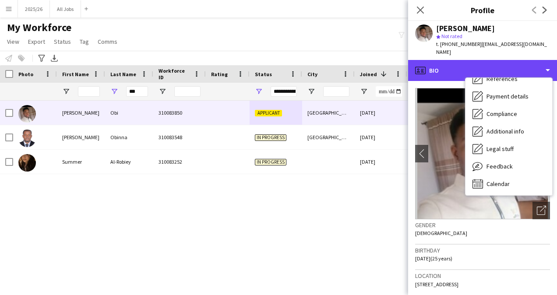
scroll to position [100, 0]
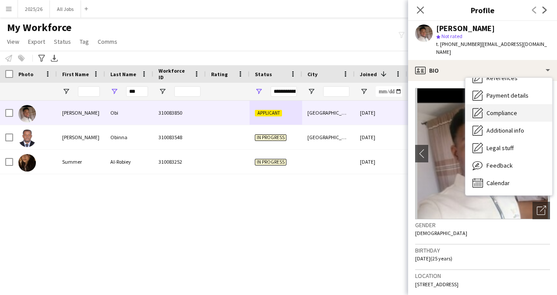
click at [496, 109] on span "Compliance" at bounding box center [501, 113] width 31 height 8
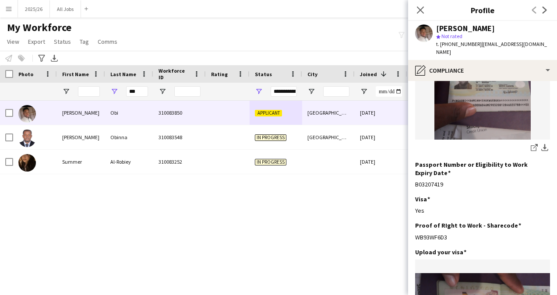
scroll to position [149, 0]
drag, startPoint x: 449, startPoint y: 220, endPoint x: 412, endPoint y: 217, distance: 36.9
click at [412, 217] on app-section-data-types "Nationality Edit this field Nigerian Permission to Work in the [GEOGRAPHIC_DATA…" at bounding box center [482, 188] width 149 height 214
copy div "WB93WF6D3"
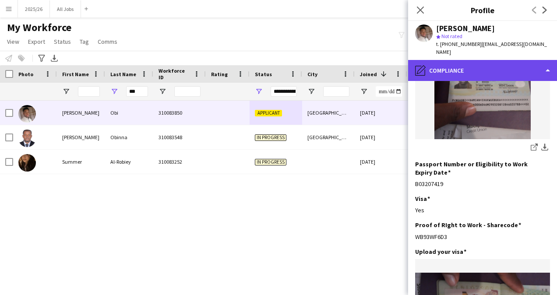
click at [463, 68] on div "pencil4 Compliance" at bounding box center [482, 70] width 149 height 21
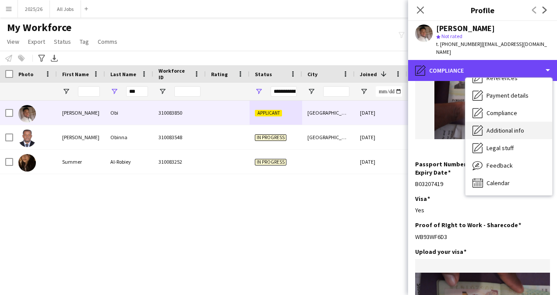
scroll to position [0, 0]
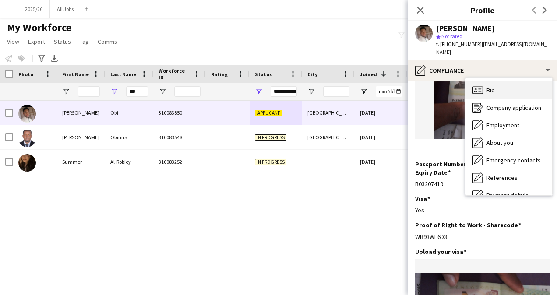
click at [501, 81] on div "Bio Bio" at bounding box center [508, 90] width 87 height 18
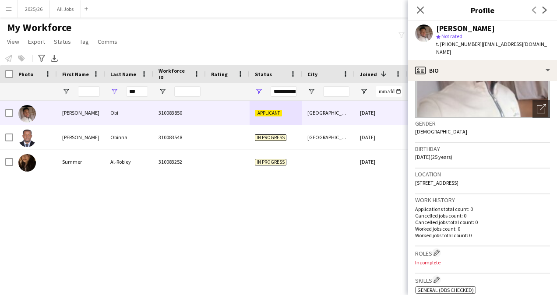
scroll to position [272, 0]
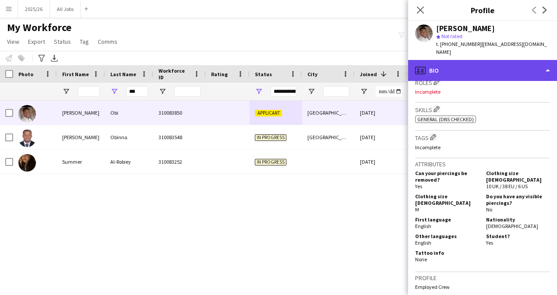
click at [477, 68] on div "profile Bio" at bounding box center [482, 70] width 149 height 21
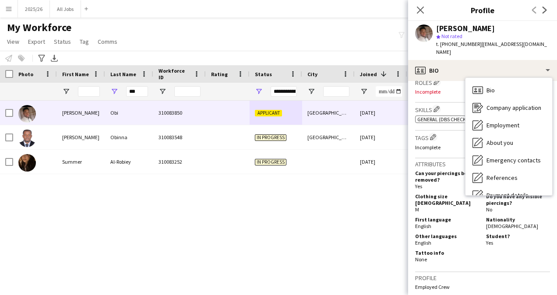
click at [449, 193] on h5 "Clothing size [DEMOGRAPHIC_DATA]" at bounding box center [447, 199] width 64 height 13
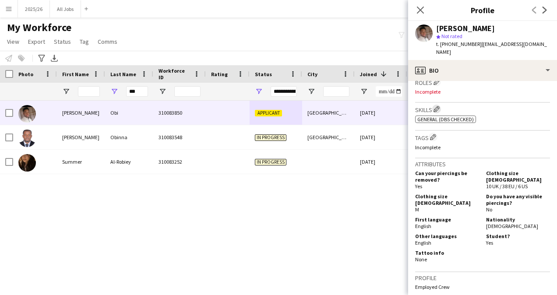
click at [441, 105] on button "Edit crew company skills" at bounding box center [436, 109] width 9 height 9
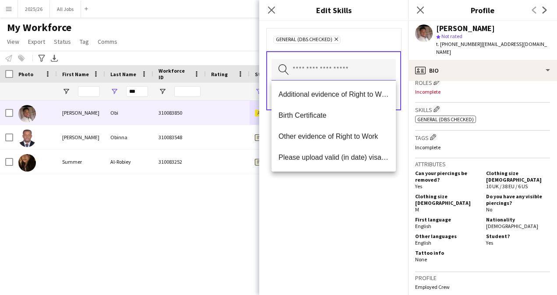
click at [327, 63] on input "text" at bounding box center [333, 70] width 124 height 22
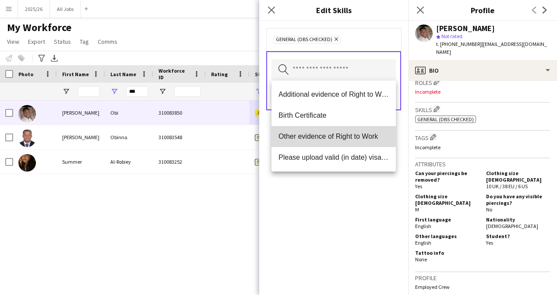
click at [328, 139] on span "Other evidence of Right to Work" at bounding box center [333, 136] width 110 height 8
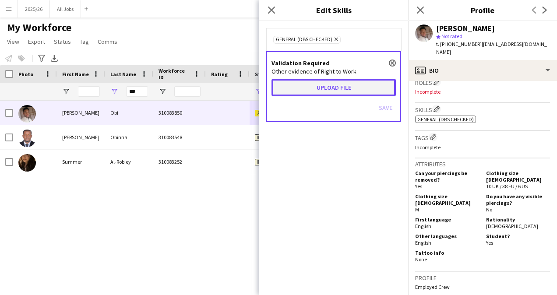
click at [346, 84] on button "Upload file" at bounding box center [333, 88] width 124 height 18
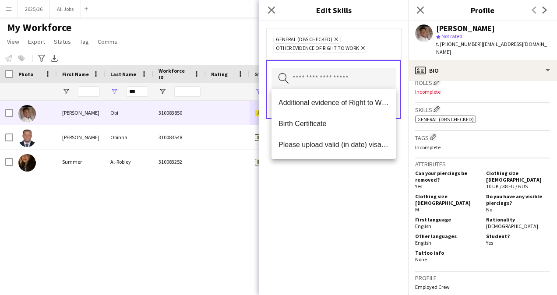
click at [339, 182] on div "General (DBS Checked) Remove Other evidence of Right to Work Remove Search by s…" at bounding box center [333, 158] width 149 height 274
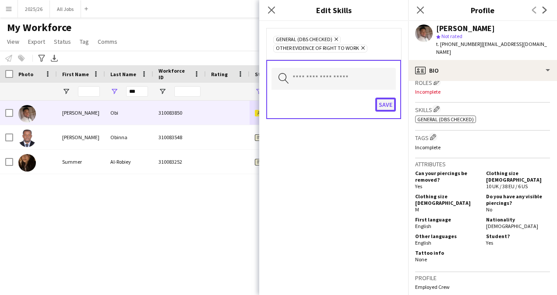
click at [387, 108] on button "Save" at bounding box center [385, 105] width 21 height 14
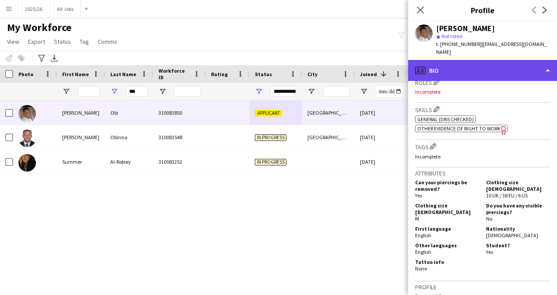
click at [470, 67] on div "profile Bio" at bounding box center [482, 70] width 149 height 21
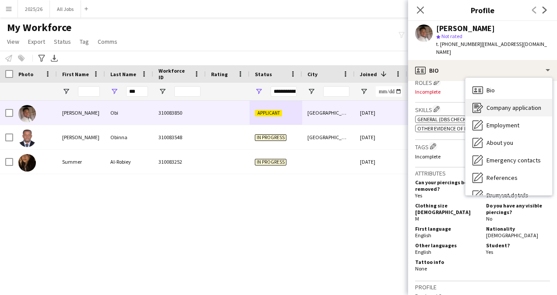
click at [503, 104] on span "Company application" at bounding box center [513, 108] width 55 height 8
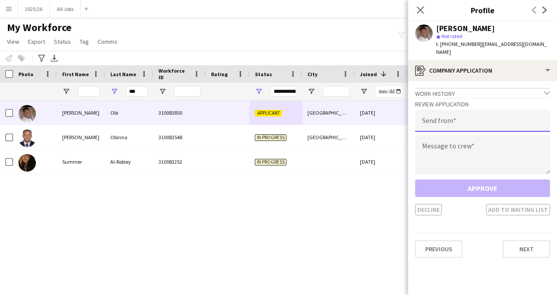
click at [467, 112] on input "email" at bounding box center [482, 121] width 135 height 22
type input "**********"
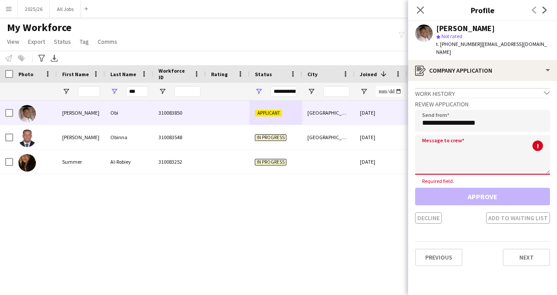
paste textarea "**********"
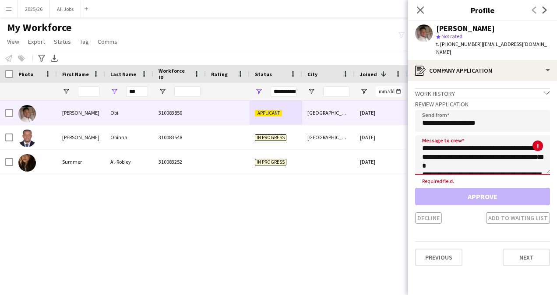
scroll to position [172, 0]
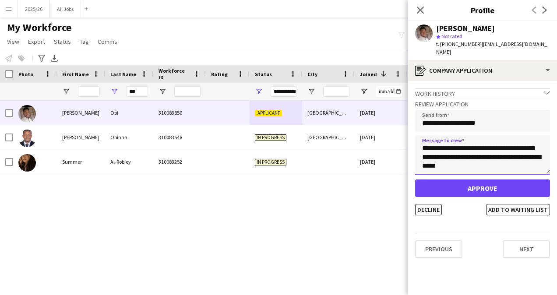
type textarea "**********"
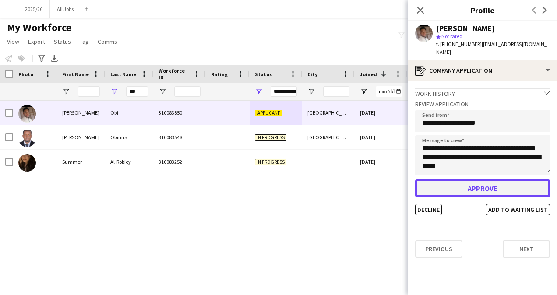
click at [481, 183] on button "Approve" at bounding box center [482, 188] width 135 height 18
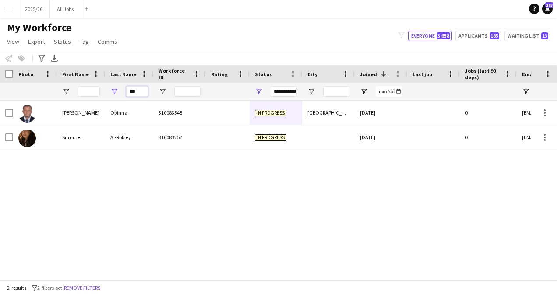
click at [135, 91] on input "***" at bounding box center [137, 91] width 22 height 11
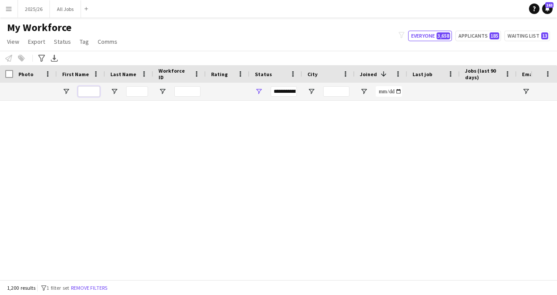
click at [85, 90] on input "First Name Filter Input" at bounding box center [89, 91] width 22 height 11
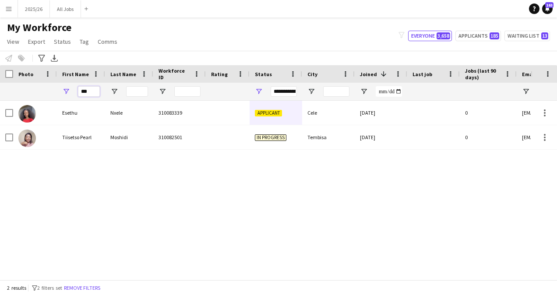
type input "***"
click at [274, 91] on div "**********" at bounding box center [283, 91] width 26 height 11
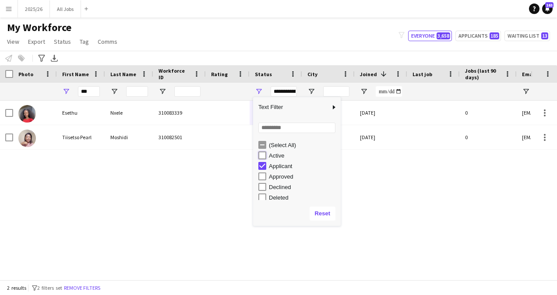
type input "**********"
click at [249, 41] on div "My Workforce View Views Default view New view Update view Delete view Edit name…" at bounding box center [278, 36] width 557 height 30
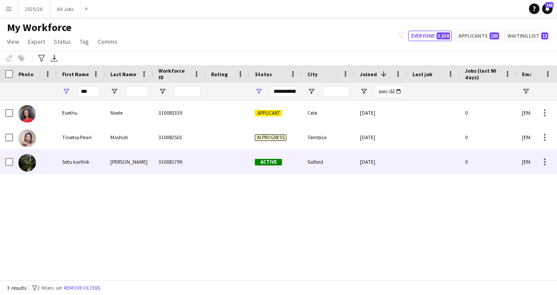
click at [223, 165] on div at bounding box center [228, 162] width 44 height 24
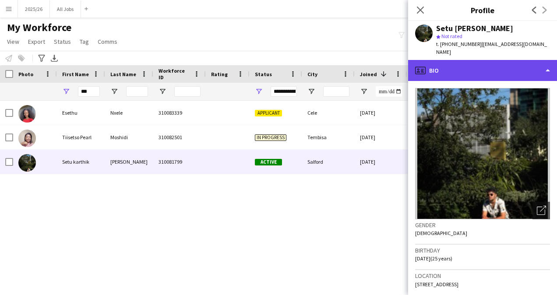
click at [480, 60] on div "profile Bio" at bounding box center [482, 70] width 149 height 21
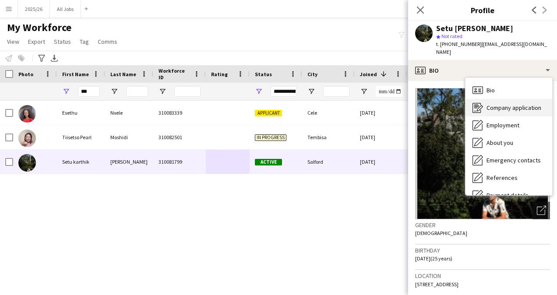
click at [512, 104] on span "Company application" at bounding box center [513, 108] width 55 height 8
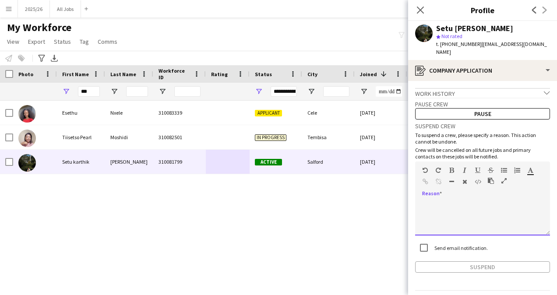
click at [451, 200] on div at bounding box center [482, 217] width 135 height 35
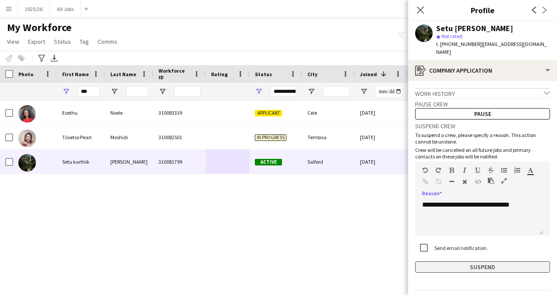
click at [465, 261] on button "Suspend" at bounding box center [482, 266] width 135 height 11
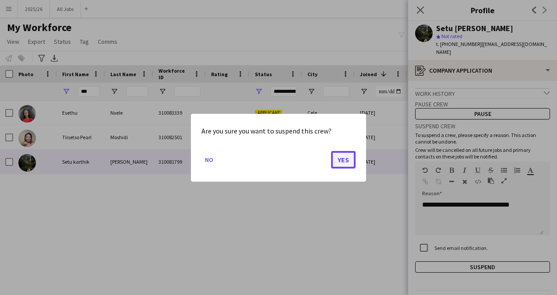
click at [347, 160] on button "Yes" at bounding box center [343, 160] width 25 height 18
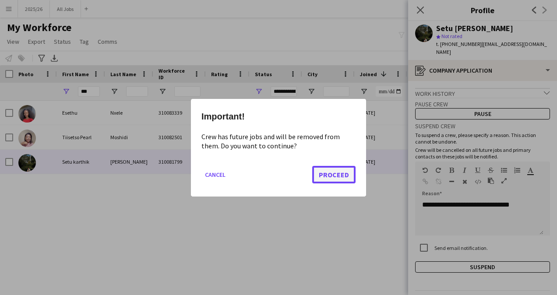
click at [344, 169] on button "Proceed" at bounding box center [333, 174] width 43 height 18
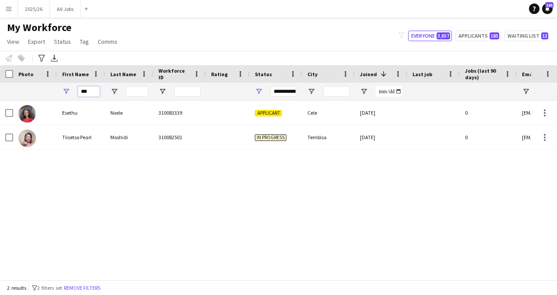
click at [86, 93] on input "***" at bounding box center [89, 91] width 22 height 11
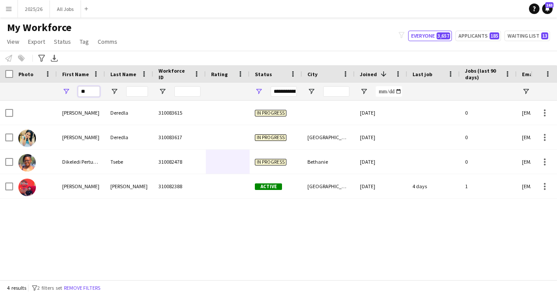
type input "*"
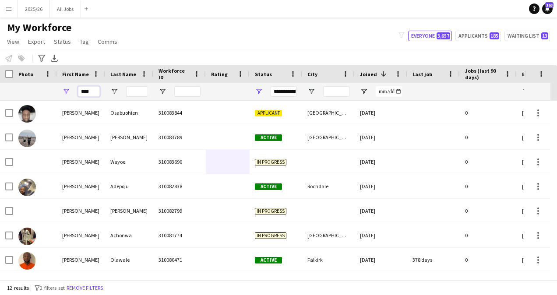
type input "****"
click at [319, 21] on div "My Workforce View Views Default view New view Update view Delete view Edit name…" at bounding box center [278, 36] width 557 height 30
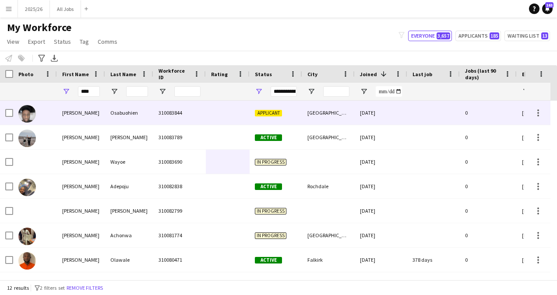
click at [267, 110] on span "Applicant" at bounding box center [268, 113] width 27 height 7
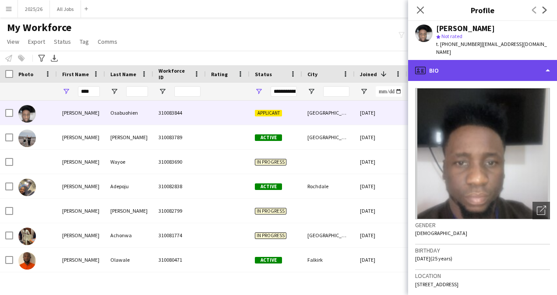
click at [498, 65] on div "profile Bio" at bounding box center [482, 70] width 149 height 21
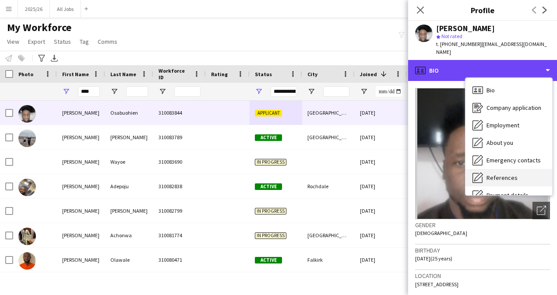
scroll to position [100, 0]
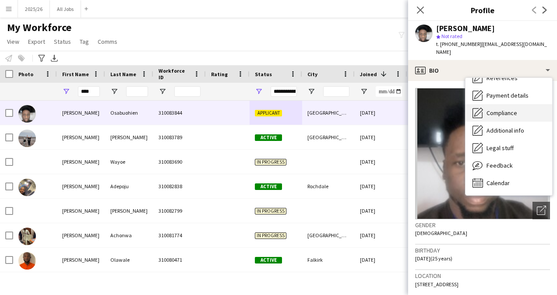
click at [506, 109] on span "Compliance" at bounding box center [501, 113] width 31 height 8
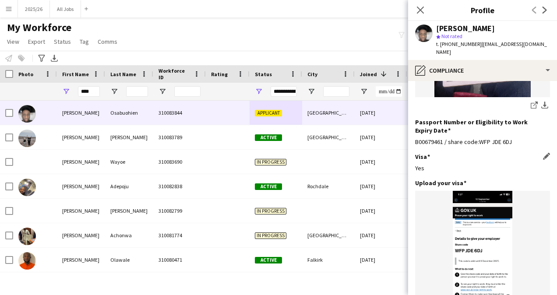
scroll to position [193, 0]
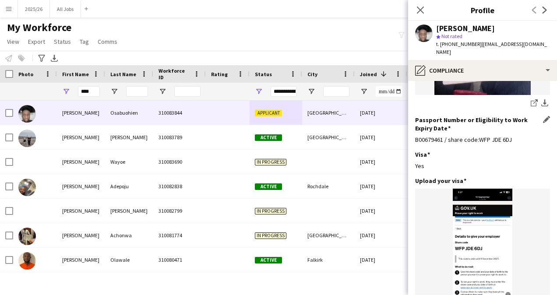
drag, startPoint x: 518, startPoint y: 124, endPoint x: 478, endPoint y: 118, distance: 40.3
click at [478, 118] on div "Passport Number or Eligibility to Work Expiry Date Edit this field B00679461 / …" at bounding box center [482, 133] width 135 height 35
copy div "WFP JDE 6DJ"
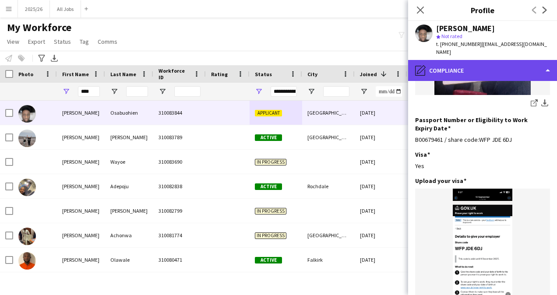
click at [484, 60] on div "pencil4 Compliance" at bounding box center [482, 70] width 149 height 21
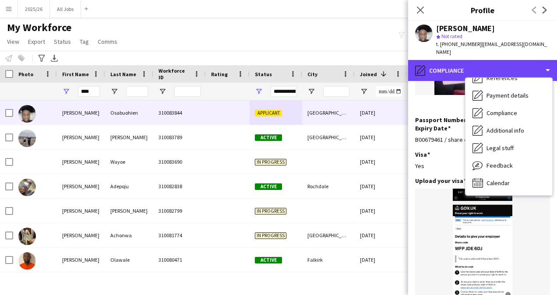
scroll to position [0, 0]
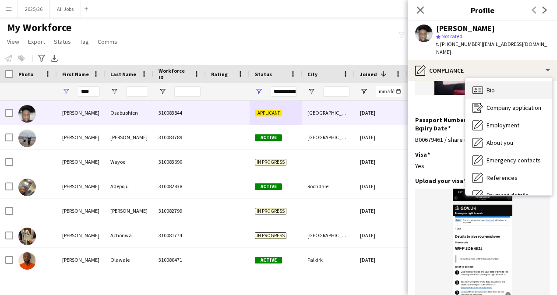
click at [494, 86] on span "Bio" at bounding box center [490, 90] width 8 height 8
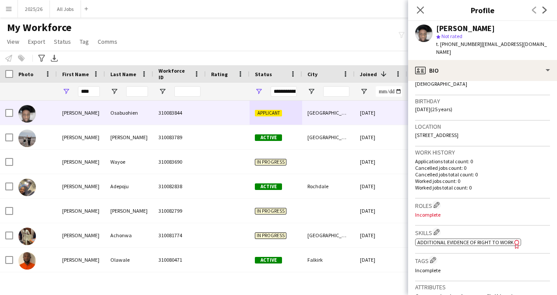
scroll to position [151, 0]
click at [437, 226] on button "Edit crew company skills" at bounding box center [436, 230] width 9 height 9
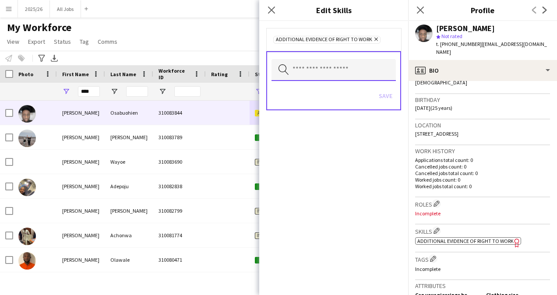
click at [351, 78] on input "text" at bounding box center [333, 70] width 124 height 22
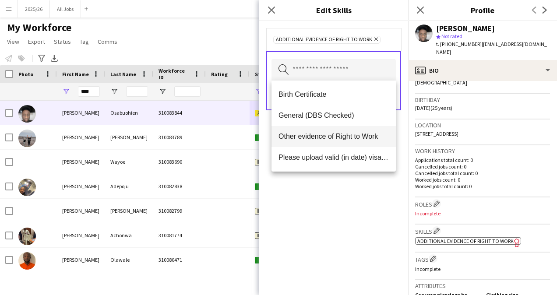
click at [329, 140] on span "Other evidence of Right to Work" at bounding box center [333, 136] width 110 height 8
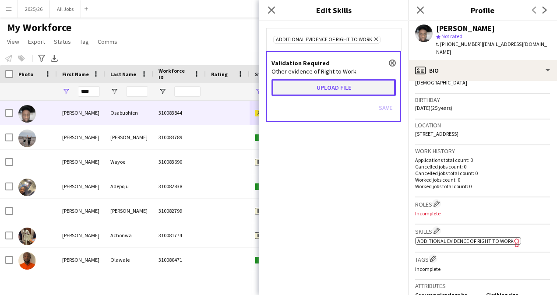
click at [323, 89] on button "Upload file" at bounding box center [333, 88] width 124 height 18
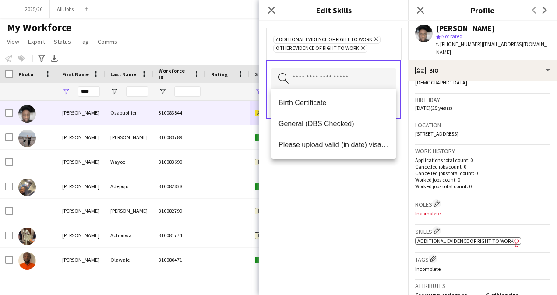
click at [349, 196] on div "Additional evidence of Right to Work Remove Other evidence of Right to Work Rem…" at bounding box center [333, 158] width 149 height 274
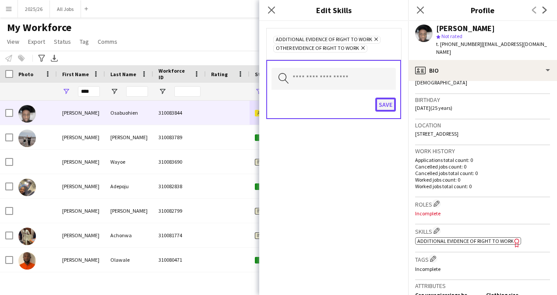
click at [385, 104] on button "Save" at bounding box center [385, 105] width 21 height 14
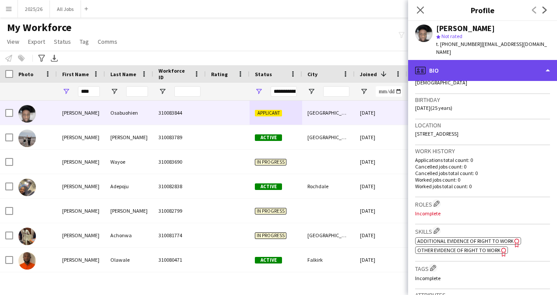
click at [465, 72] on div "profile Bio" at bounding box center [482, 70] width 149 height 21
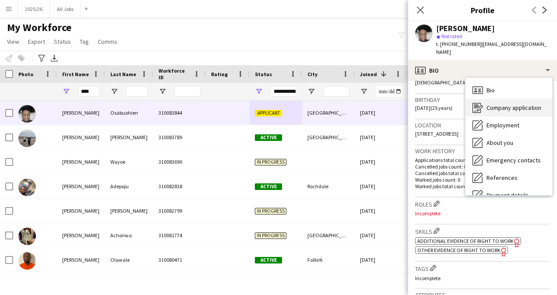
click at [515, 104] on span "Company application" at bounding box center [513, 108] width 55 height 8
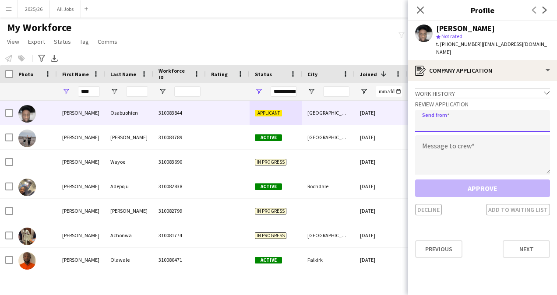
click at [463, 116] on input "email" at bounding box center [482, 121] width 135 height 22
type input "**********"
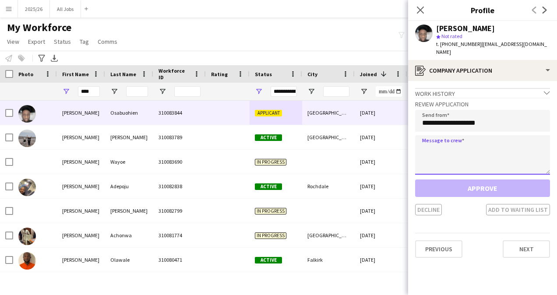
click at [474, 144] on textarea at bounding box center [482, 154] width 135 height 39
paste textarea "**********"
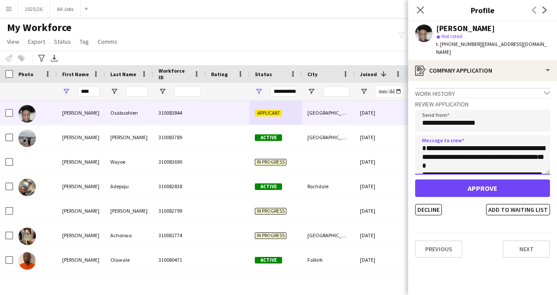
scroll to position [180, 0]
type textarea "**********"
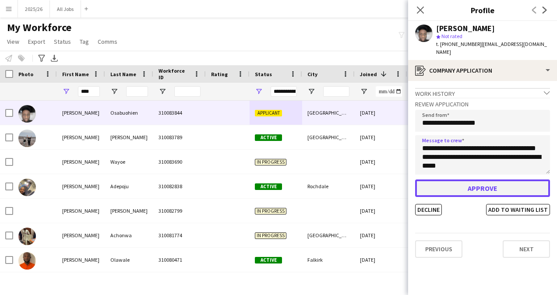
click at [473, 179] on button "Approve" at bounding box center [482, 188] width 135 height 18
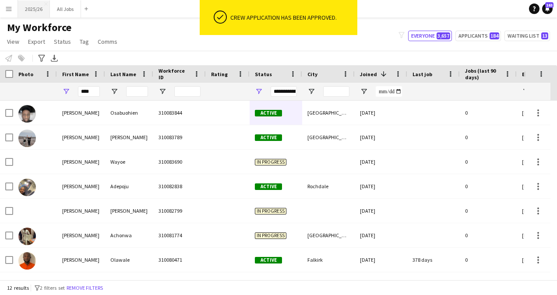
click at [25, 5] on button "2025/26 Close" at bounding box center [34, 8] width 32 height 17
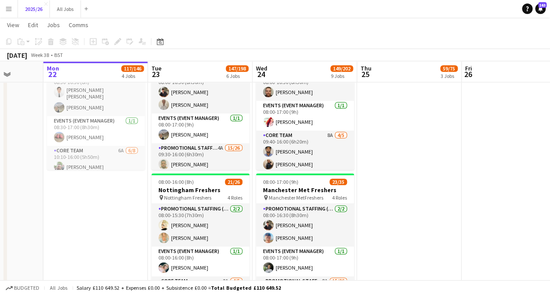
scroll to position [461, 0]
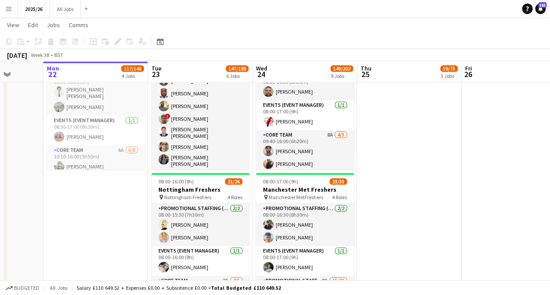
click at [207, 138] on app-card-role "Promotional Staffing (Brand Ambassadors) 4A 15/26 09:30-16:00 (6h30m) [PERSON_N…" at bounding box center [200, 210] width 98 height 352
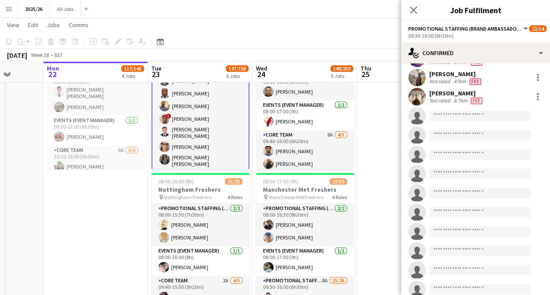
scroll to position [306, 0]
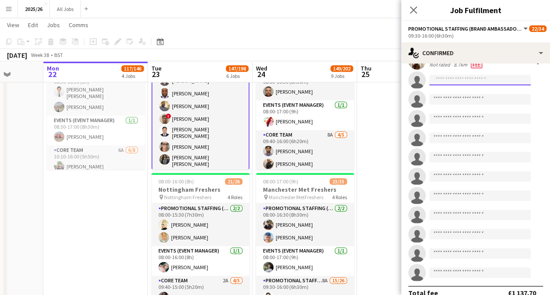
click at [467, 80] on input at bounding box center [480, 80] width 102 height 11
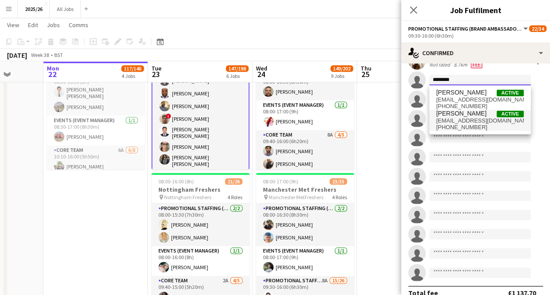
type input "********"
click at [483, 115] on span "[PERSON_NAME]" at bounding box center [461, 113] width 50 height 7
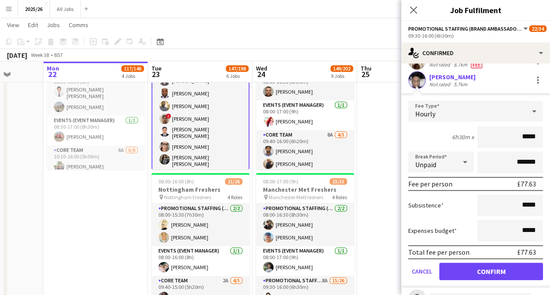
type input "******"
click button "Confirm" at bounding box center [491, 272] width 104 height 18
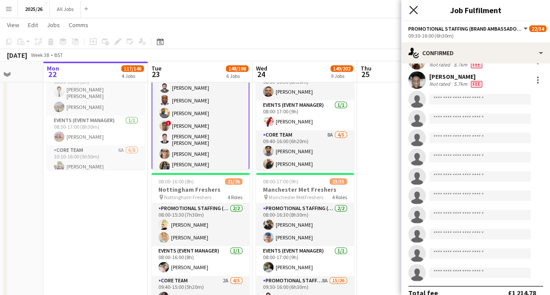
click at [416, 7] on icon at bounding box center [413, 10] width 8 height 8
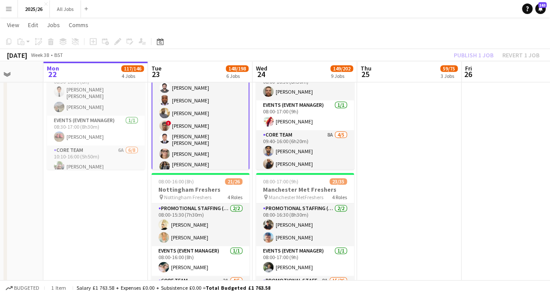
click at [478, 53] on div "Publish 1 job Revert 1 job" at bounding box center [496, 54] width 107 height 11
click at [478, 53] on button "Publish 1 job" at bounding box center [473, 54] width 47 height 11
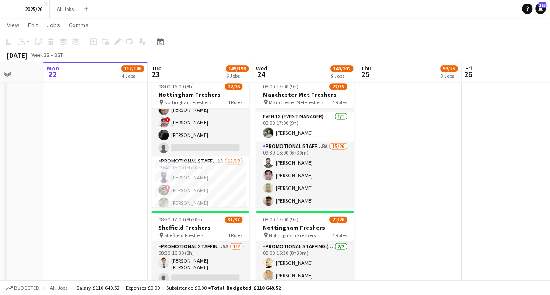
scroll to position [105, 0]
